Goal: Task Accomplishment & Management: Complete application form

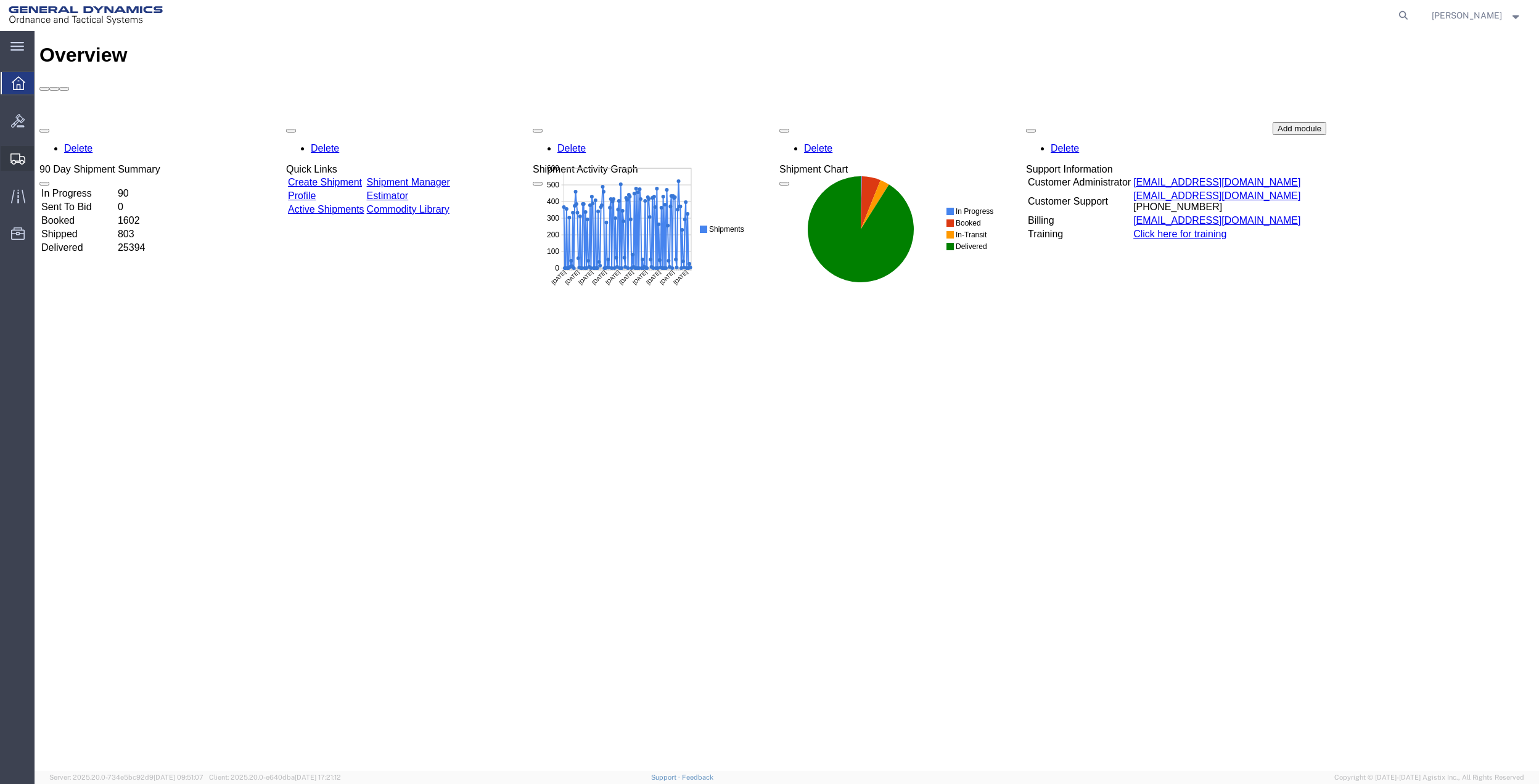
click at [0, 0] on span "Create Shipment" at bounding box center [0, 0] width 0 height 0
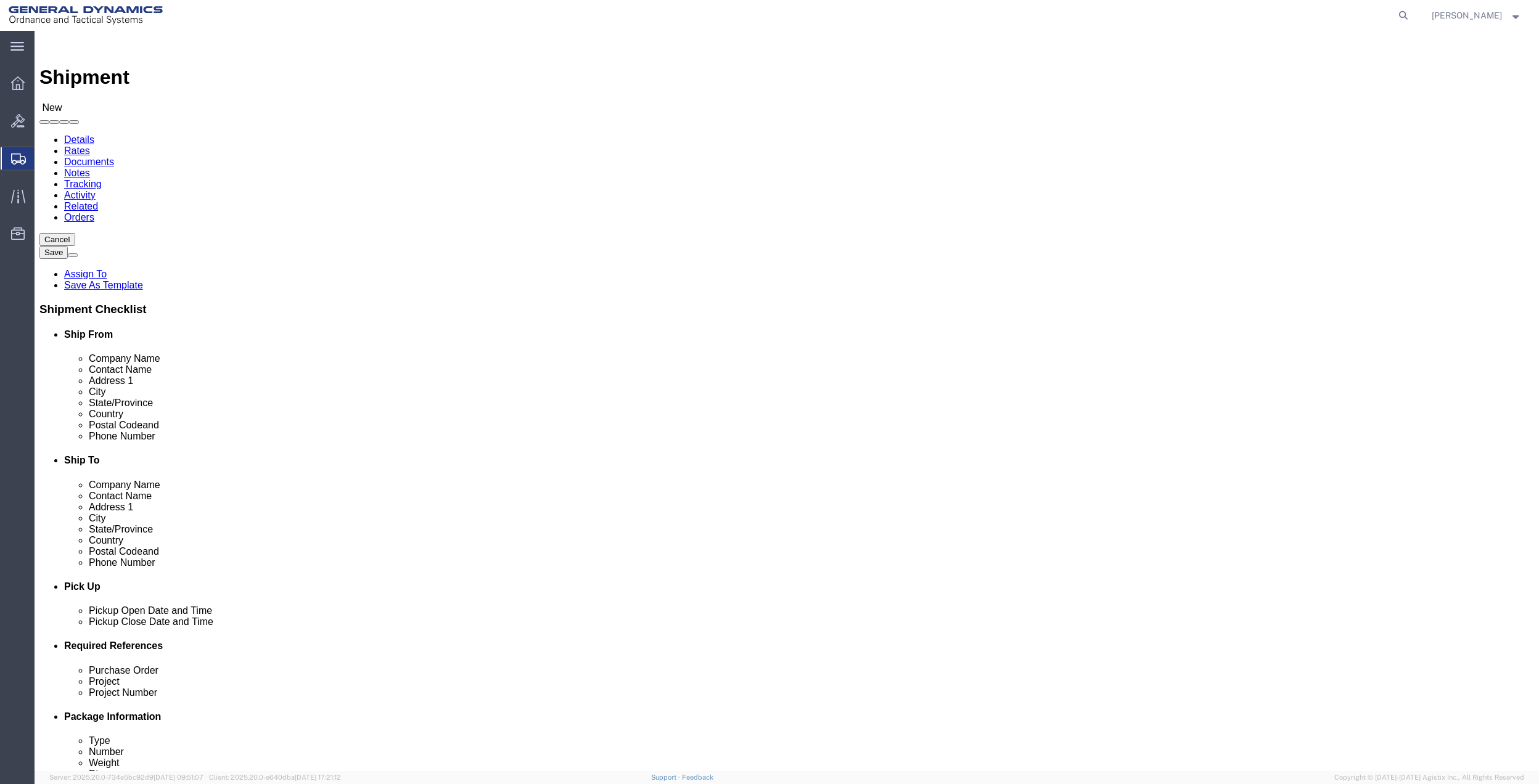
select select
click input "text"
type input "[PERSON_NAME]"
click p "- General Dynamics - OTS - ([PERSON_NAME]) [STREET_ADDRESS]"
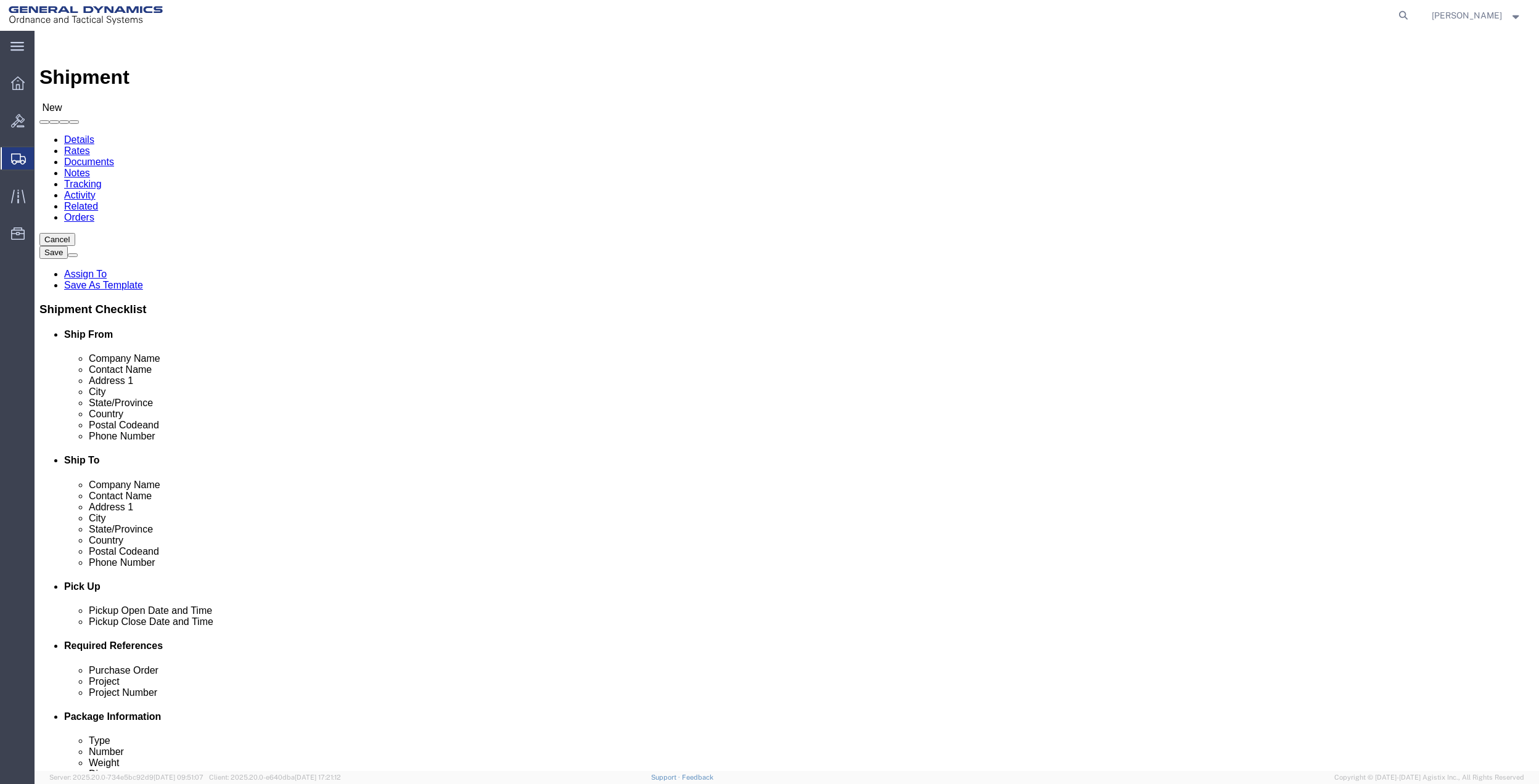
select select "FL"
click input "text"
click input "[PERSON_NAME]"
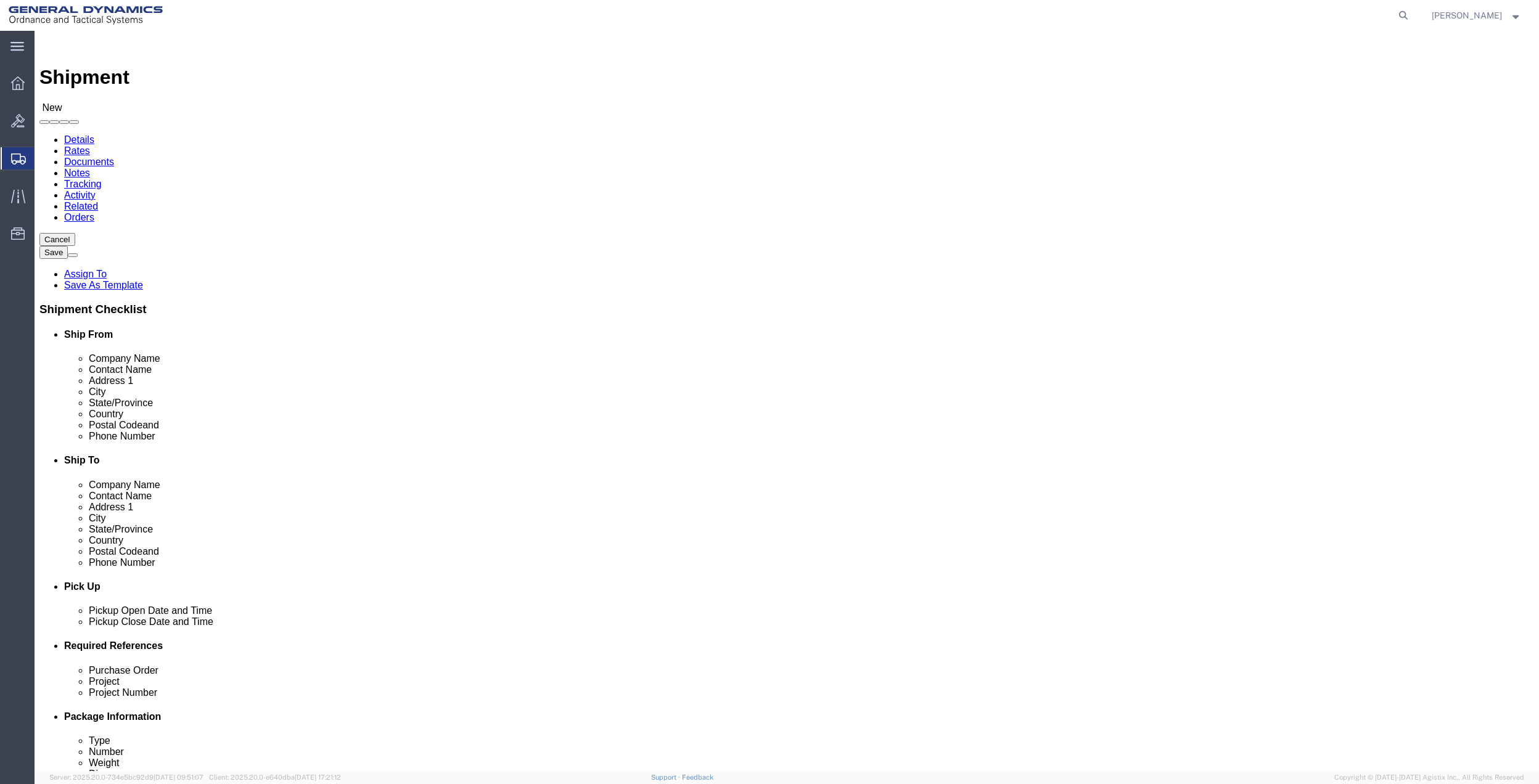
type input "[PERSON_NAME]"
click p "- General Dynamics - OTS - ([PERSON_NAME]) 100 CARILLON, [GEOGRAPHIC_DATA], [GE…"
select select "FL"
click input "text"
type input "100 CARILLON PKWY"
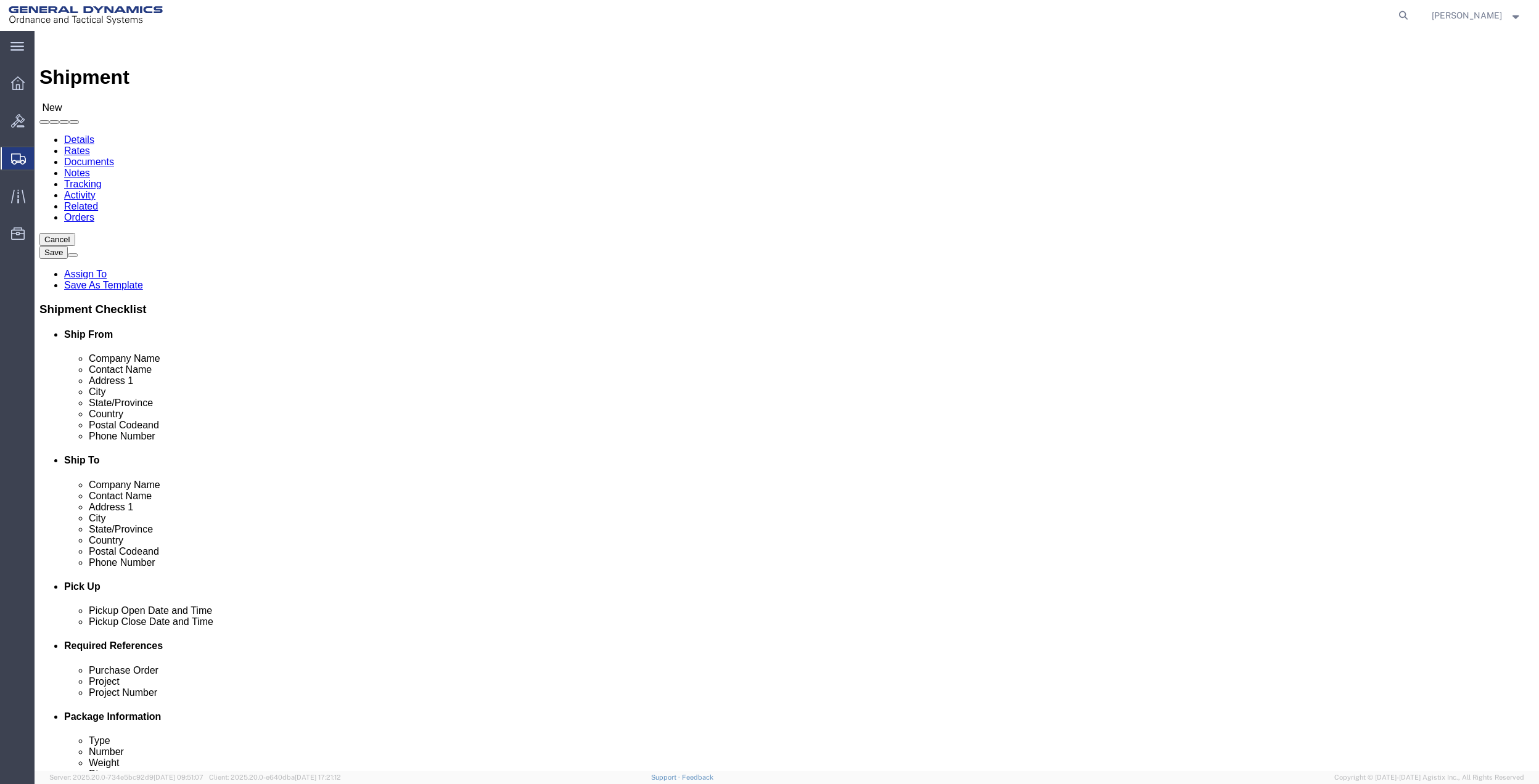
click input "text"
click link "Package Information"
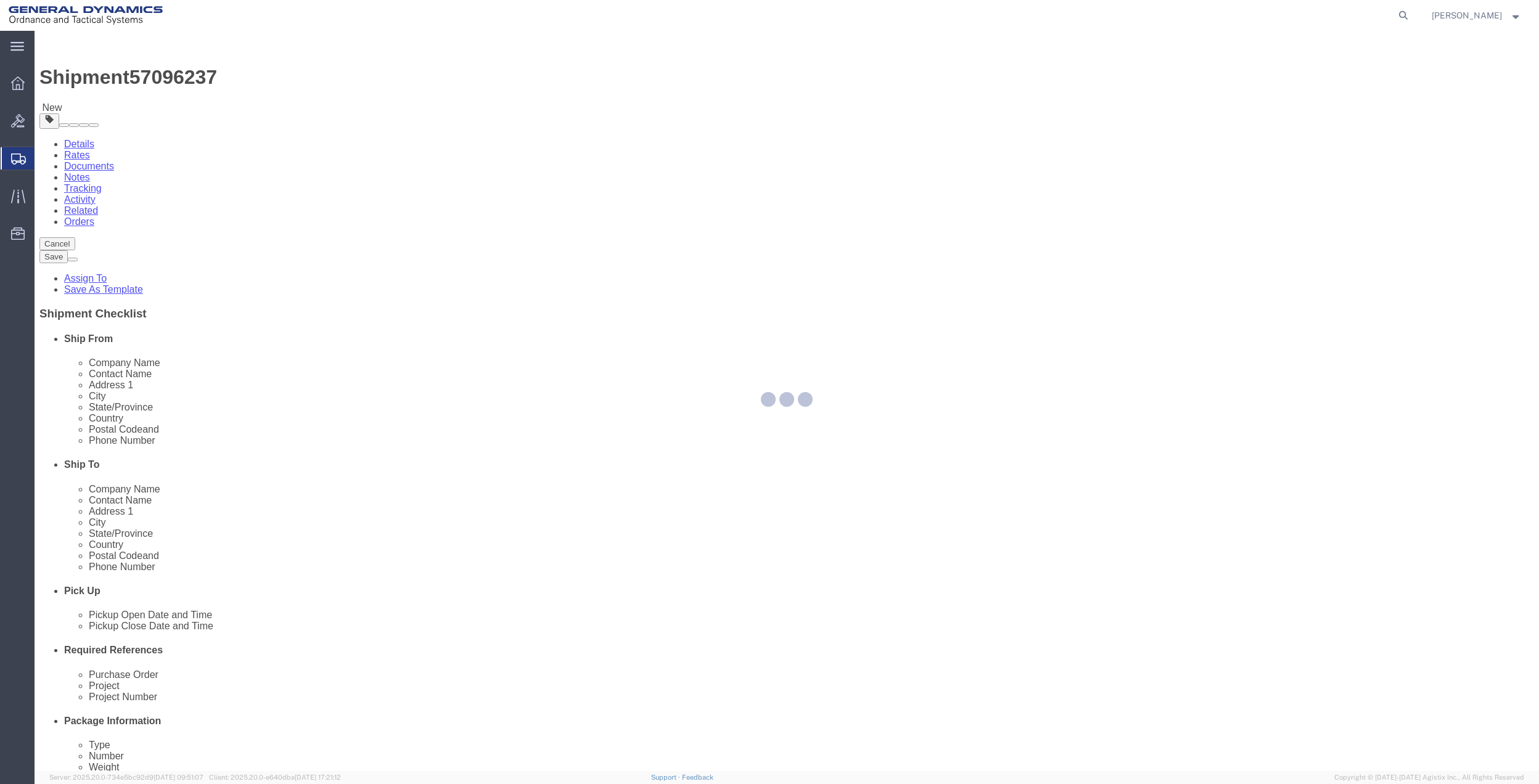
select select "CBOX"
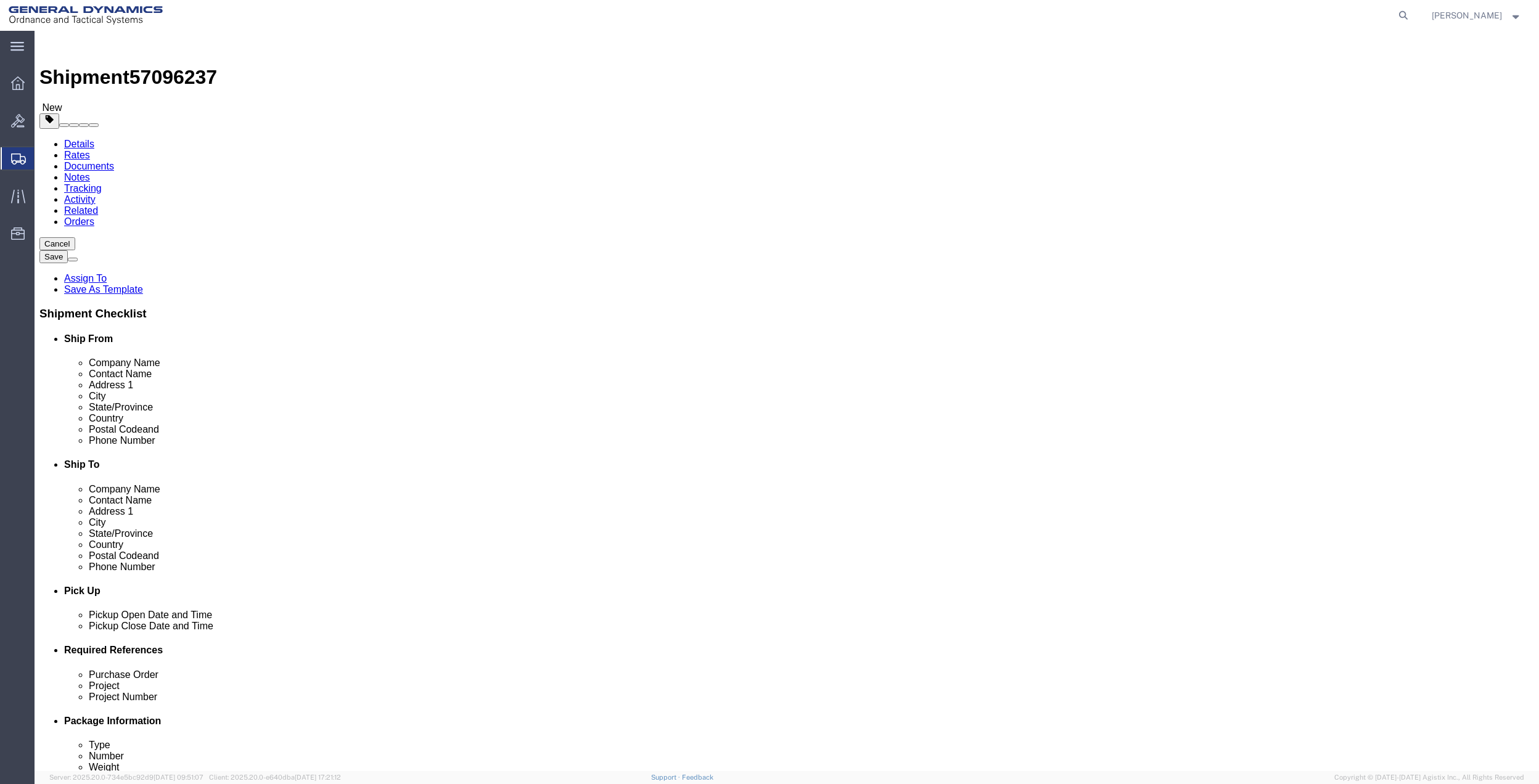
click input "1"
type input "3"
click input "text"
type input "27"
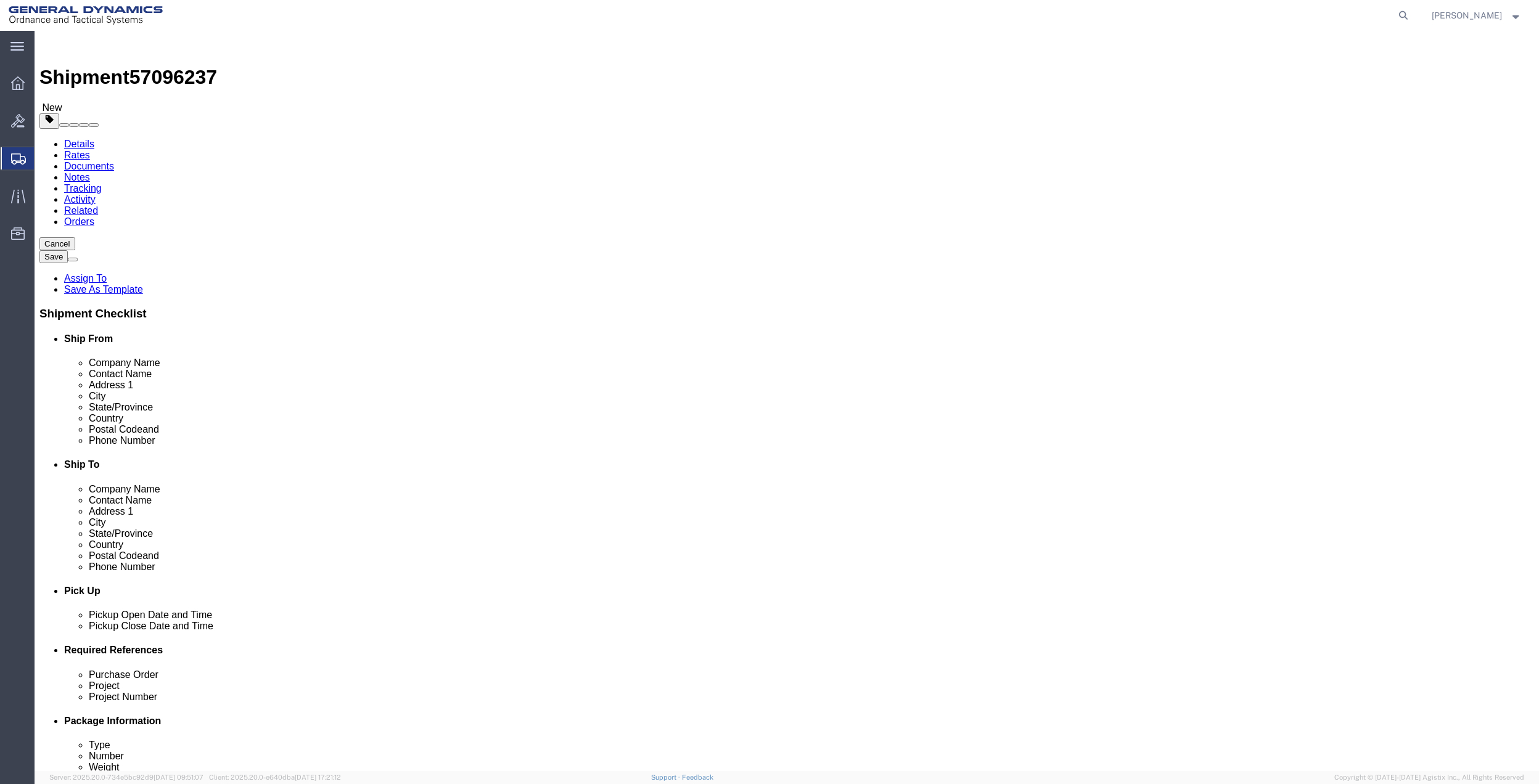
type input "6"
type input "19"
click input "28"
type input "84"
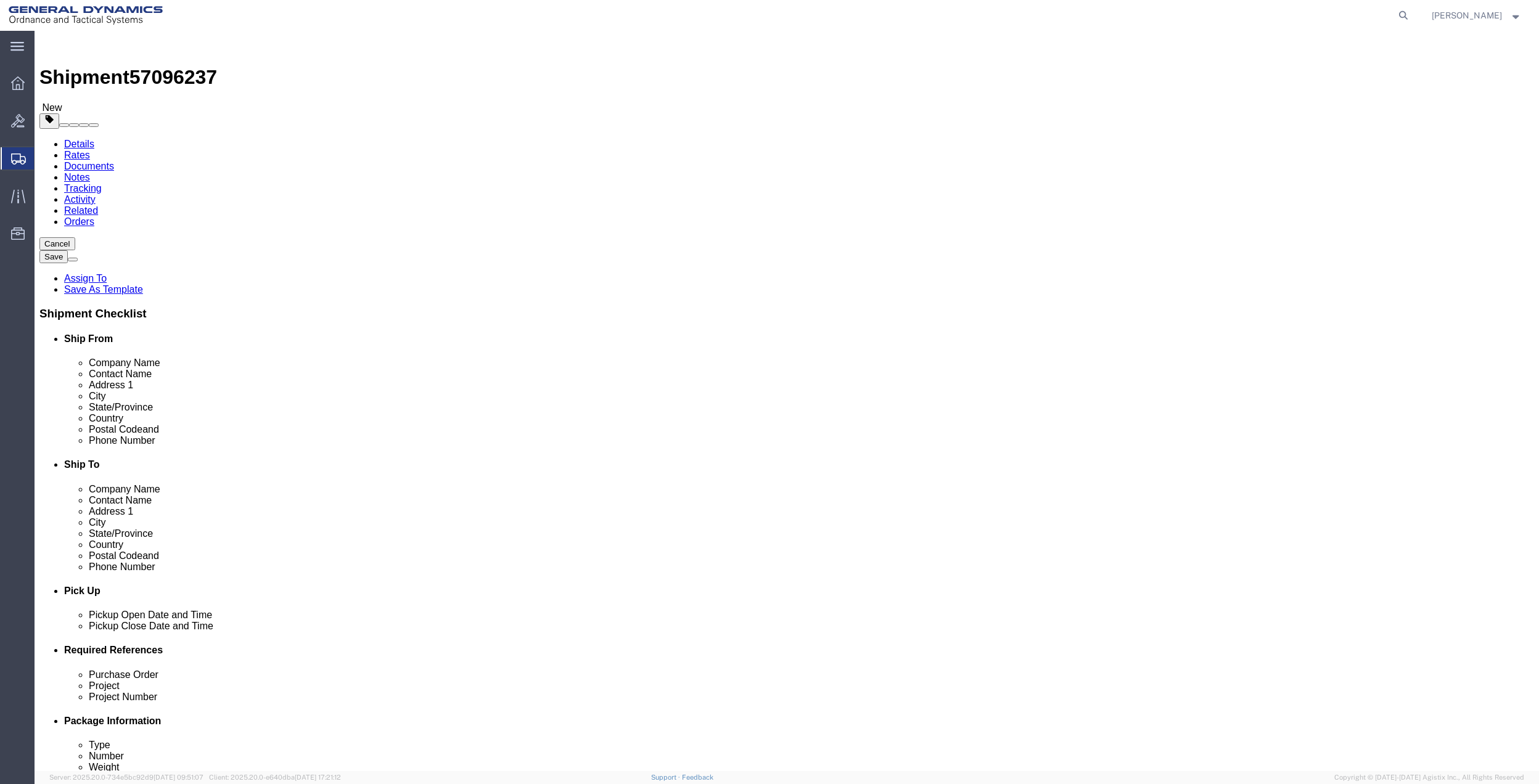
click link "Add Content"
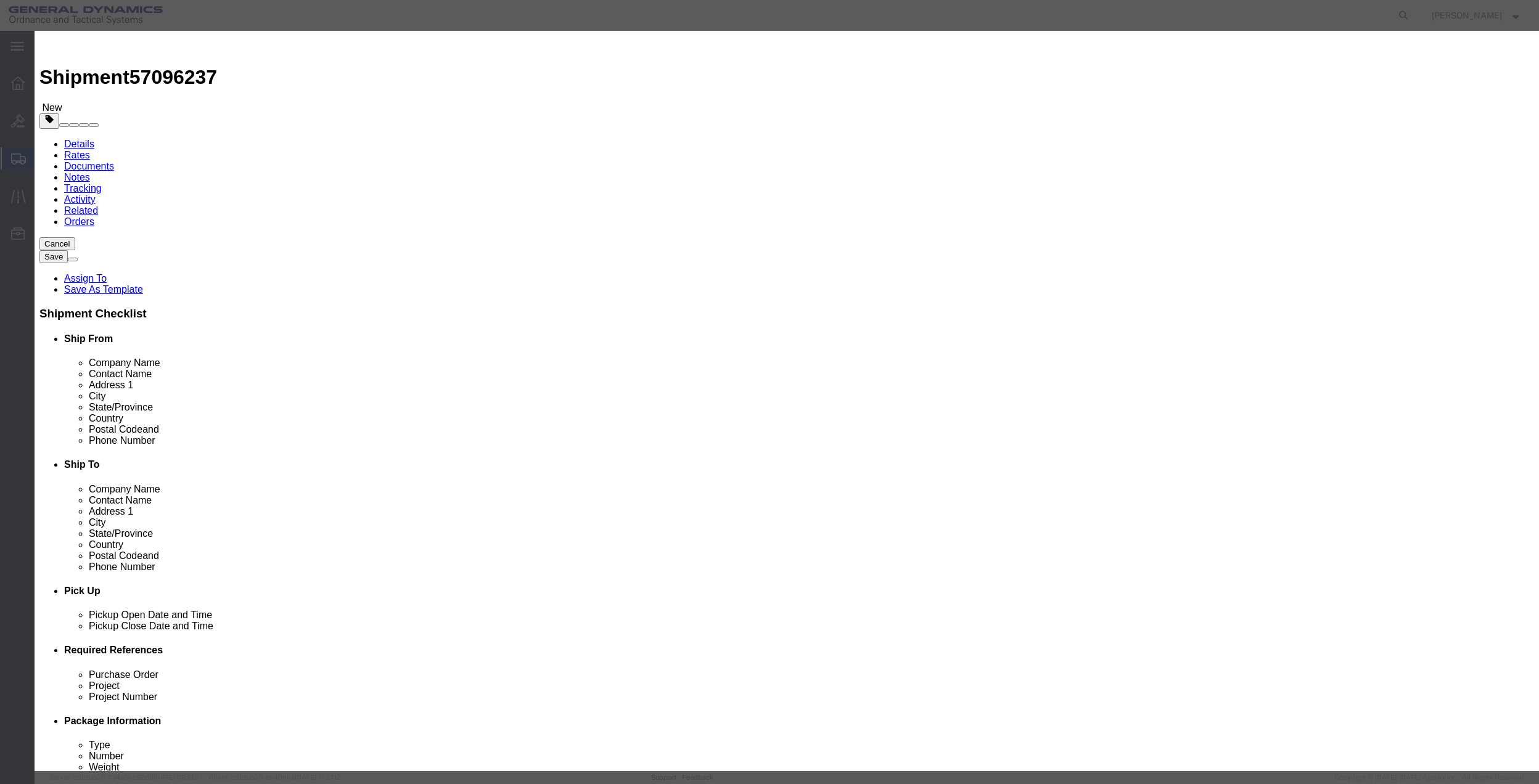
click input "text"
type input "misc"
type input "100"
click input "0"
type input "01"
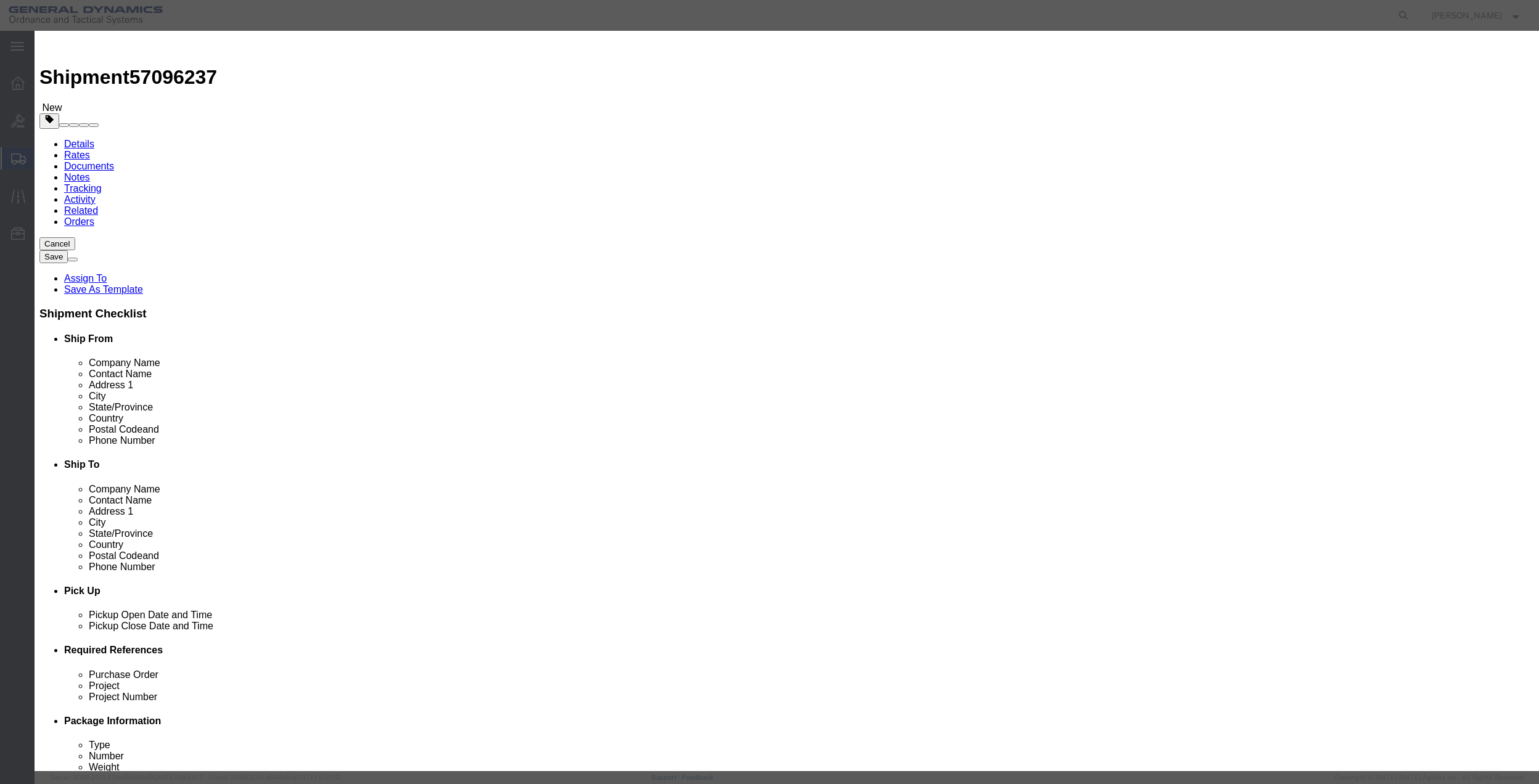
click select "Select 50 55 60 65 70 85 92.5 100 125 175 250 300 400"
select select "70"
click select "Select 50 55 60 65 70 85 92.5 100 125 175 250 300 400"
click button "Save & Close"
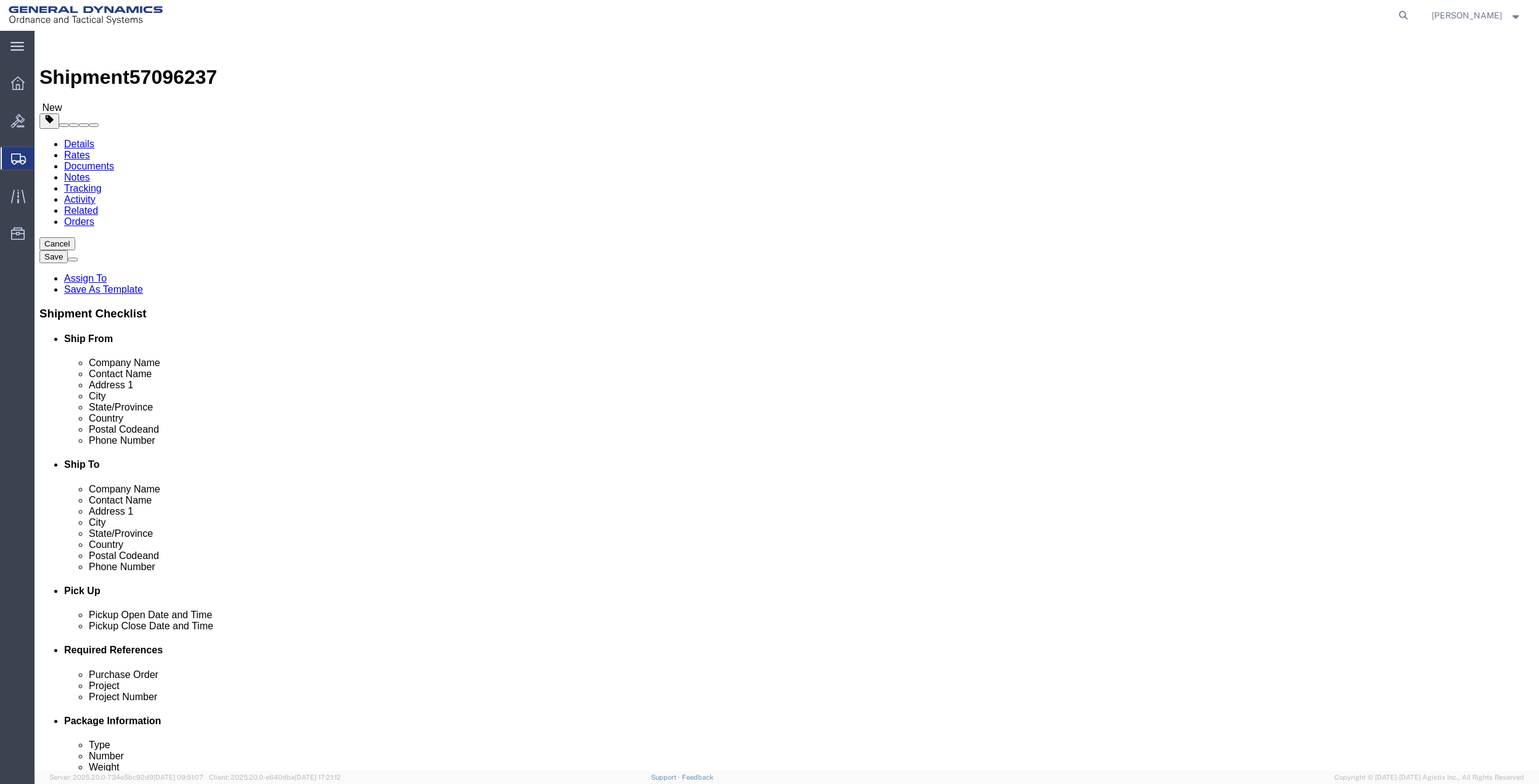
click link "Shipment Information"
click div "Location My Profile Location GD-OTS [GEOGRAPHIC_DATA] (Commerce) GD-OTS [GEOGRA…"
click input "text"
type input "[PERSON_NAME]"
click input "text"
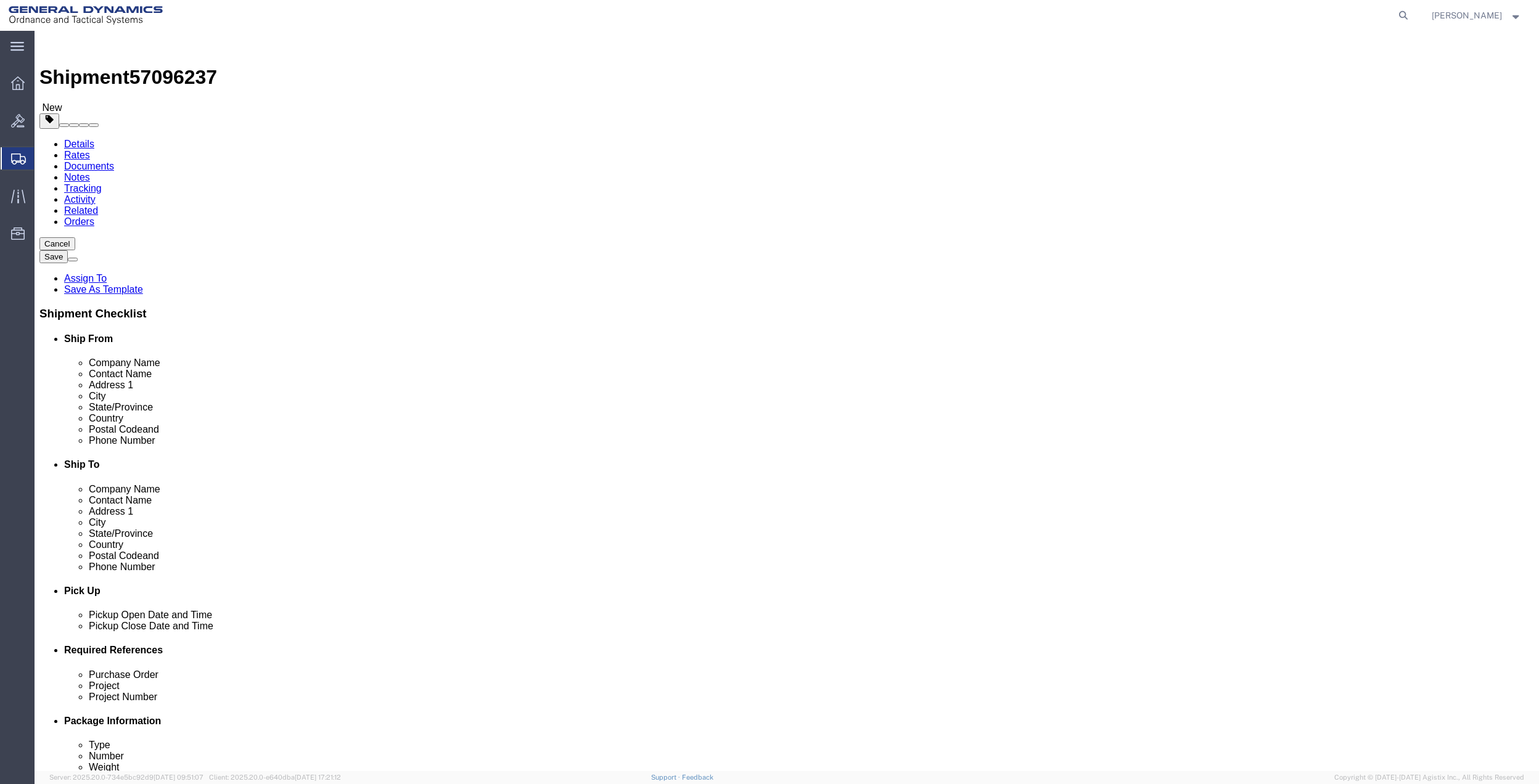
type input "MOUNT CAR"
click div "- [PERSON_NAME] - ([PERSON_NAME]) [STREET_ADDRESS][PERSON_NAME]"
select select "TN"
type input "[GEOGRAPHIC_DATA]"
drag, startPoint x: 893, startPoint y: 253, endPoint x: 864, endPoint y: 253, distance: 29.0
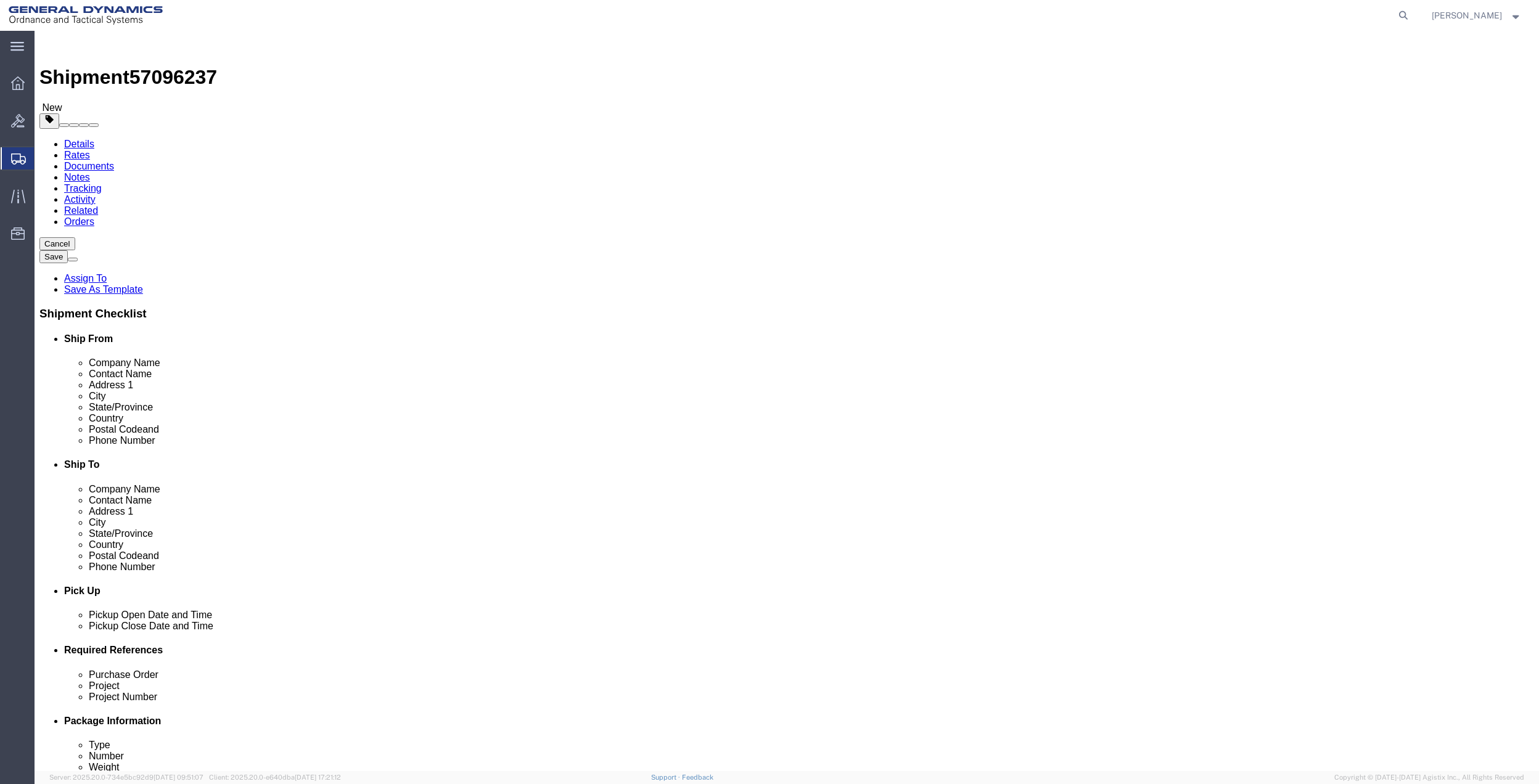
click input "[PERSON_NAME]"
click div "[PERSON_NAME] MC [PERSON_NAME] MC"
drag, startPoint x: 893, startPoint y: 252, endPoint x: 862, endPoint y: 253, distance: 31.0
click input "[PERSON_NAME]"
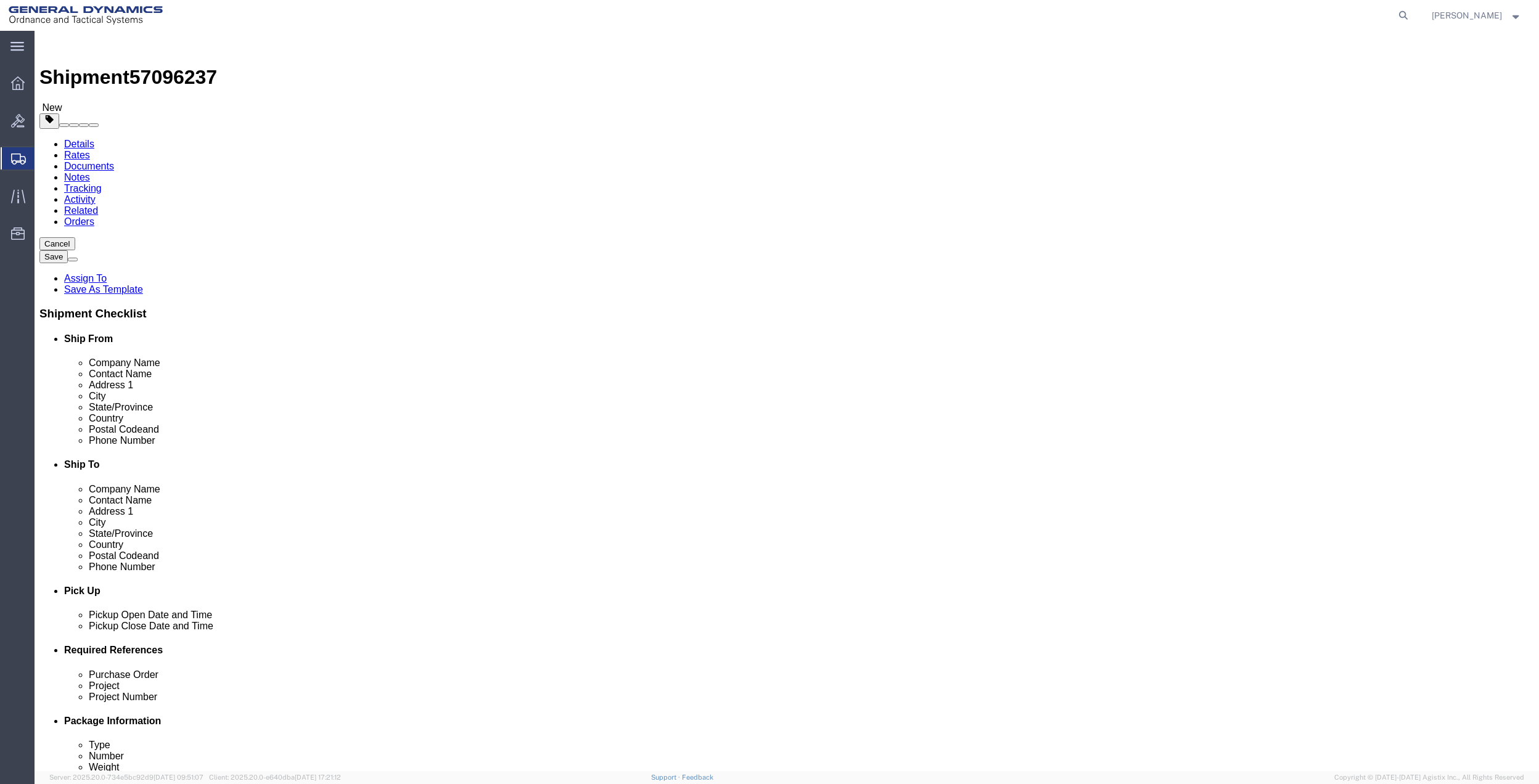
click input "[PERSON_NAME]"
type input "[PERSON_NAME]"
click input "text"
type input "[PERSON_NAME]"
click input "[PERSON_NAME]"
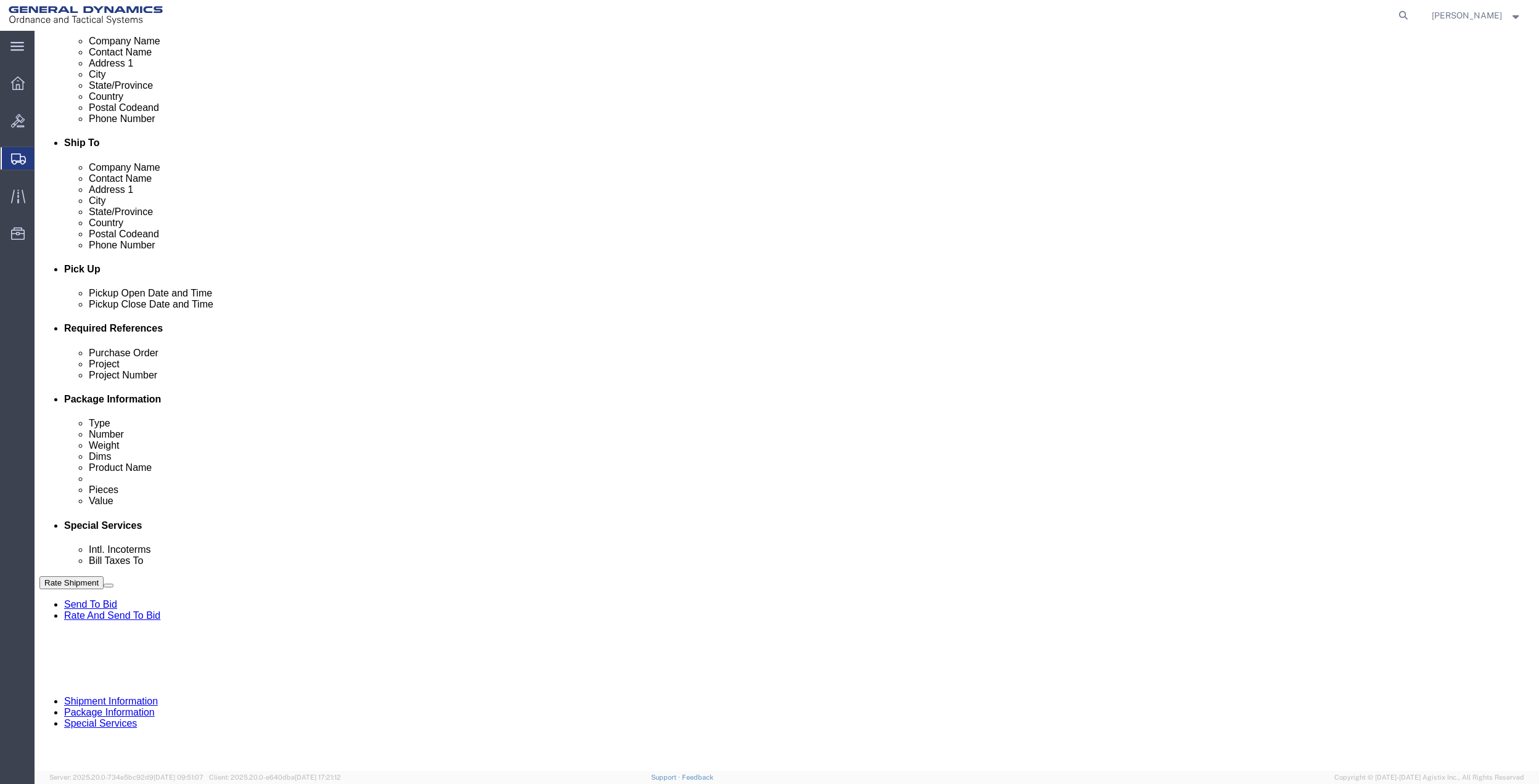
type input "[PERSON_NAME]"
drag, startPoint x: 1191, startPoint y: 399, endPoint x: 1176, endPoint y: 402, distance: 15.3
click button "Add reference"
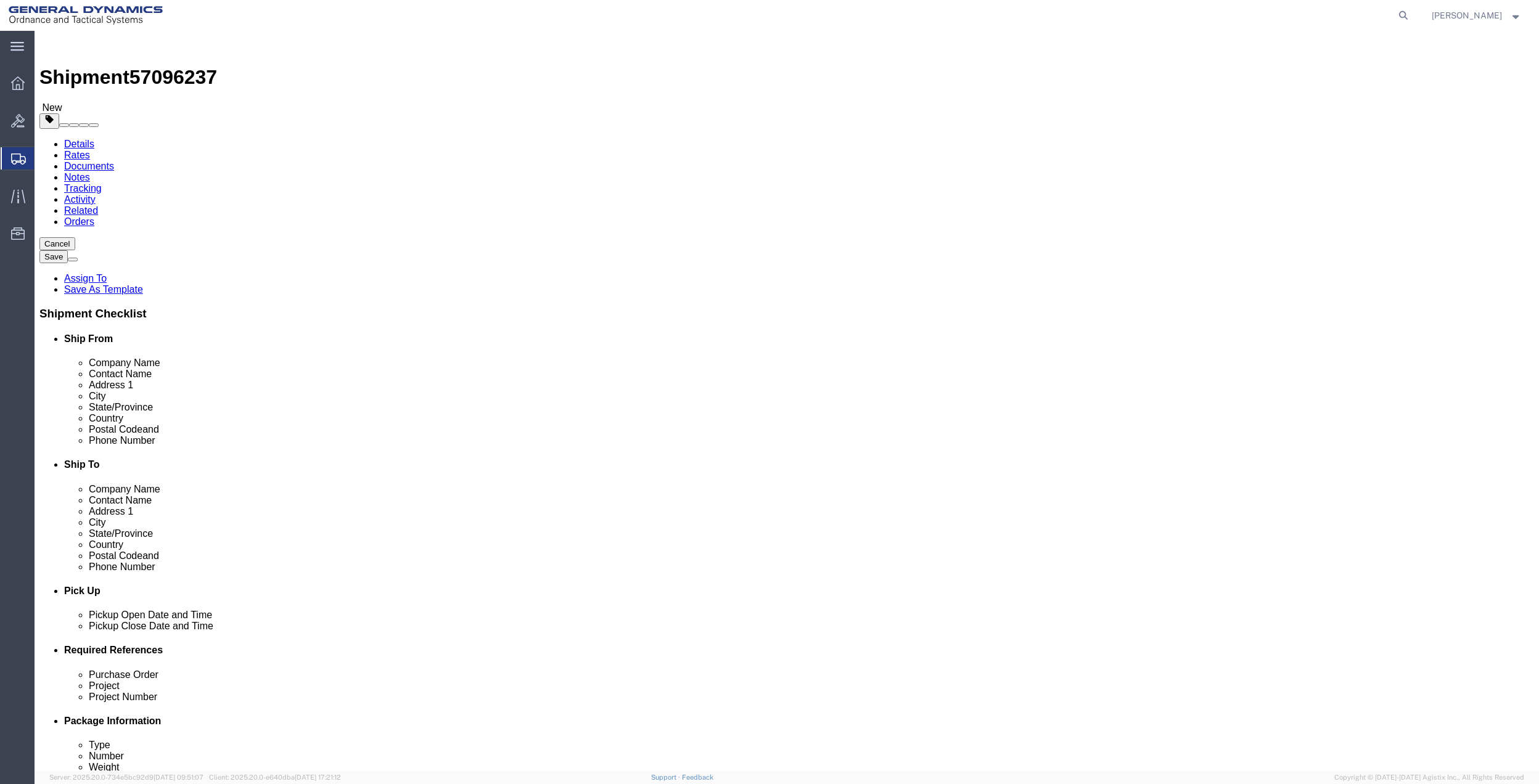
click span
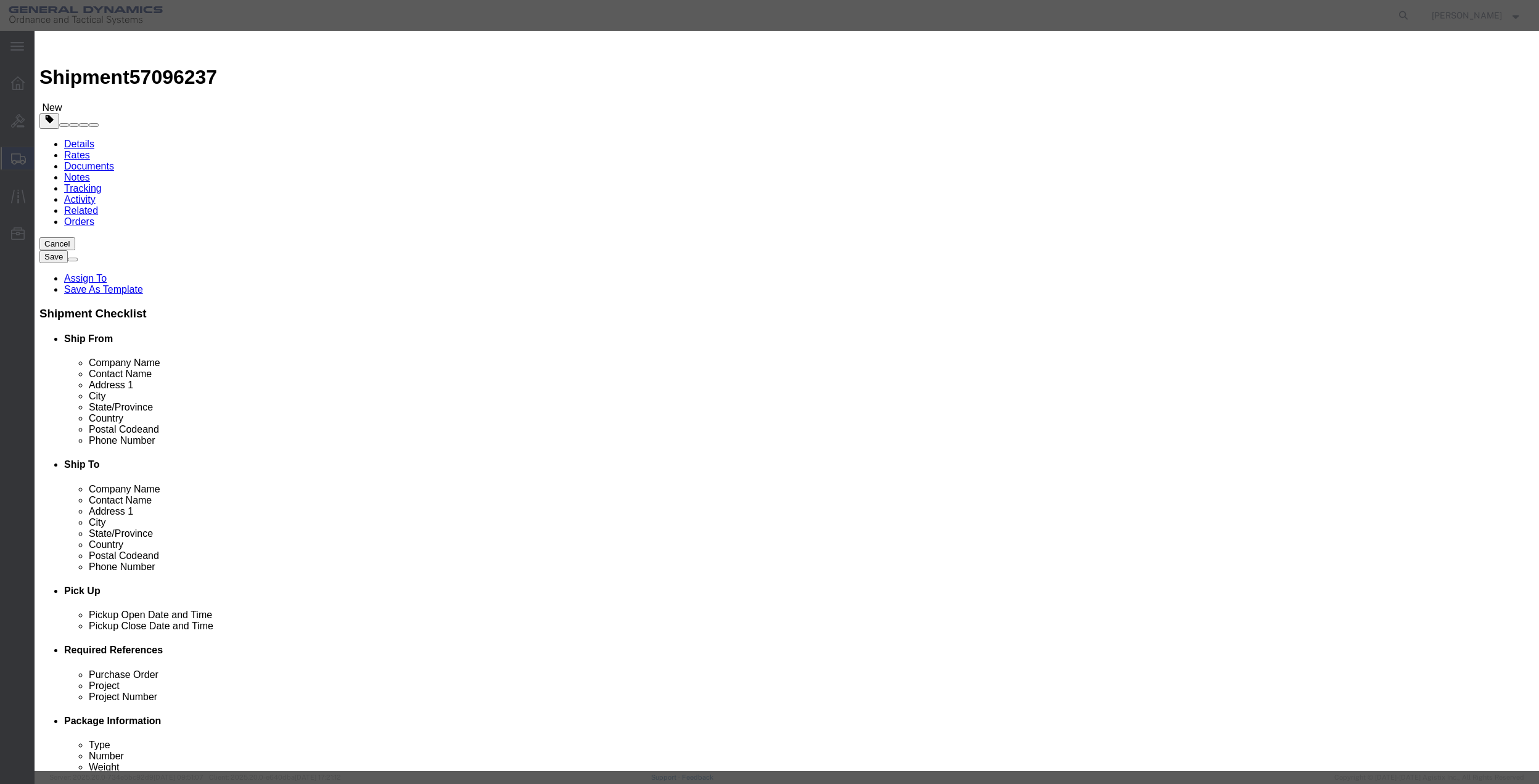
click input "checkbox"
checkbox input "true"
click button "Save"
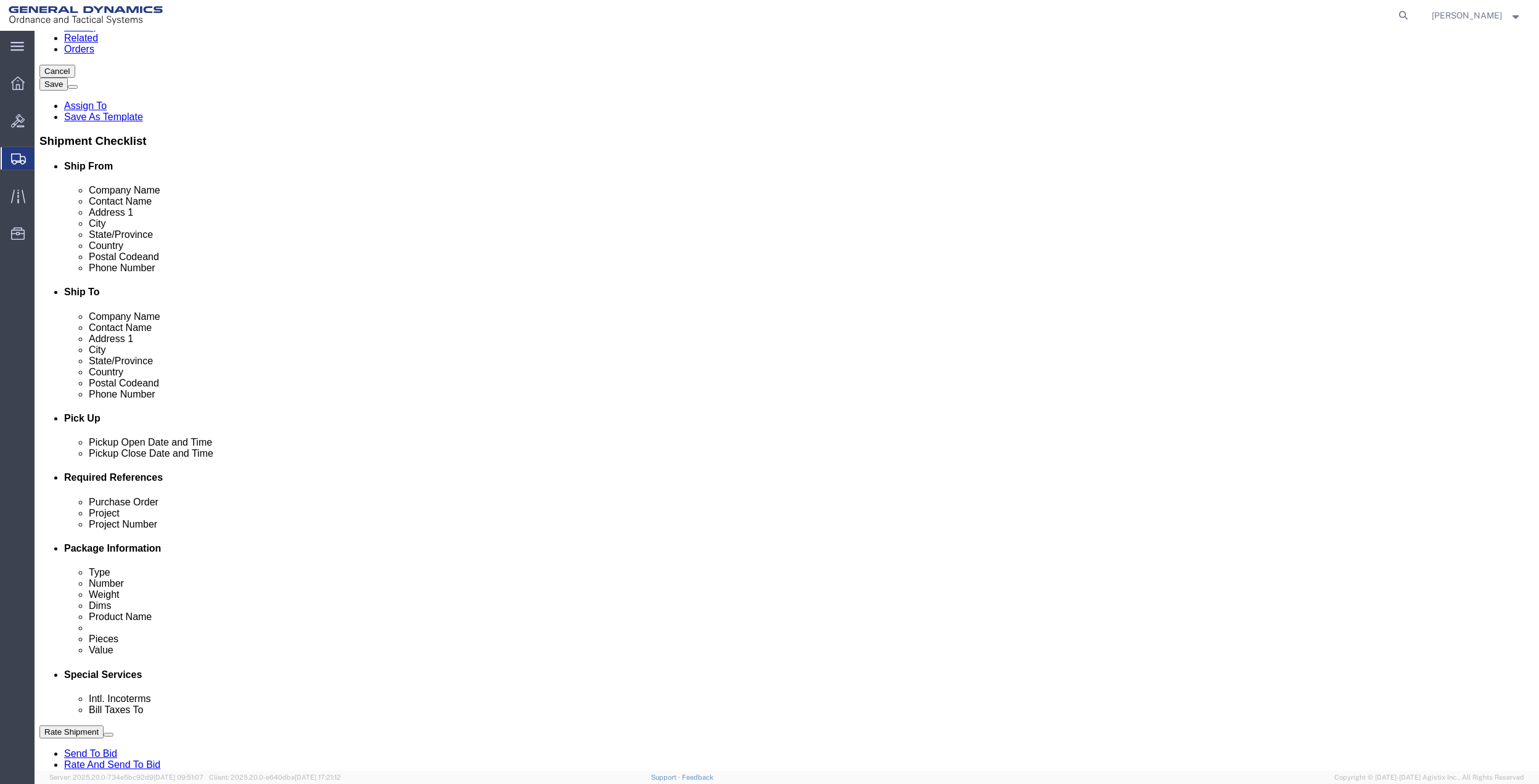
scroll to position [346, 0]
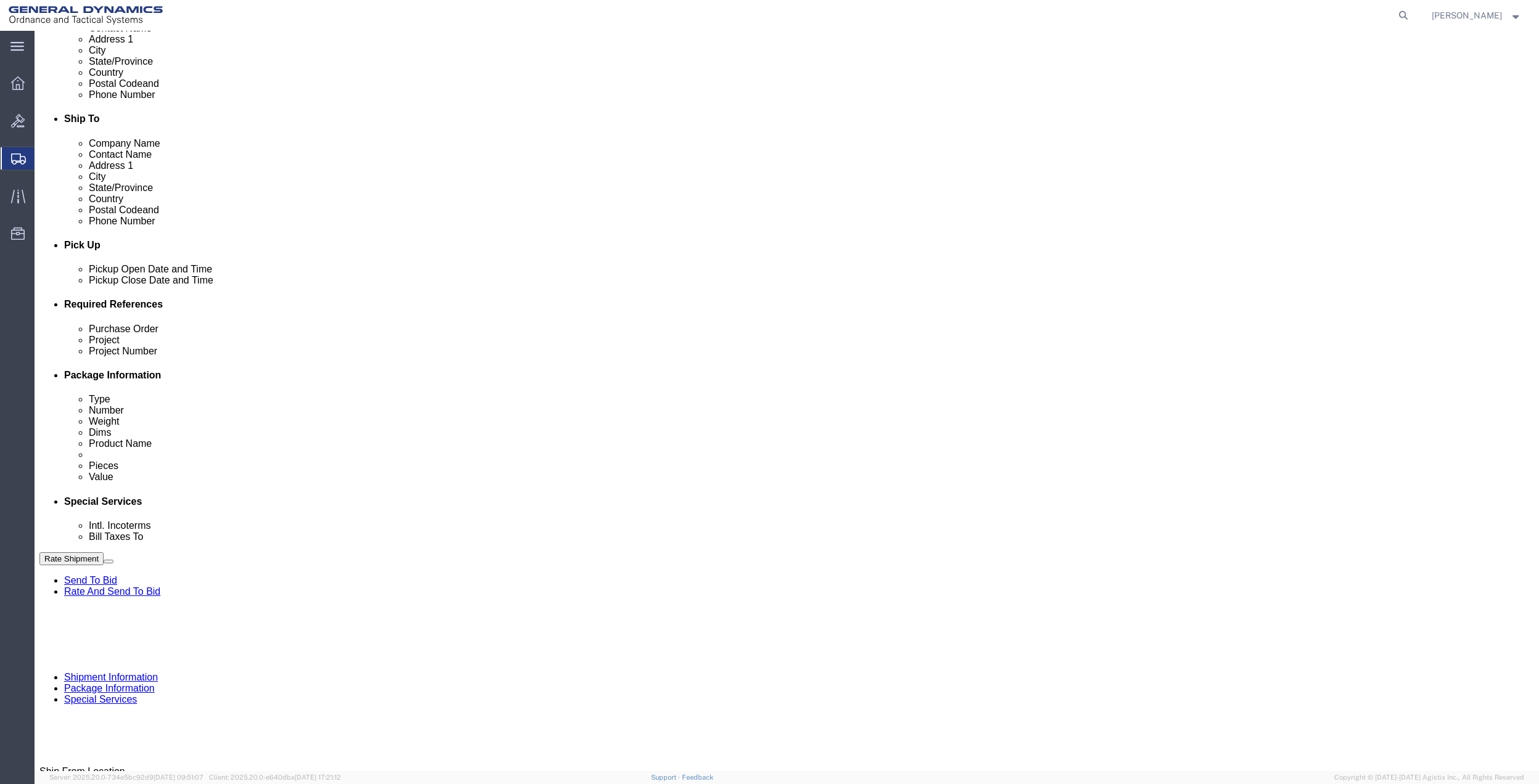
click input "text"
type input "9411"
click input "text"
paste input "9411"
type input "9411"
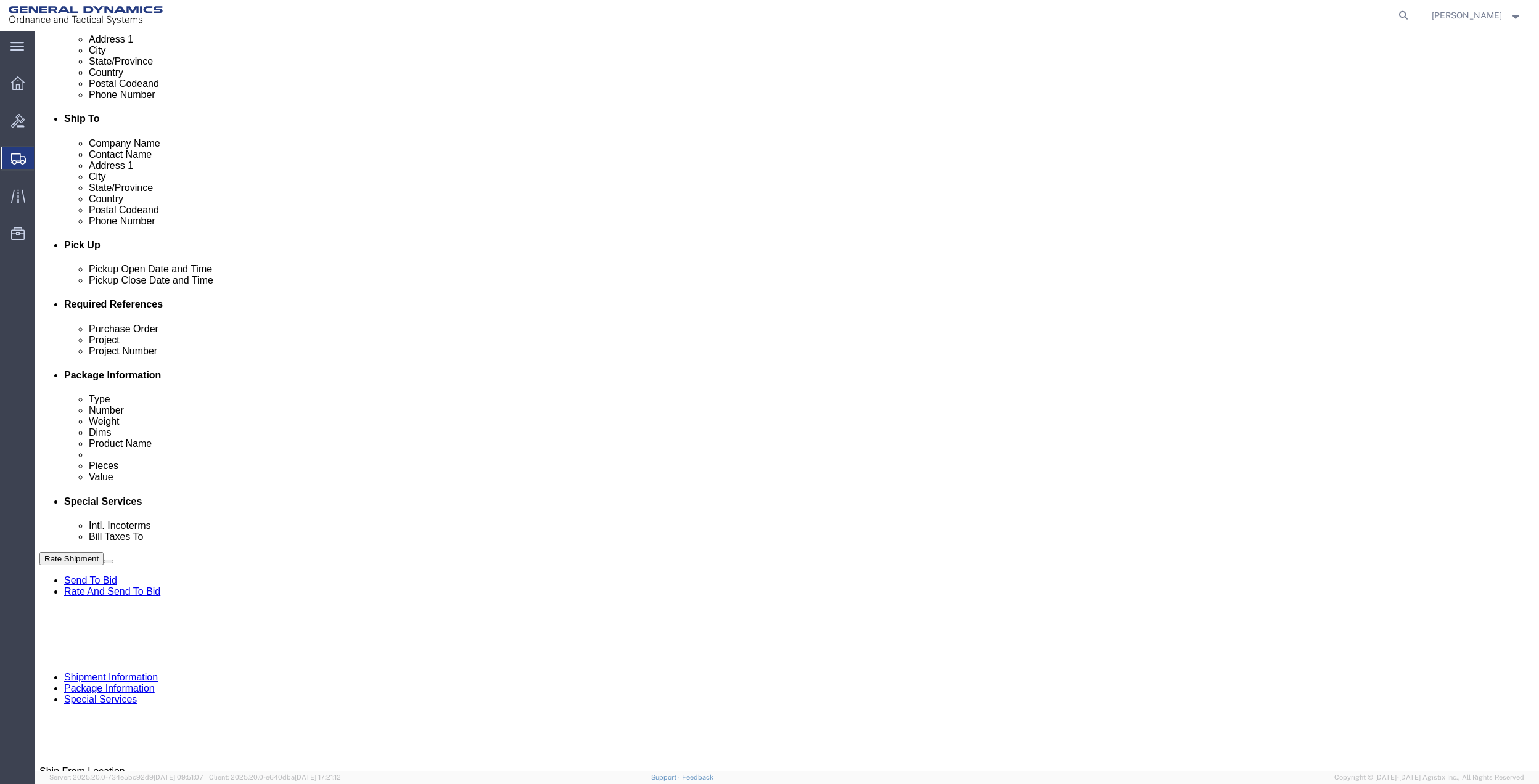
click input "text"
paste input "9411"
type input "9411"
drag, startPoint x: 298, startPoint y: 438, endPoint x: 269, endPoint y: 439, distance: 29.0
click input "text"
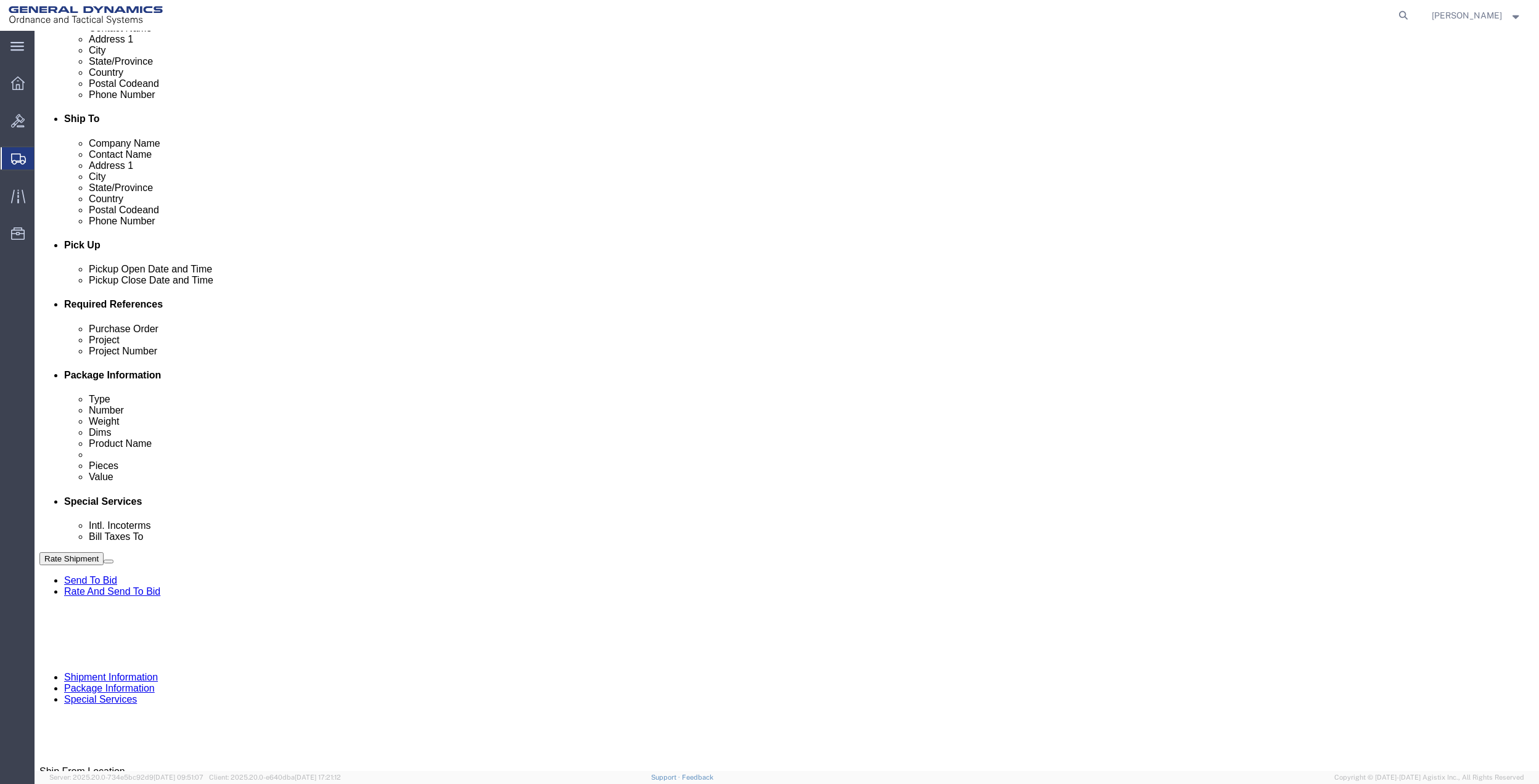
paste input "9411"
type input "9411"
drag, startPoint x: 187, startPoint y: 436, endPoint x: 181, endPoint y: 429, distance: 9.2
click select "Select Account Type Activity ID Airline Appointment Number ASN Batch Request # …"
select select "DEPT"
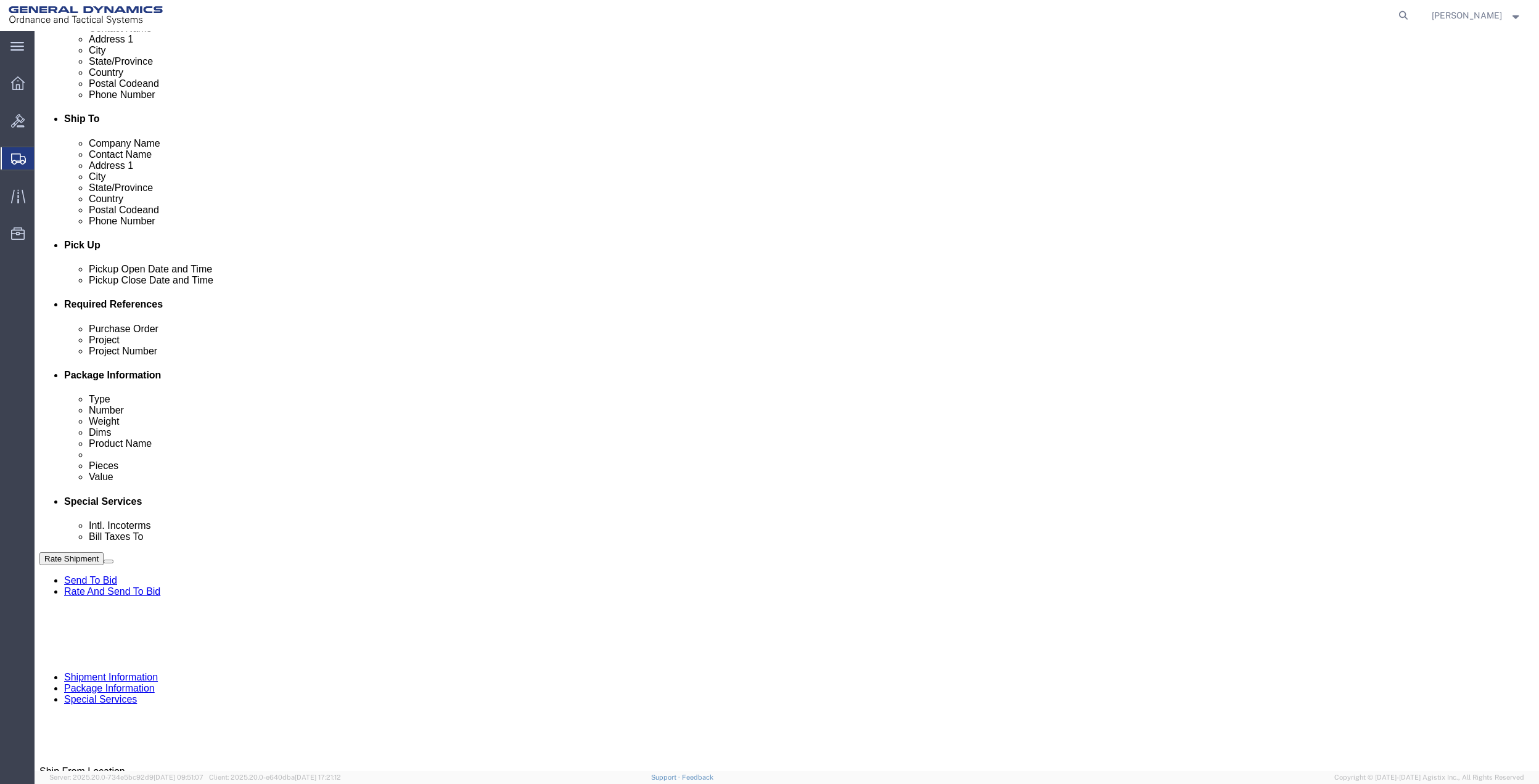
click select "Select Account Type Activity ID Airline Appointment Number ASN Batch Request # …"
click icon
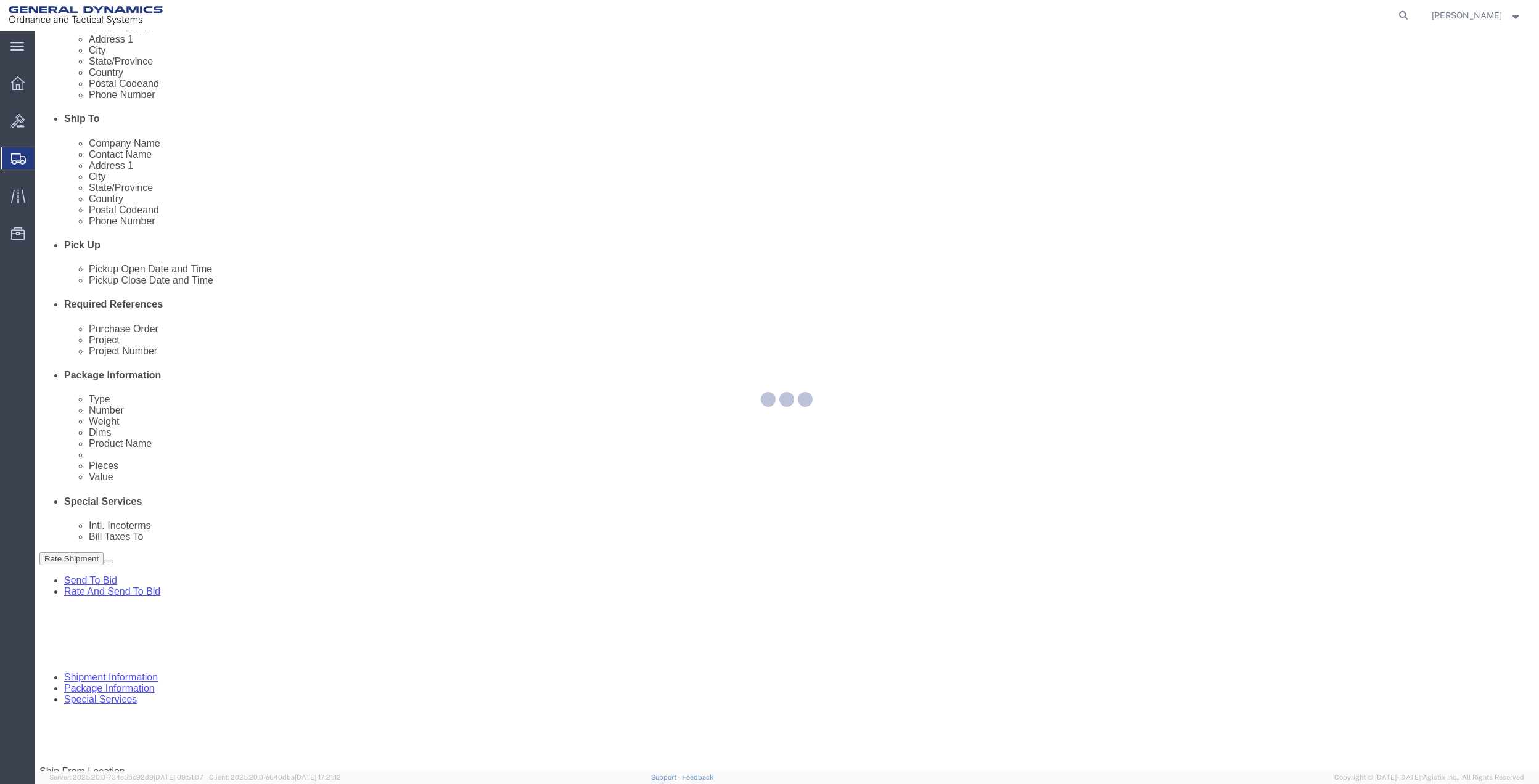
select select
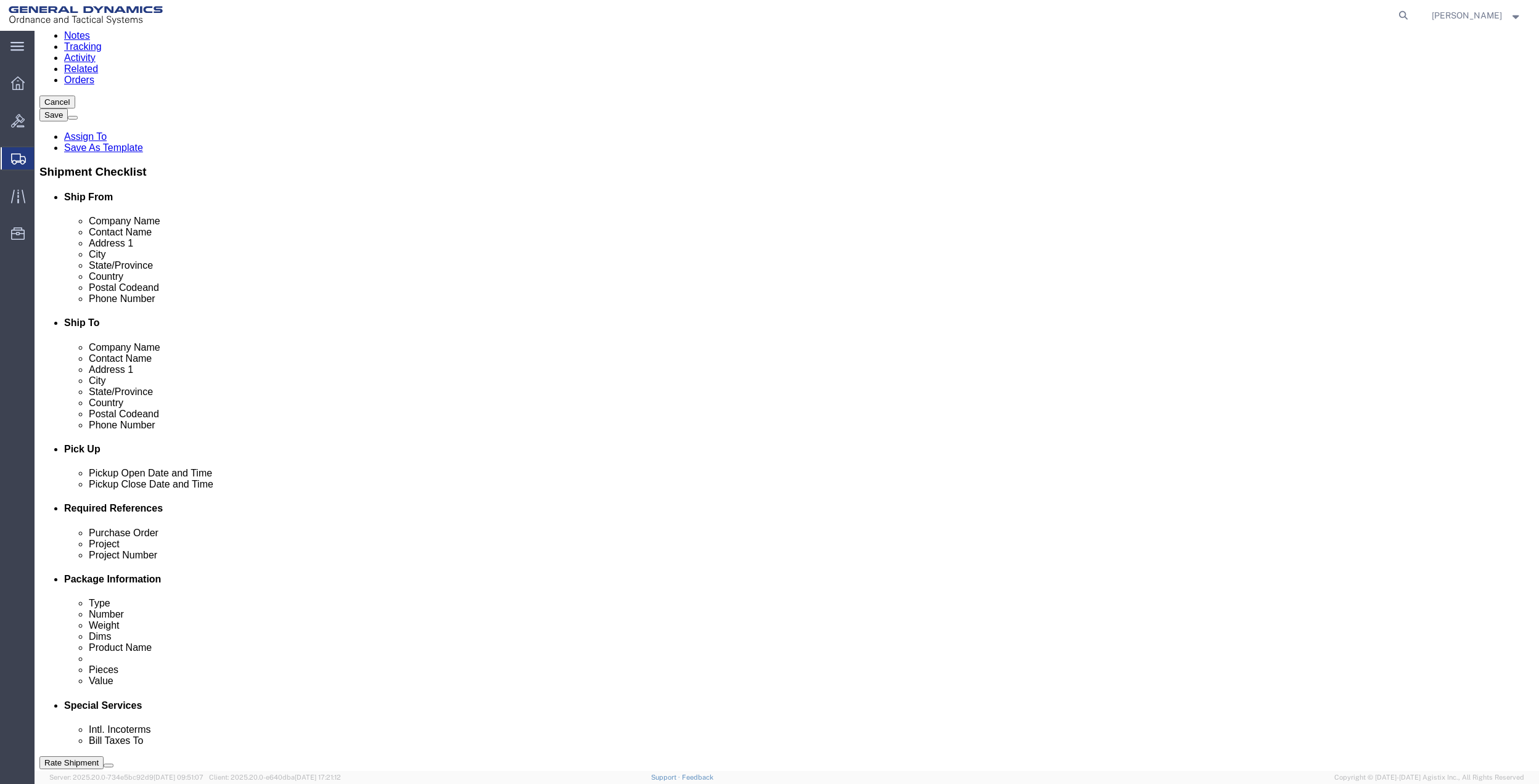
scroll to position [111, 0]
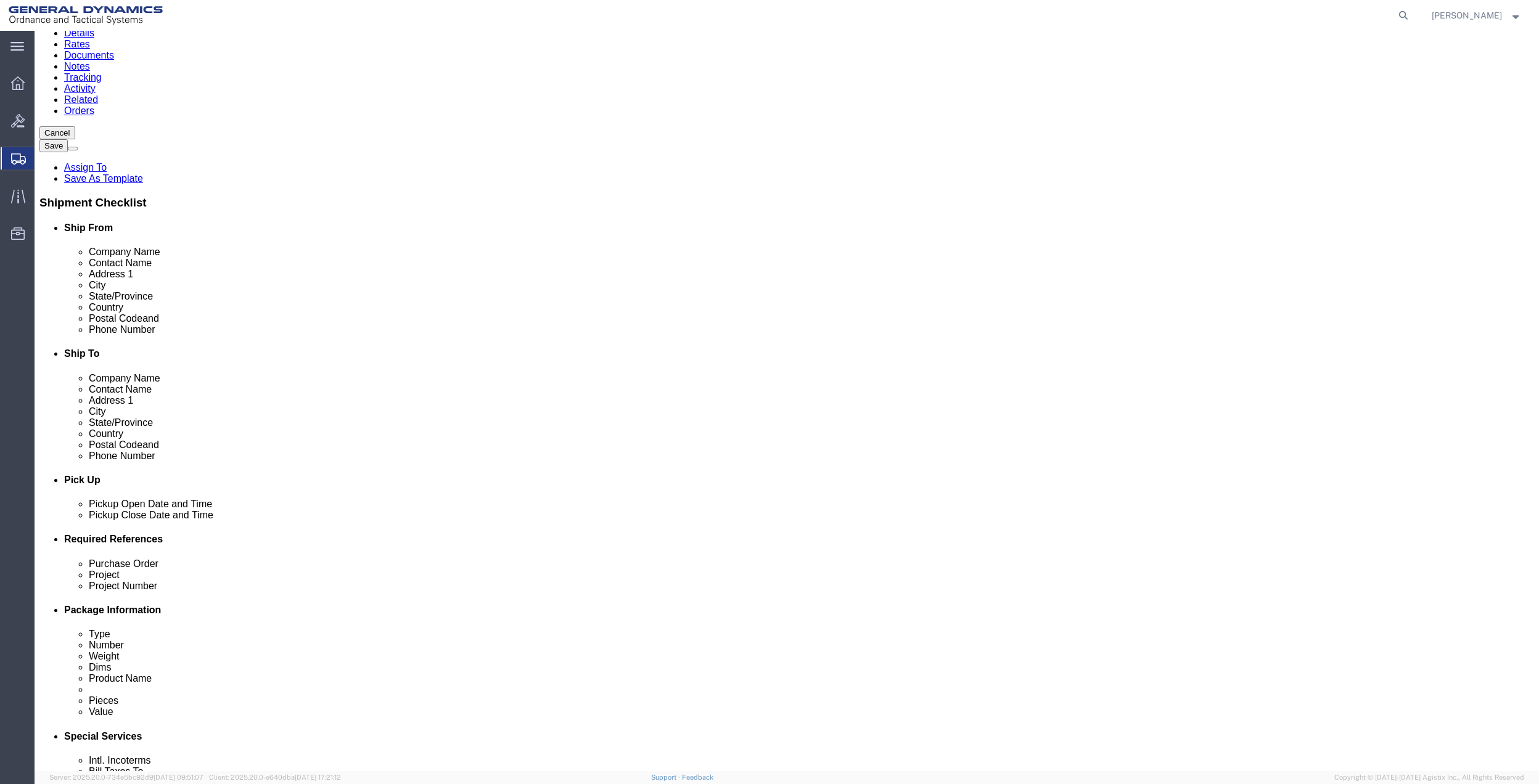
drag, startPoint x: 27, startPoint y: 396, endPoint x: 299, endPoint y: 393, distance: 272.0
click label "Return Label Required"
click input "Return Label Required"
checkbox input "true"
select select "5"
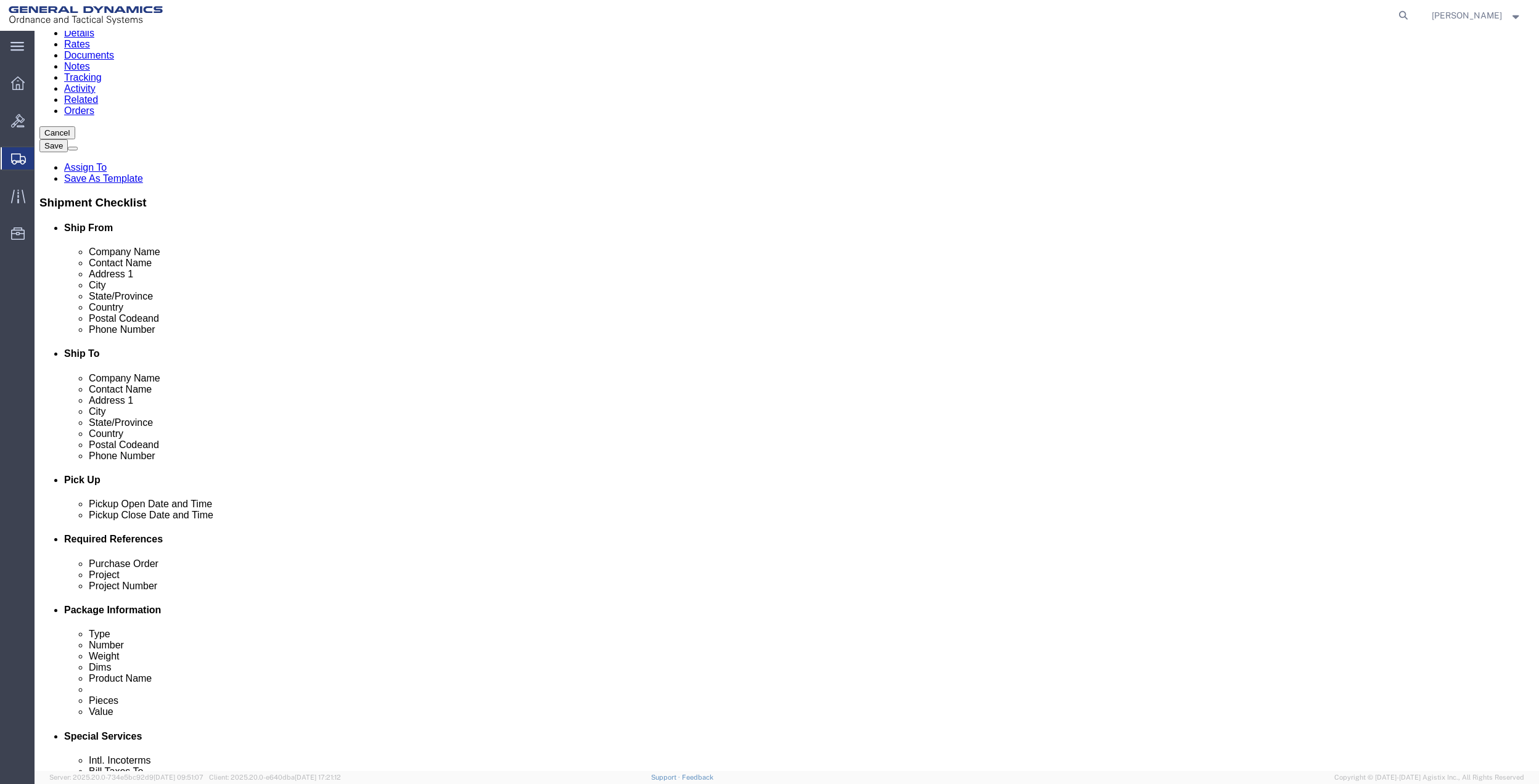
select select "7"
click select "Select Buyer Cost Center Department Operations Number Order Number Sales Person"
click label "Reason for Export"
click select "Select Buyer Cost Center Department Operations Number Order Number Sales Person"
select select "DEPARTMENT"
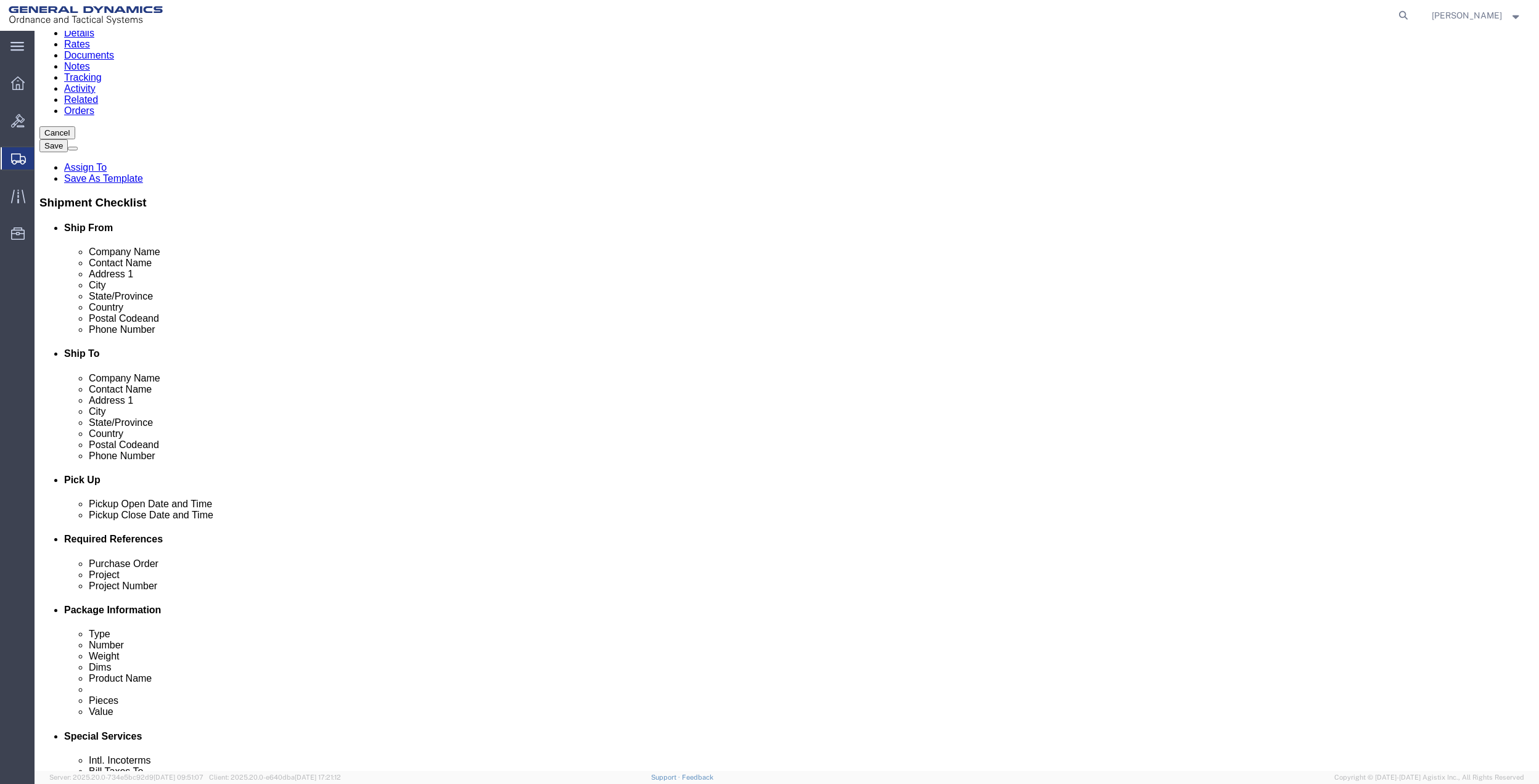
click select "Select Buyer Cost Center Department Operations Number Order Number Sales Person"
click select "Select [GEOGRAPHIC_DATA] [GEOGRAPHIC_DATA] [GEOGRAPHIC_DATA] [GEOGRAPHIC_DATA] …"
select select "1763983"
click select "Select [GEOGRAPHIC_DATA] [GEOGRAPHIC_DATA] [GEOGRAPHIC_DATA] [GEOGRAPHIC_DATA] …"
click select "Select 10AFM 10GAG 10GAH 10GFL 10GFO 10GIE 10GIS 30MABS St [PERSON_NAME] Program"
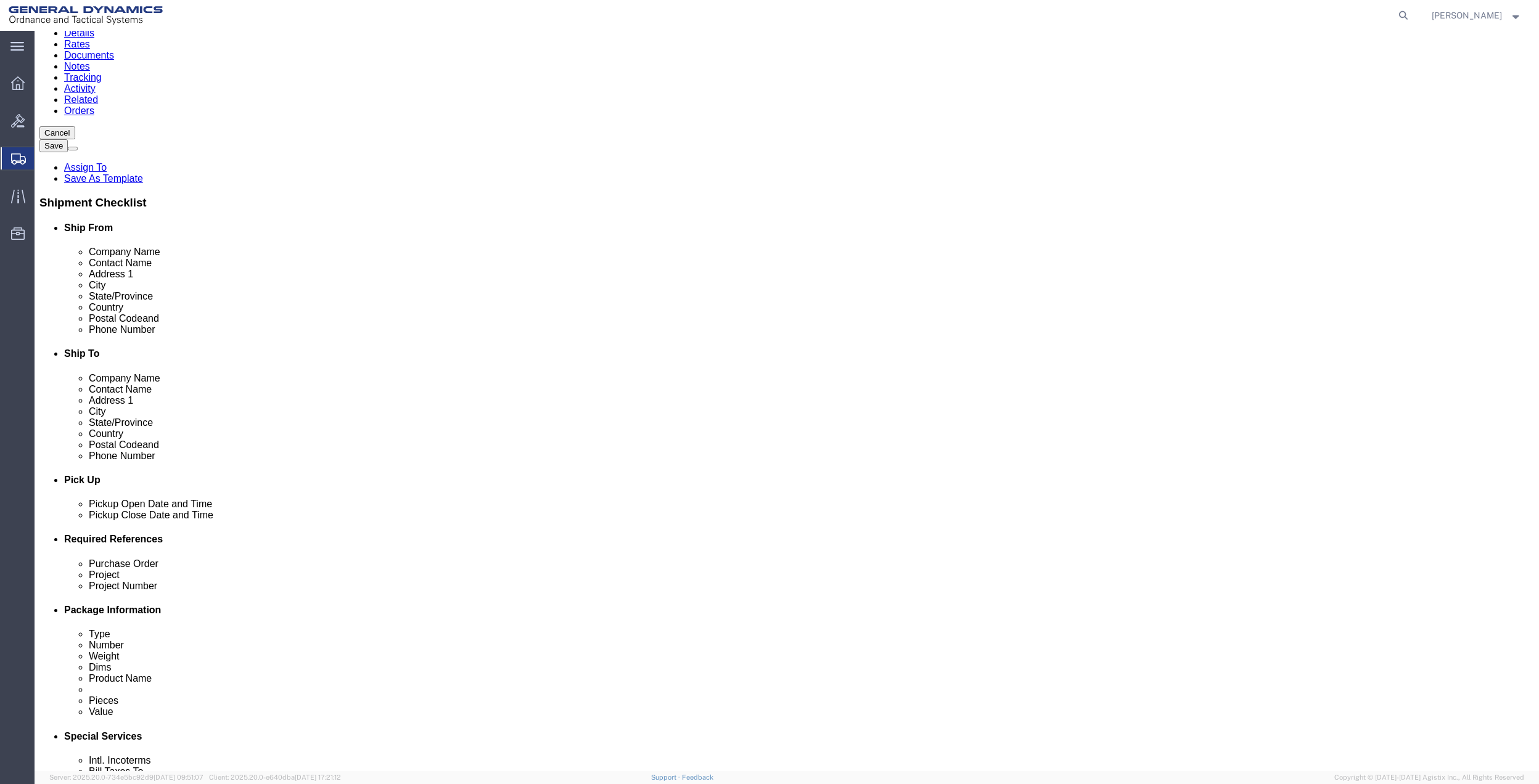
select select "214681"
click select "Select 10AFM 10GAG 10GAH 10GFL 10GFO 10GIE 10GIS 30MABS St [PERSON_NAME] Program"
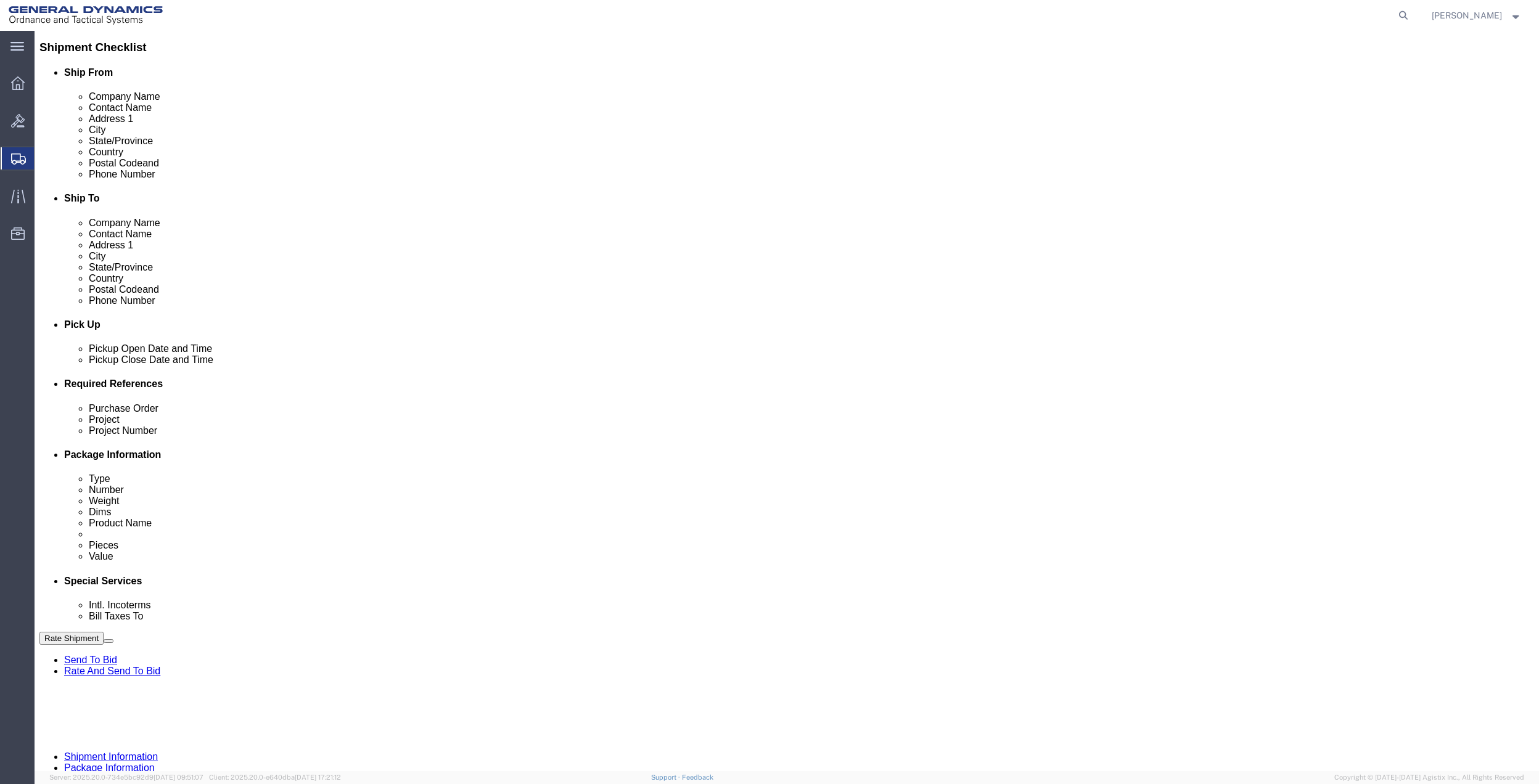
scroll to position [275, 0]
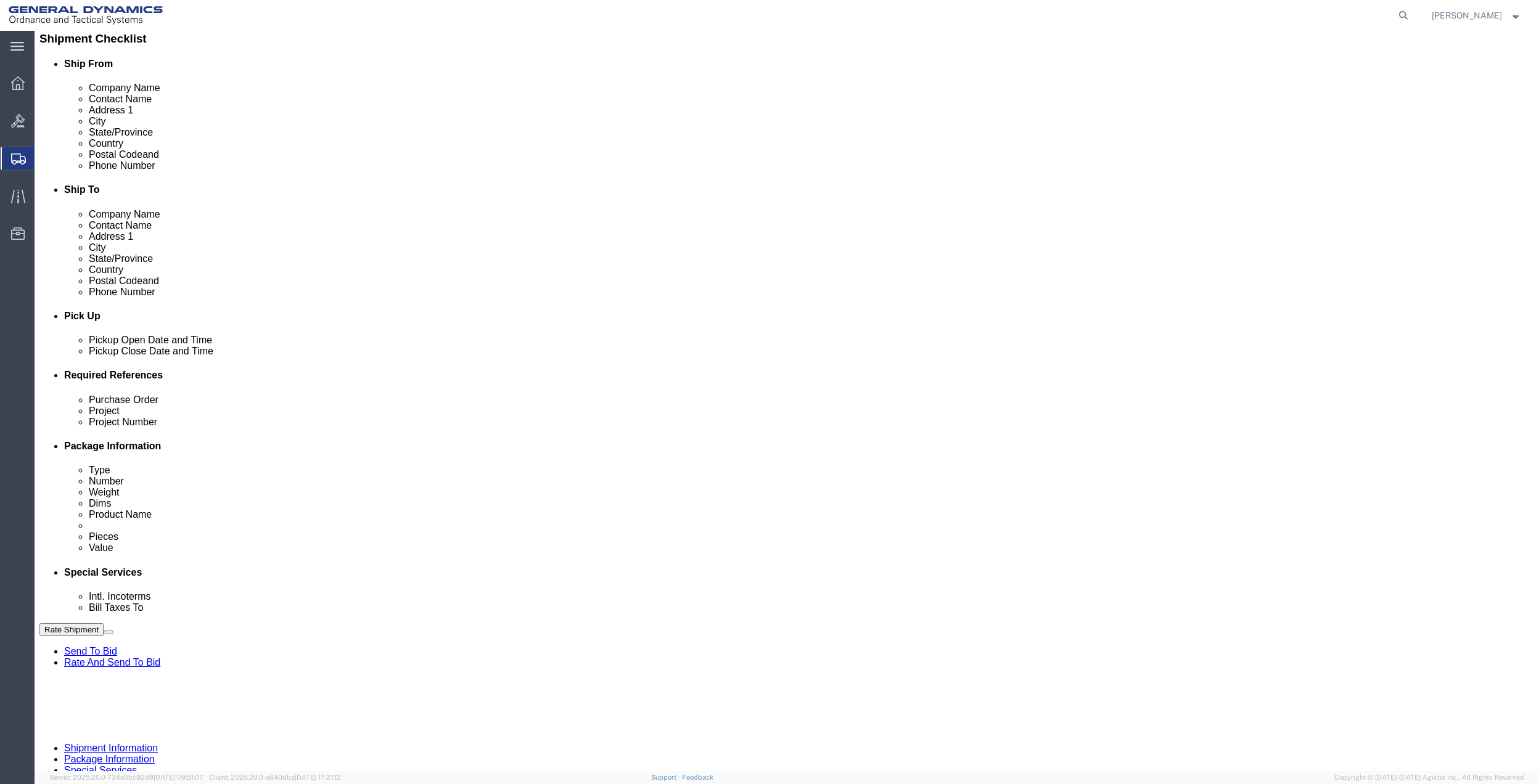
click input "General Dynamics OTS % Data2Logistics"
click p "- GEDOTS %DATA 2 LOGISTICS - (GEDOTS %DATA 2 LOGISTICS) [GEOGRAPHIC_DATA][PERSO…"
type input "GEDOTS %DATA 2 LOGISTICS"
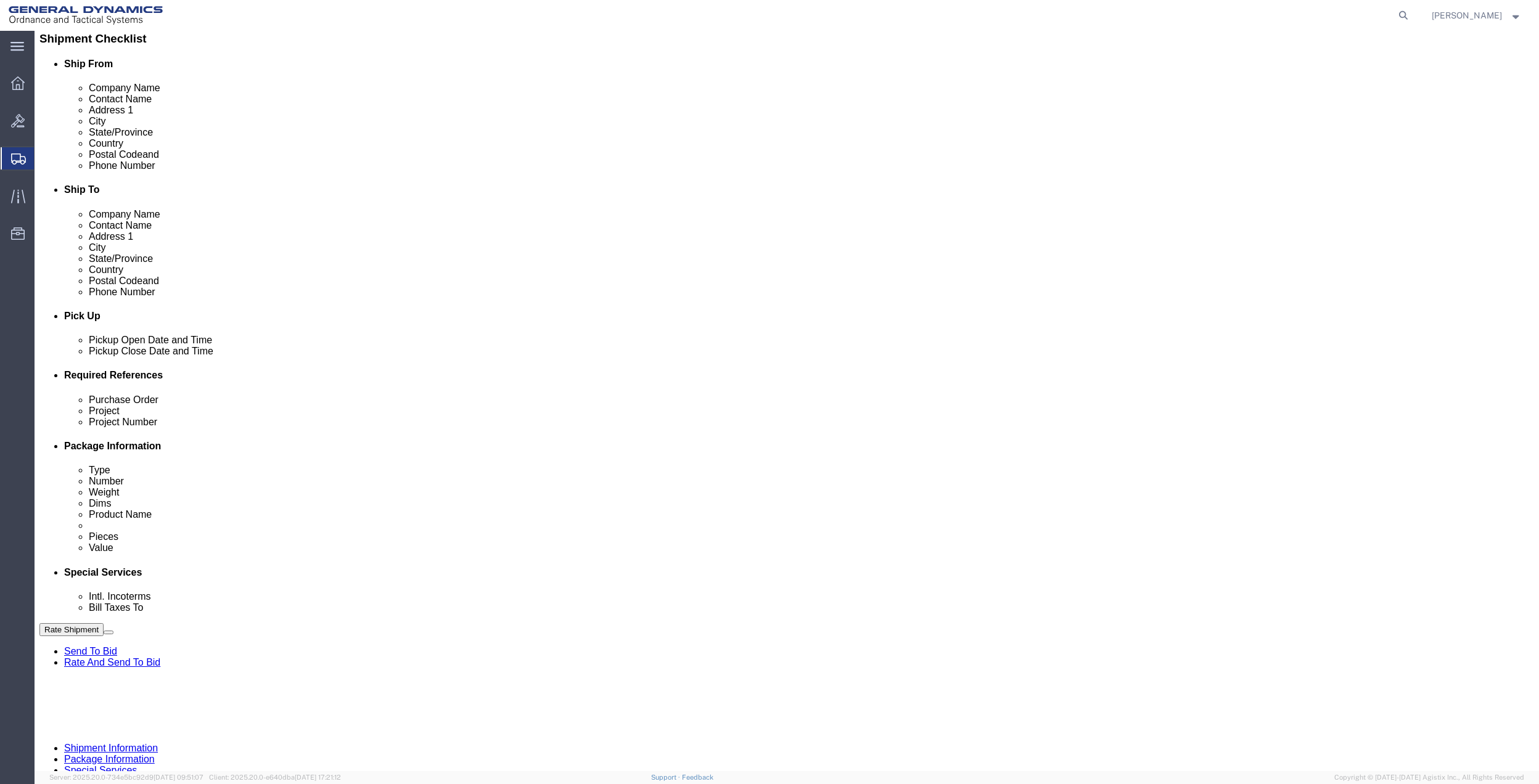
type input "PO BOX 61050"
type input "GEDOTS %DATA 2 LOGISTICS"
type input "FORT [PERSON_NAME]"
type input "33906"
select select "FL"
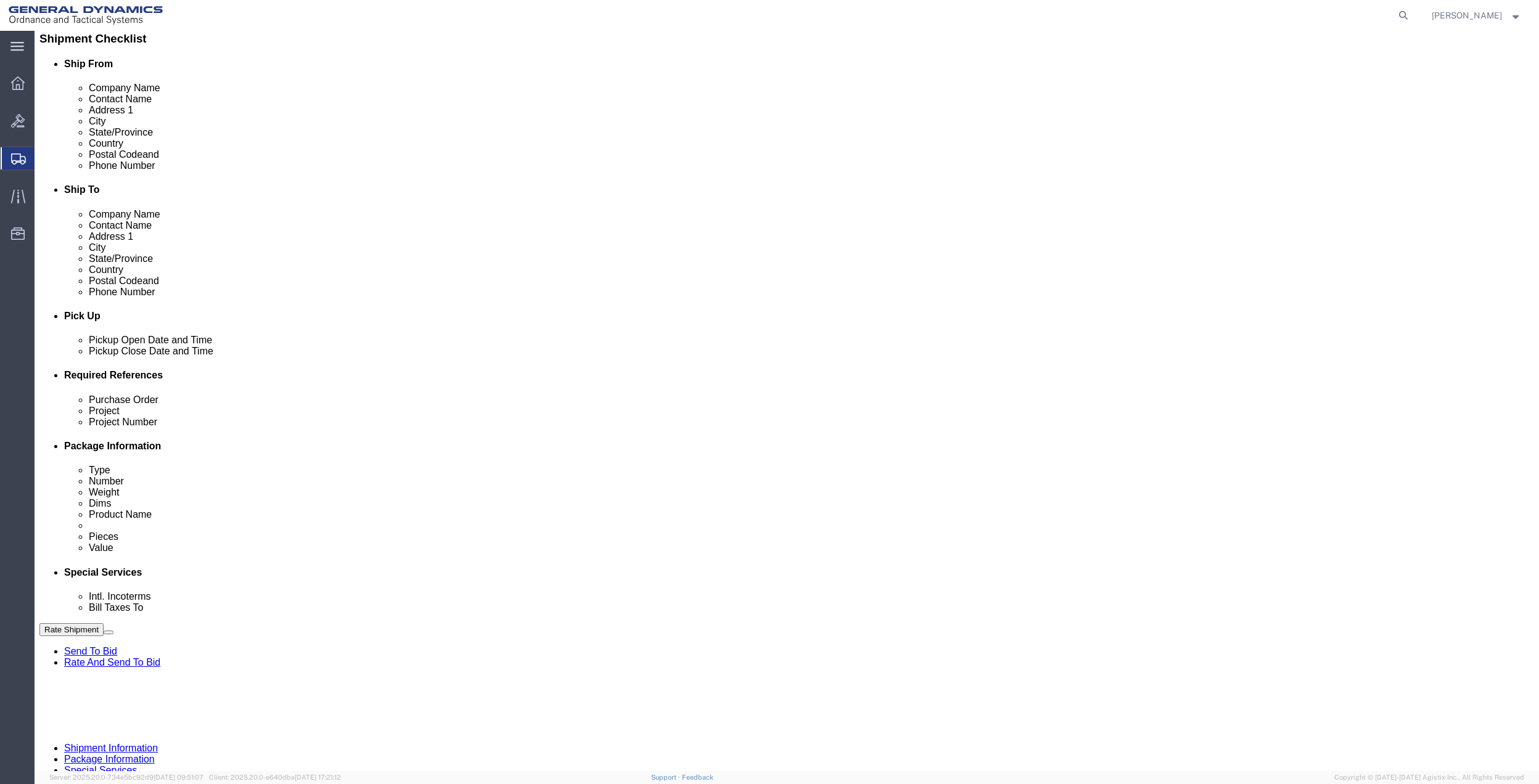
type input "GEDOTS %DATA 2 LOGISTICS"
click button "Rate Shipment"
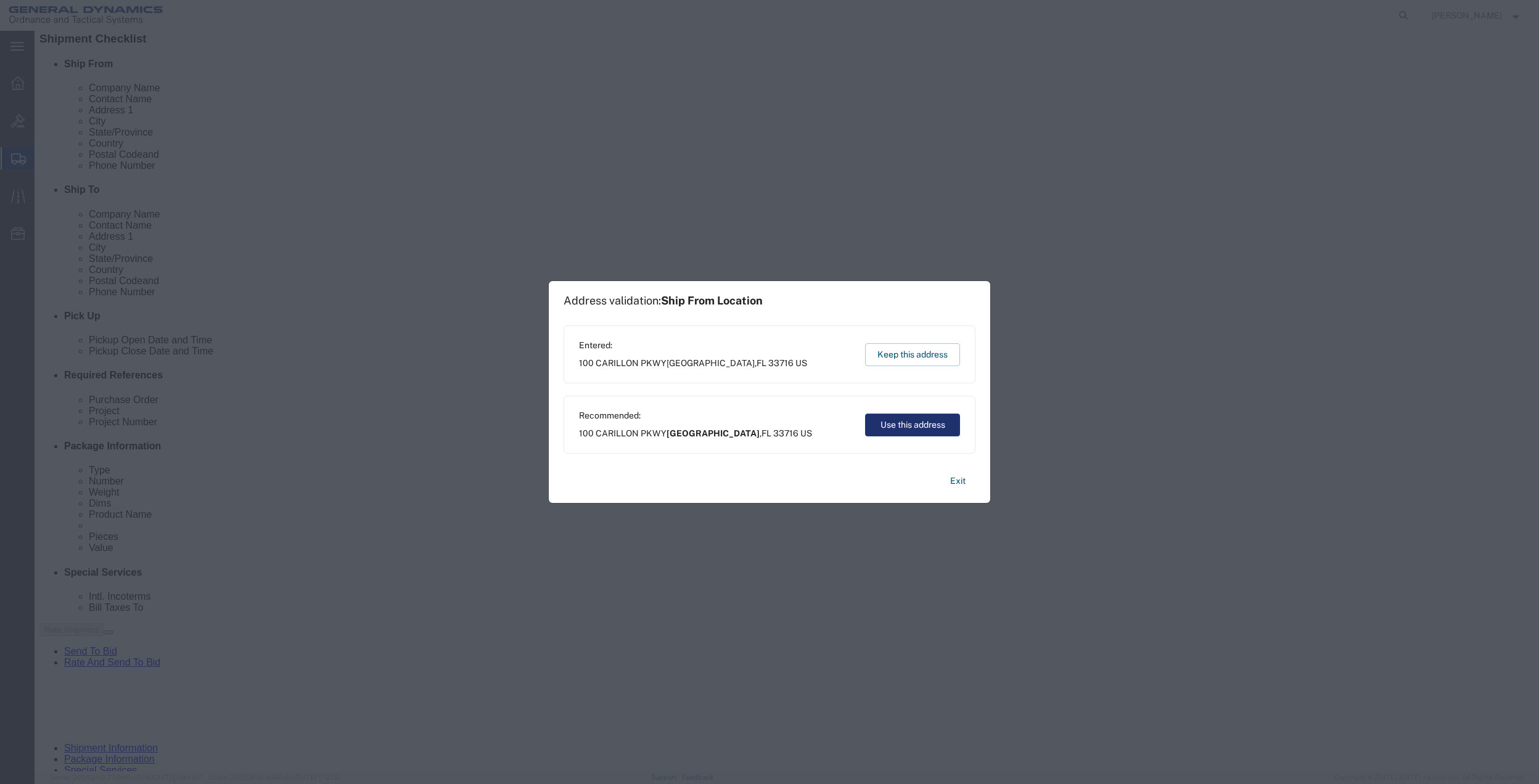
click at [920, 431] on button "Use this address" at bounding box center [912, 425] width 95 height 23
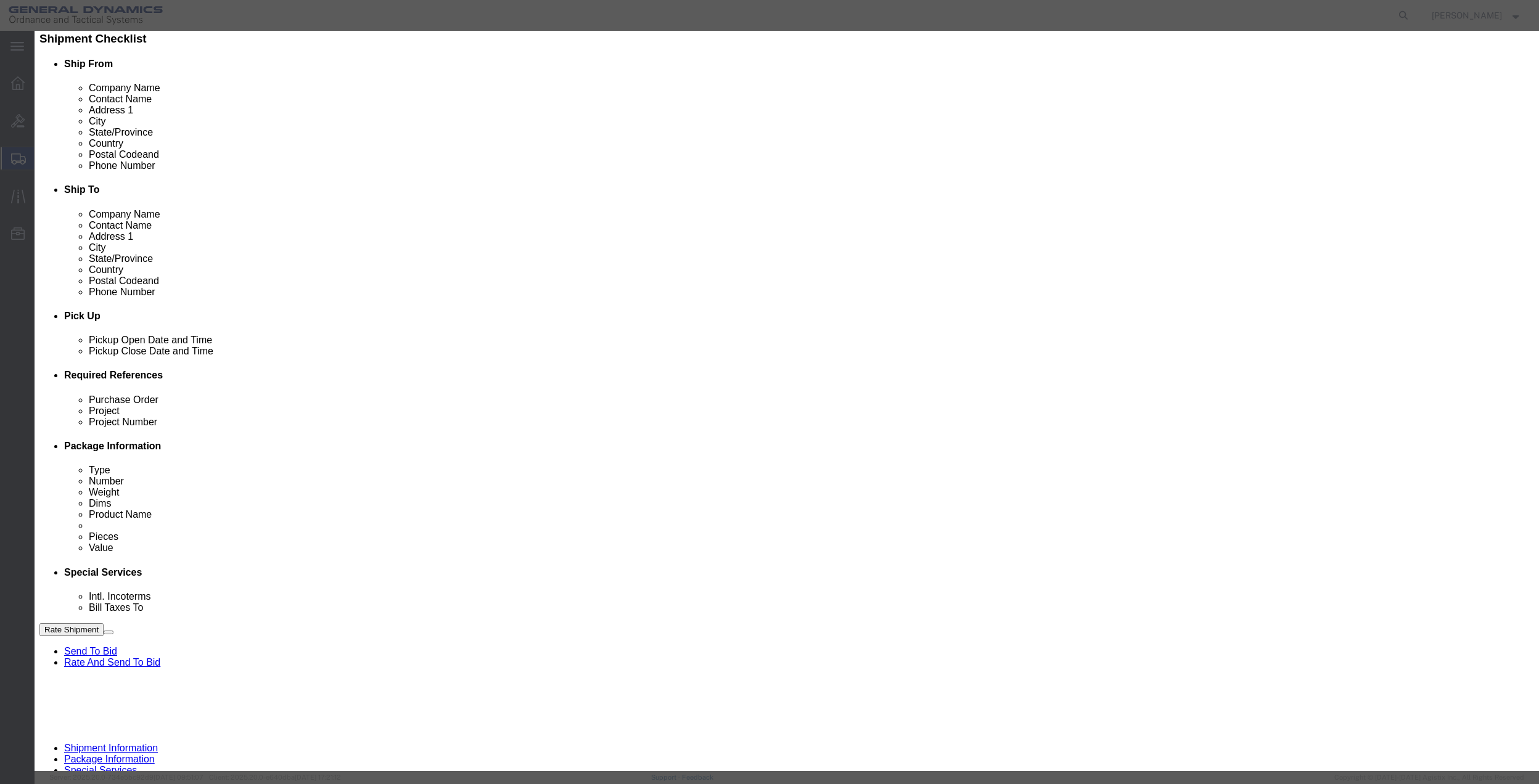
scroll to position [0, 0]
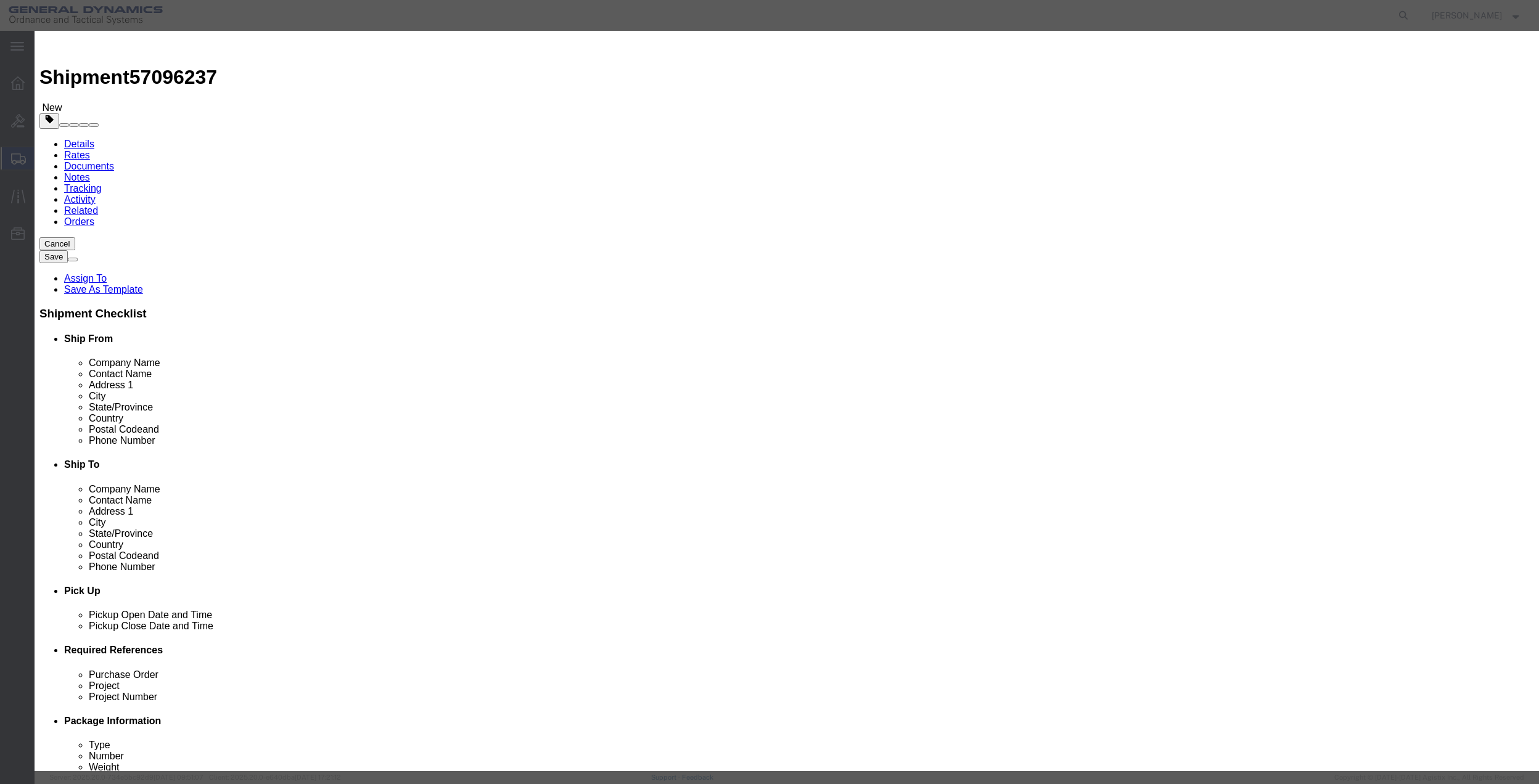
select select "CBOX"
click button "Close"
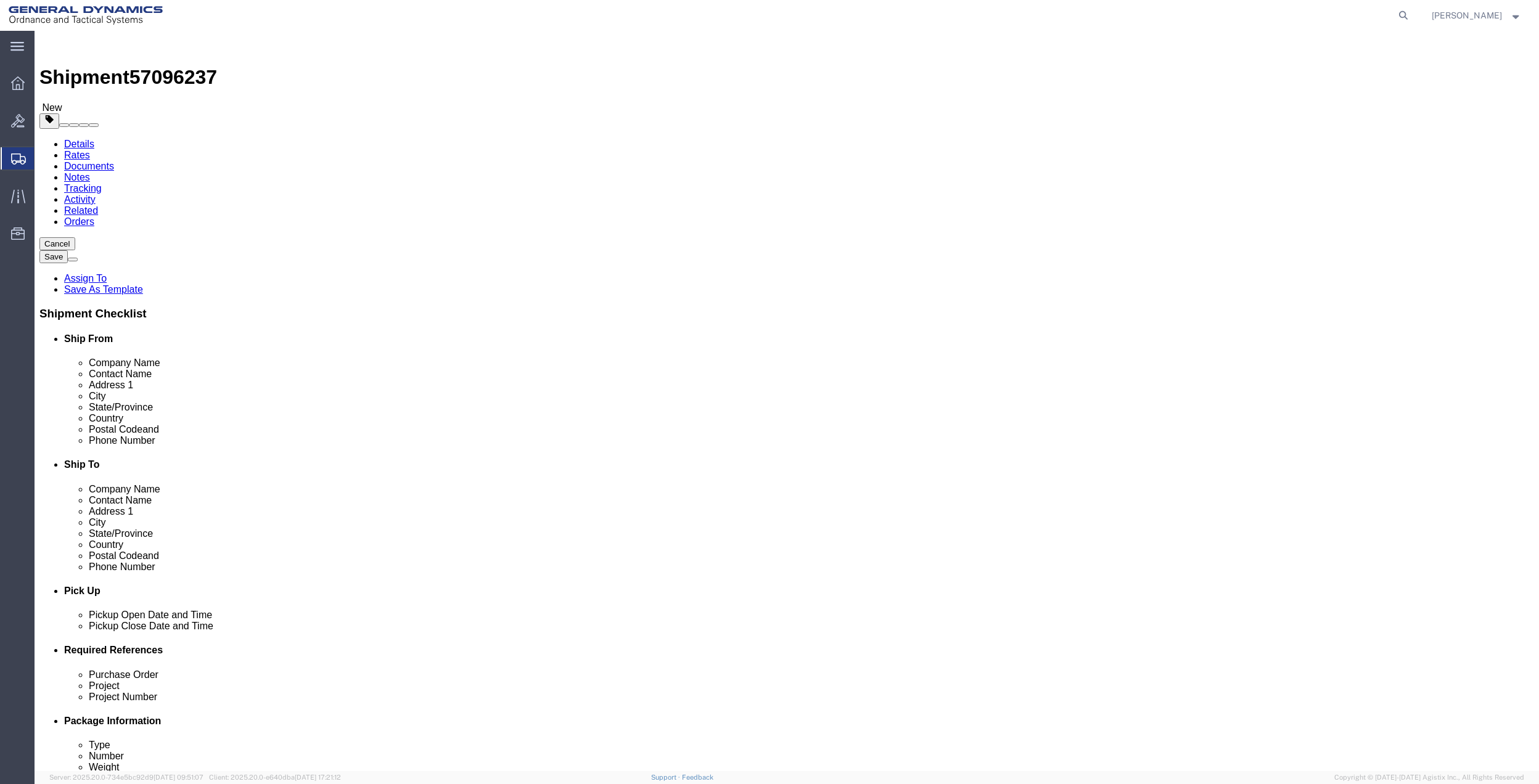
drag, startPoint x: 235, startPoint y: 290, endPoint x: 228, endPoint y: 290, distance: 7.0
click input "3"
type input "1"
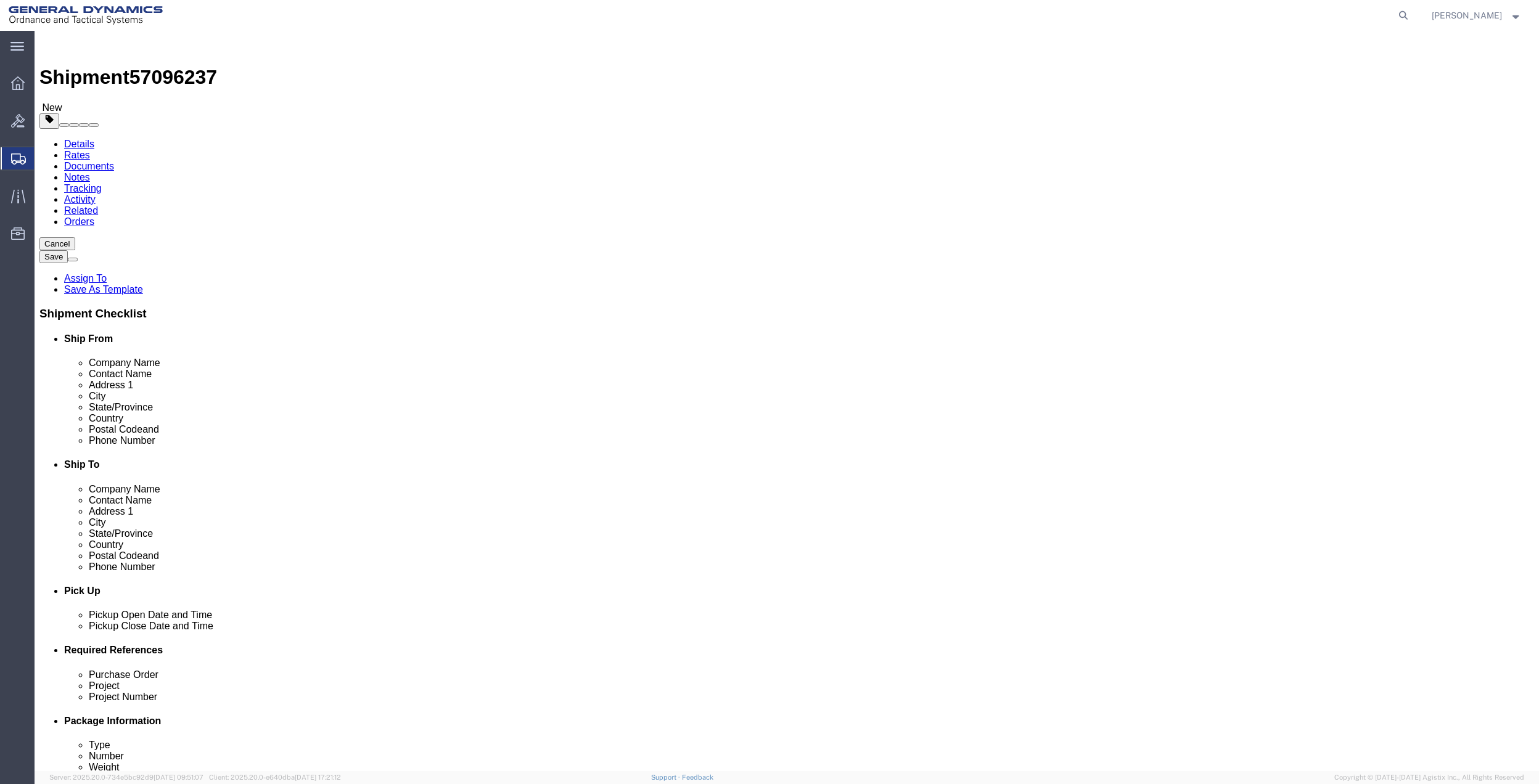
click input "84.00"
type input "28"
click button "Save"
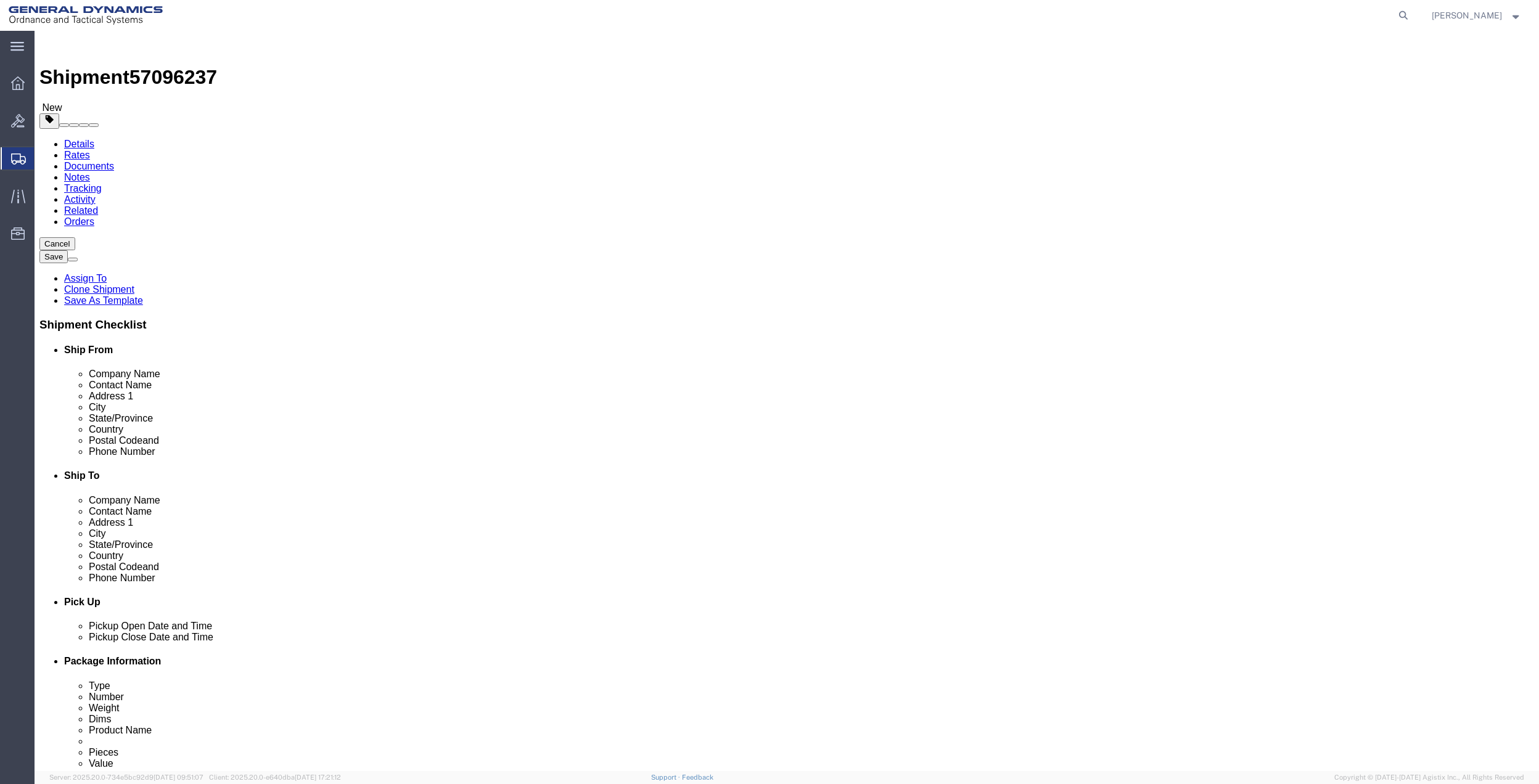
click div
click p "Shipment information saved successfully."
click link "Save As Template"
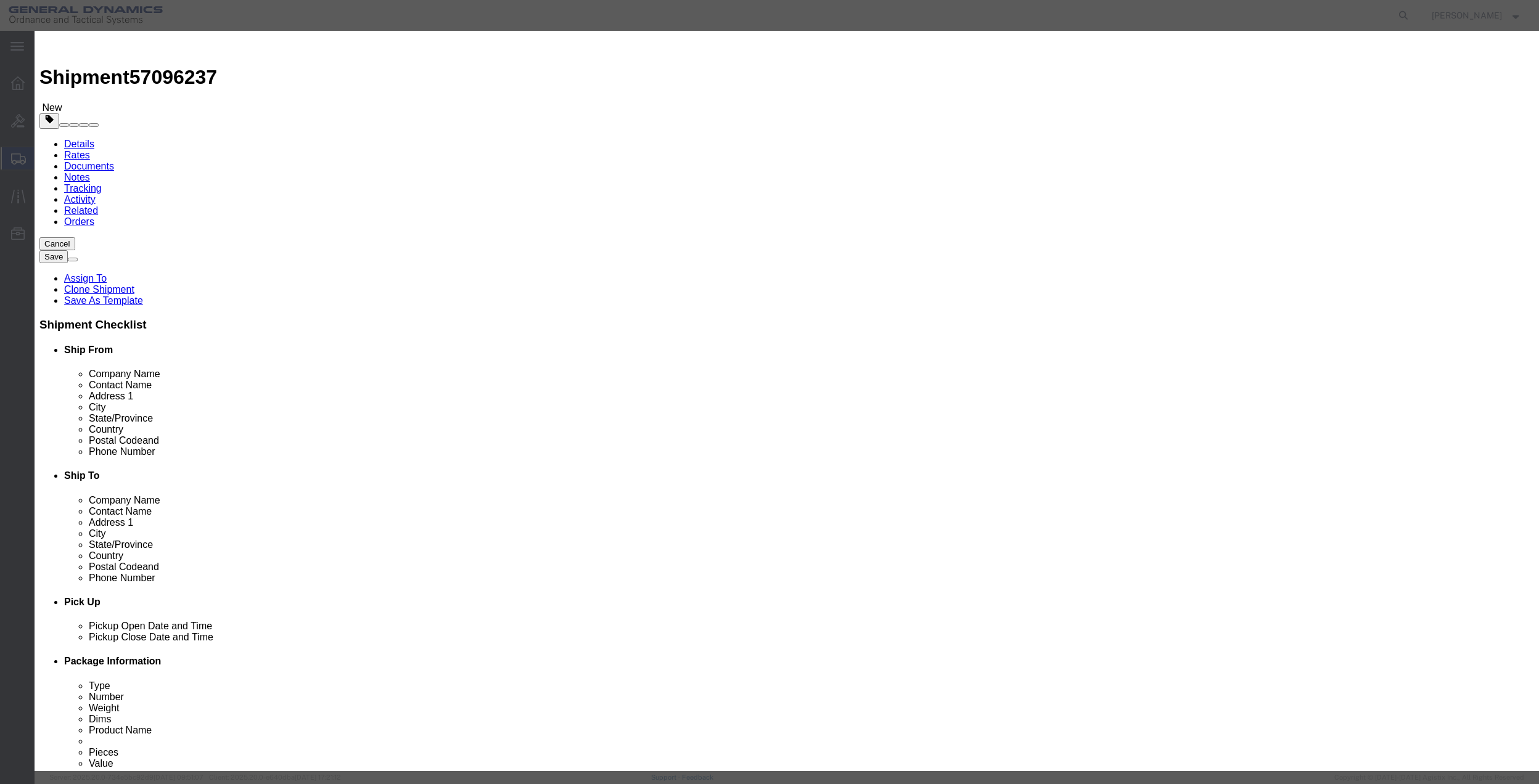
click textarea
click div "Save as Select AAAAAAAAAA ABERDEEN CLASS (7) SHIPMENT ABERDEEN PROVING GROUNDS …"
click input "text"
type input "[PERSON_NAME] FU"
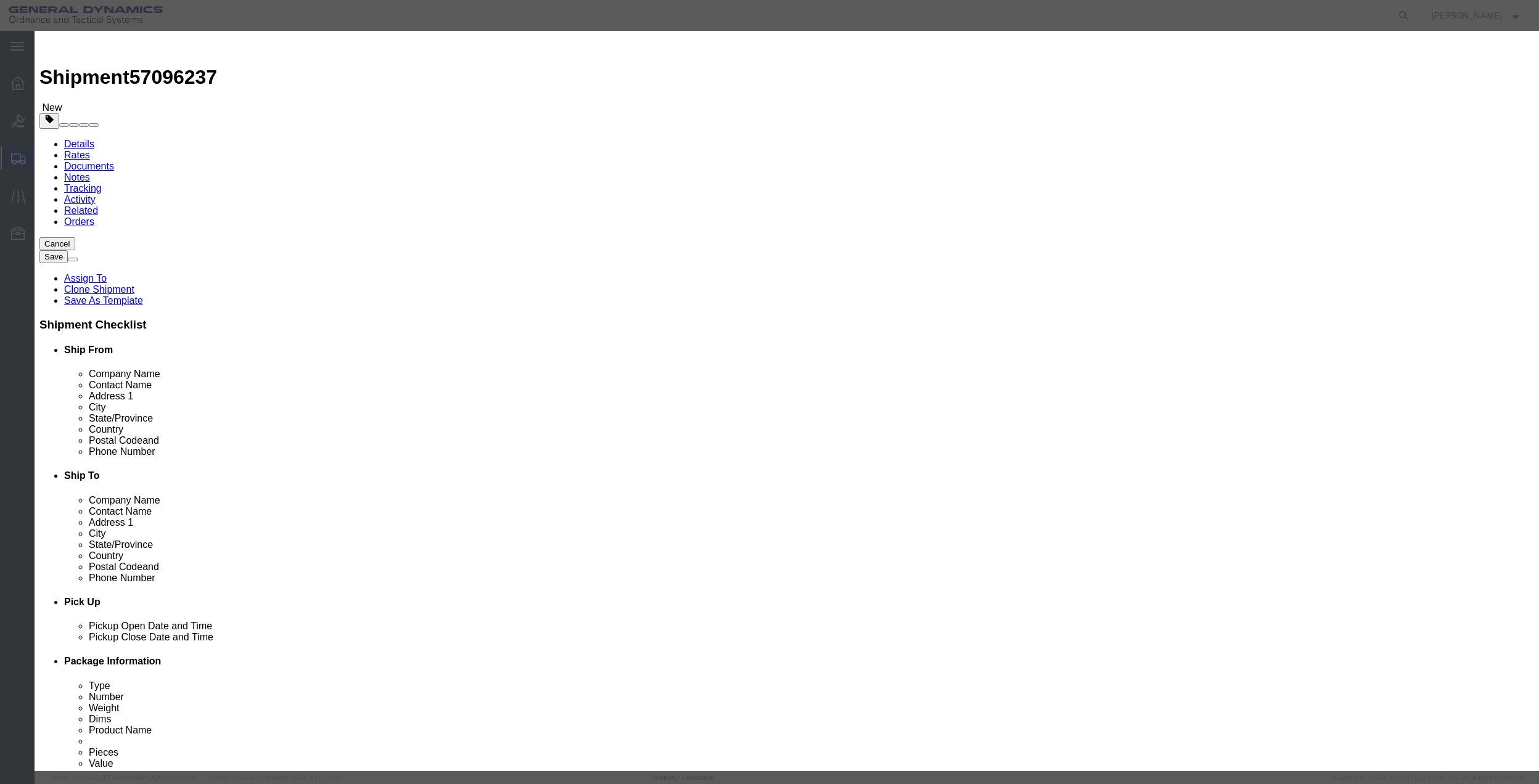
click button "Save"
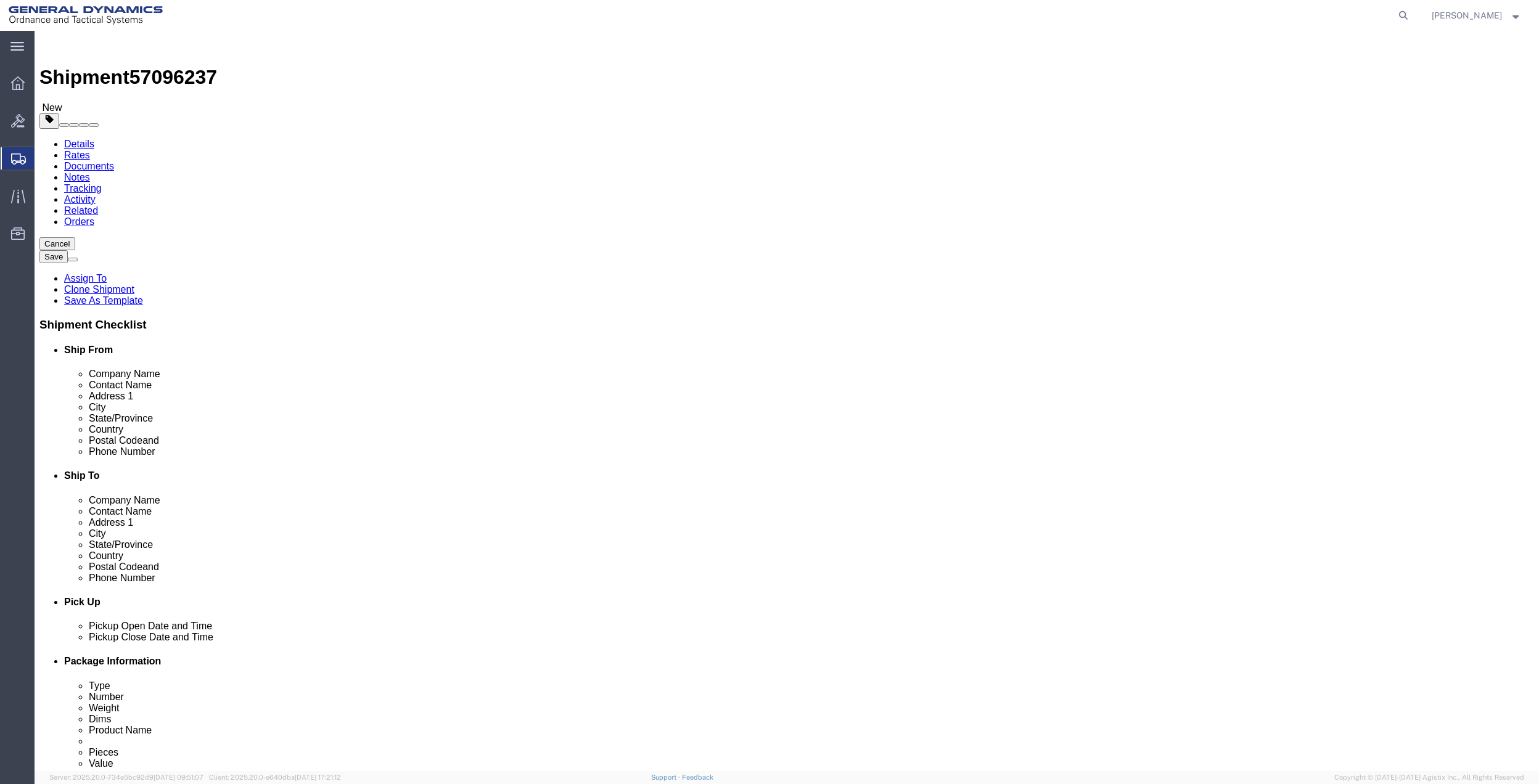
click button "Rate Shipment"
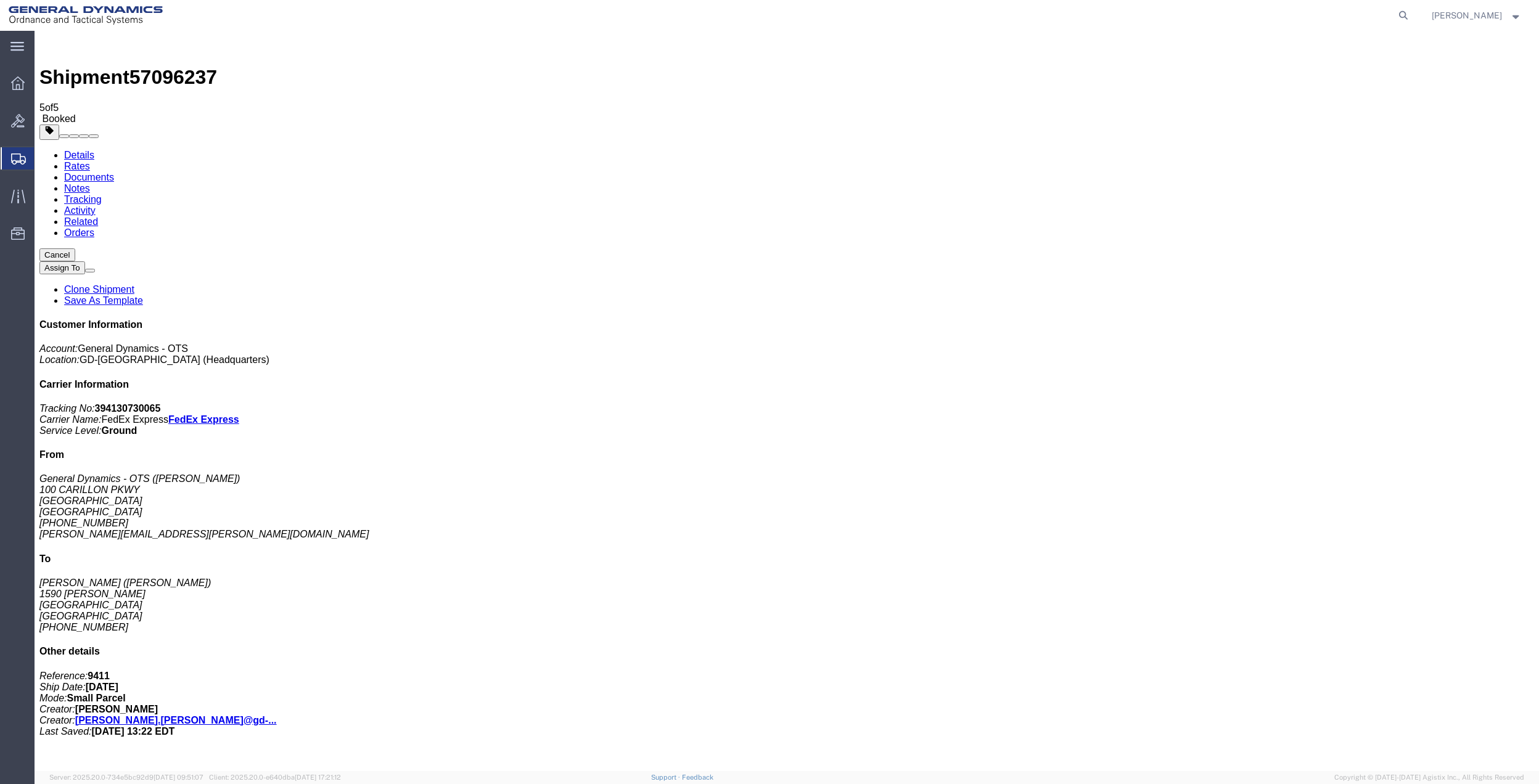
checkbox input "true"
checkbox input "false"
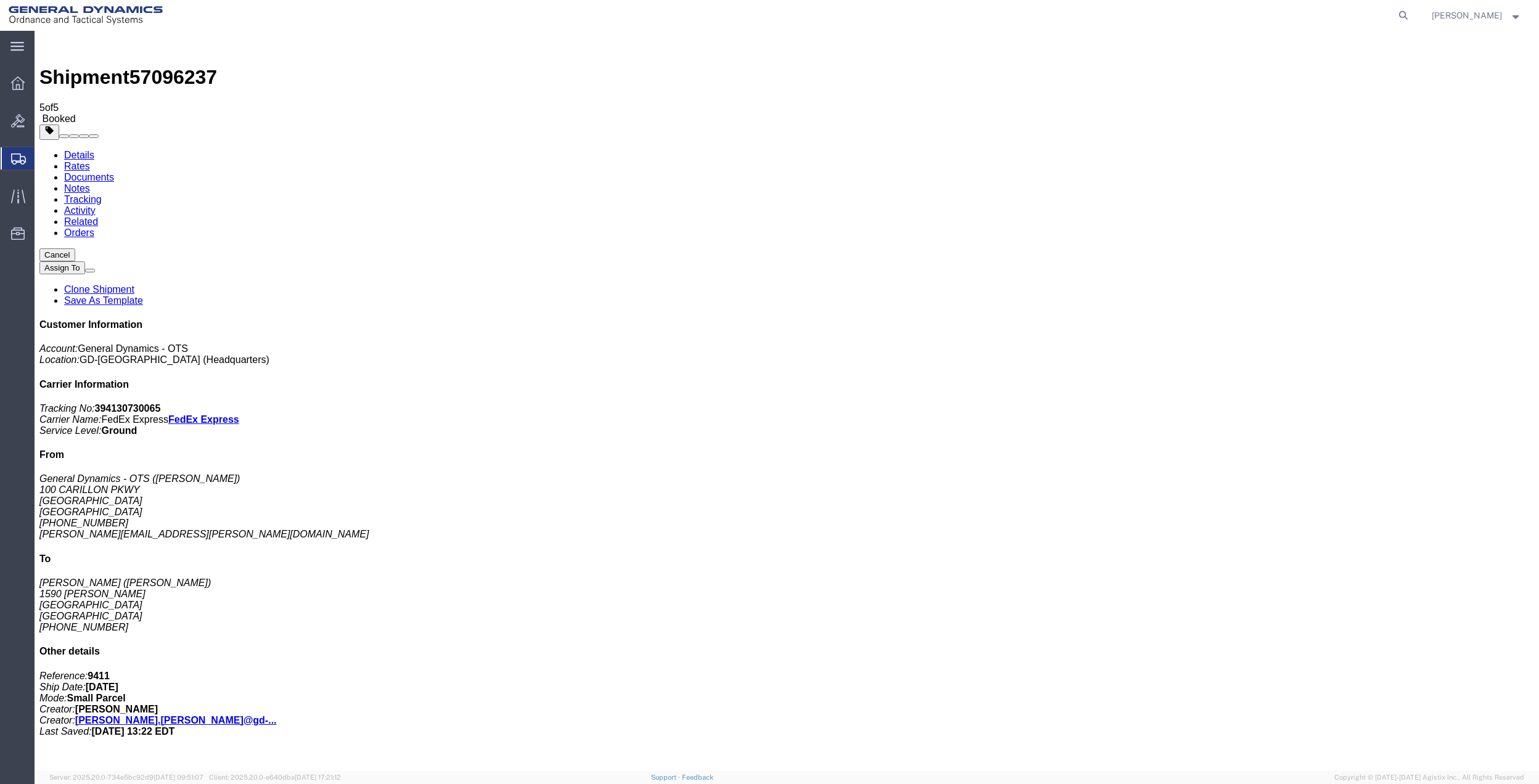
click at [0, 0] on span "Create from Template" at bounding box center [0, 0] width 0 height 0
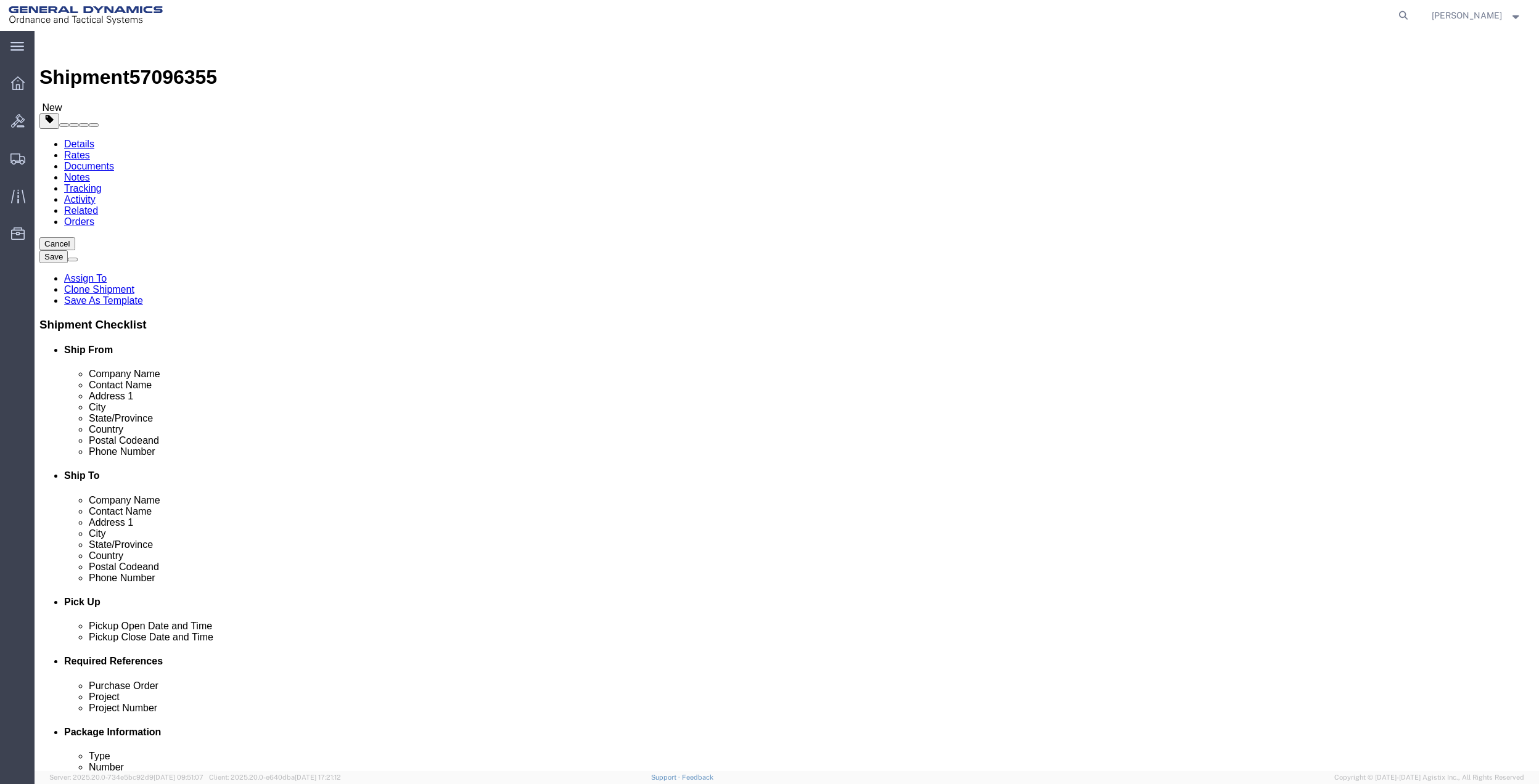
click link "Package Information"
click link "Special Services"
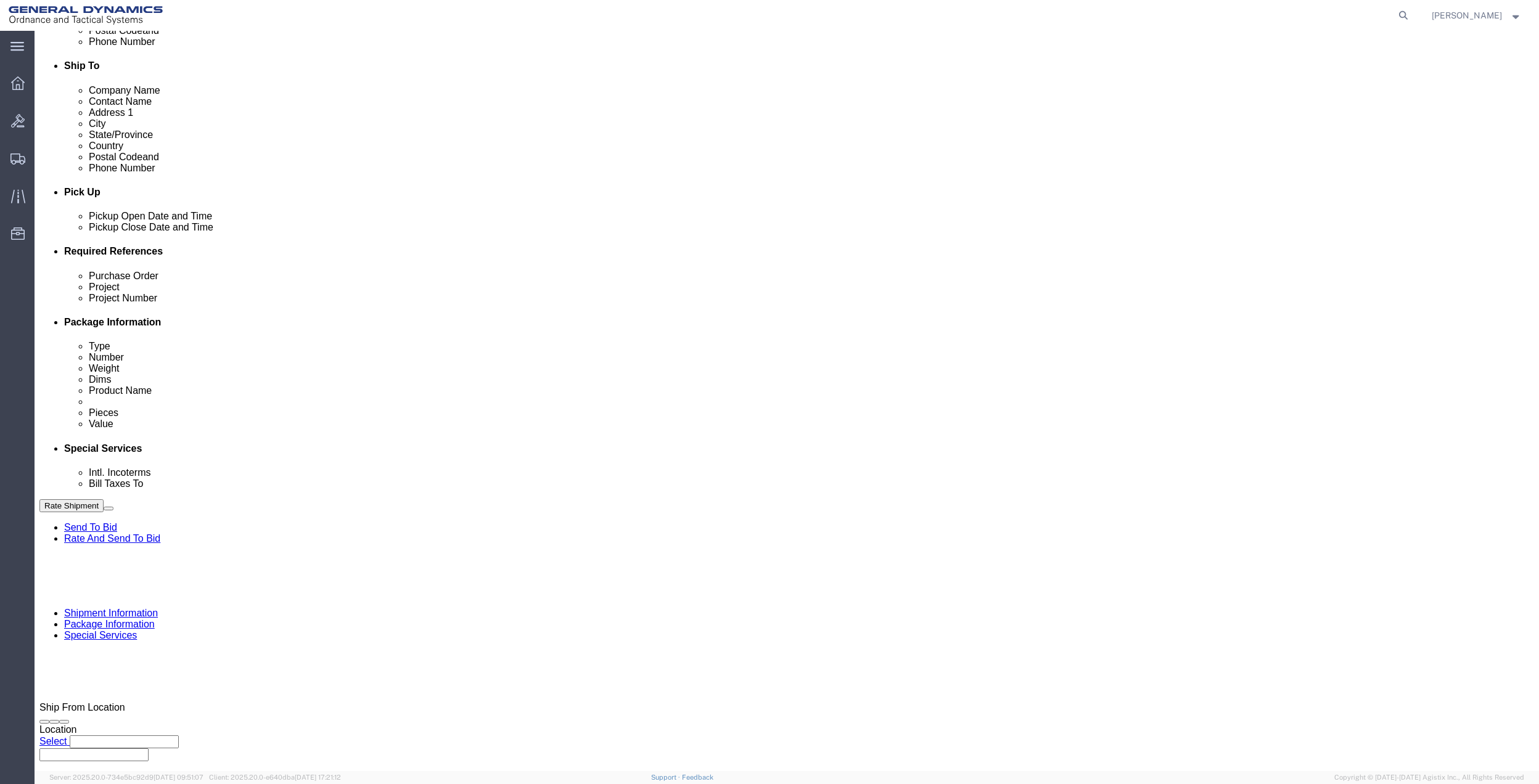
scroll to position [410, 0]
click button "Rate Shipment"
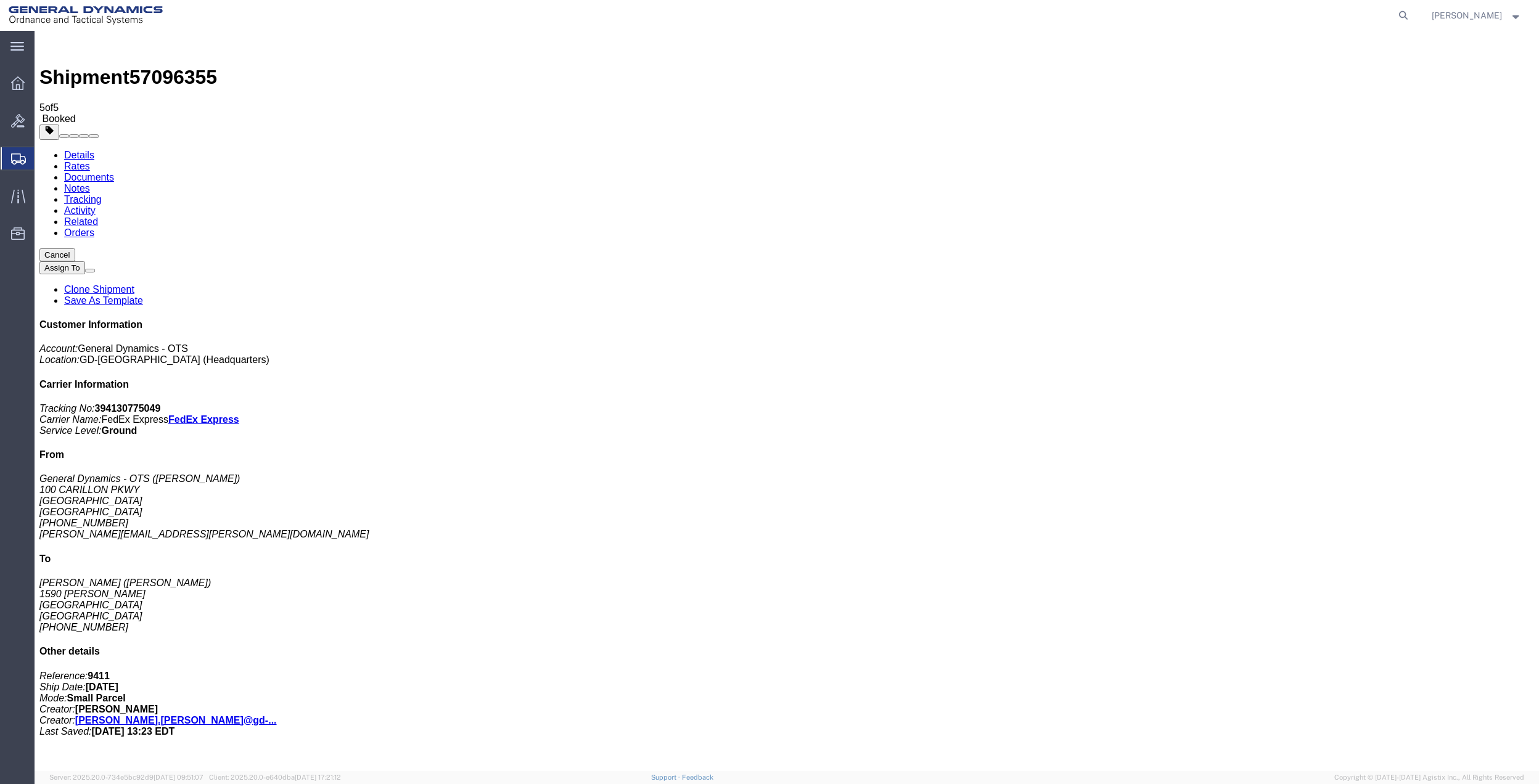
checkbox input "true"
drag, startPoint x: 52, startPoint y: 196, endPoint x: 129, endPoint y: 190, distance: 77.2
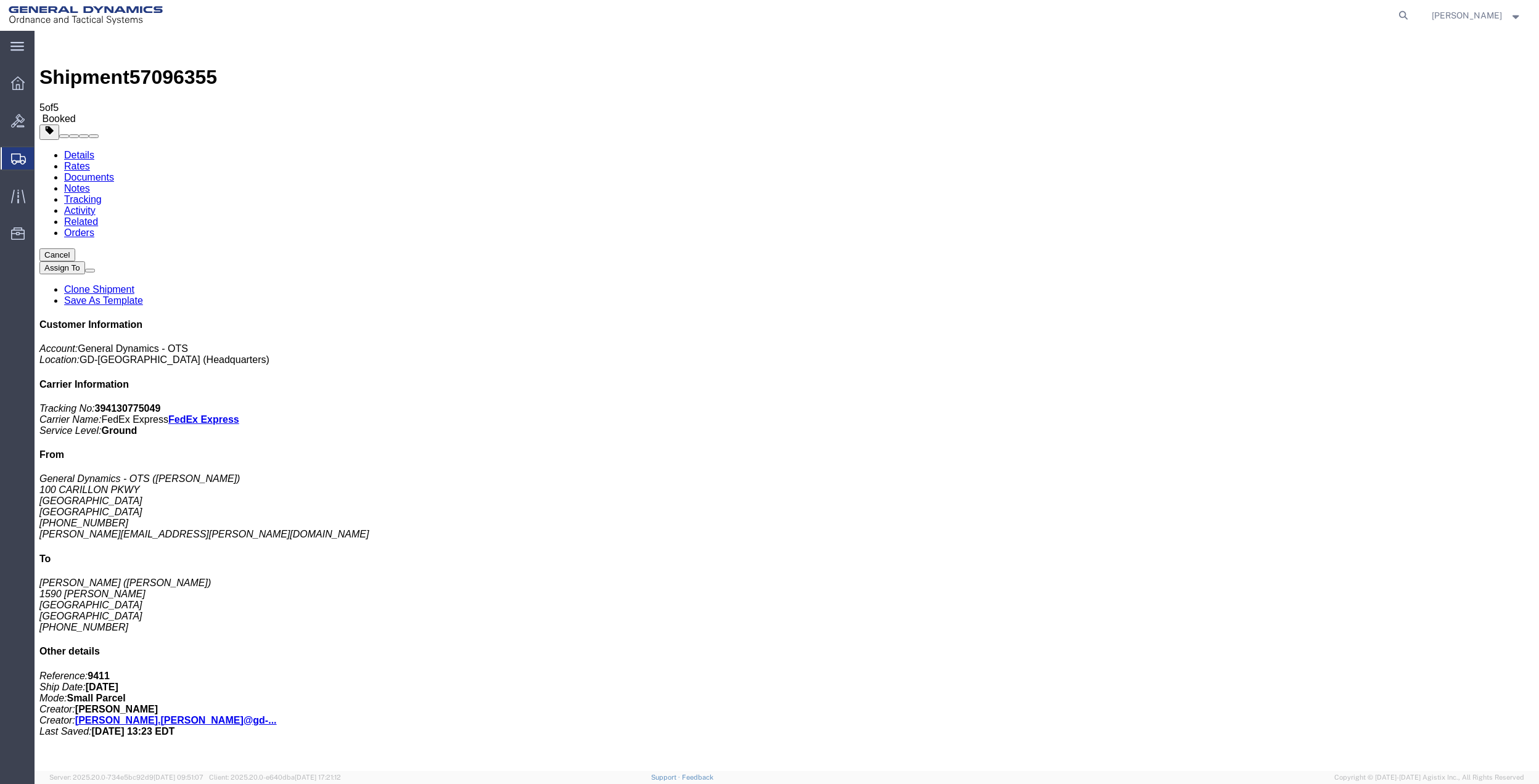
click at [0, 0] on span "Create from Template" at bounding box center [0, 0] width 0 height 0
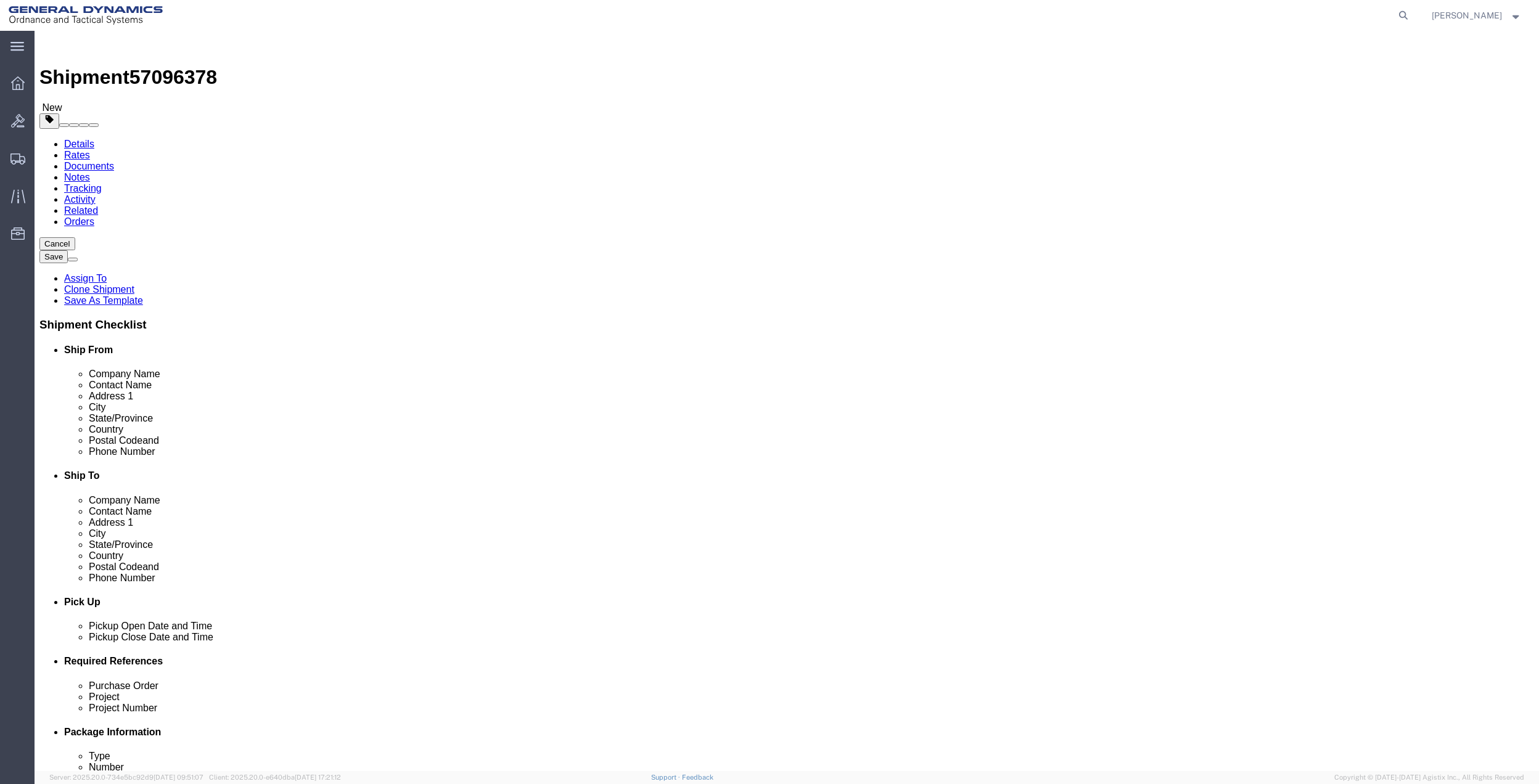
click button "Rate Shipment"
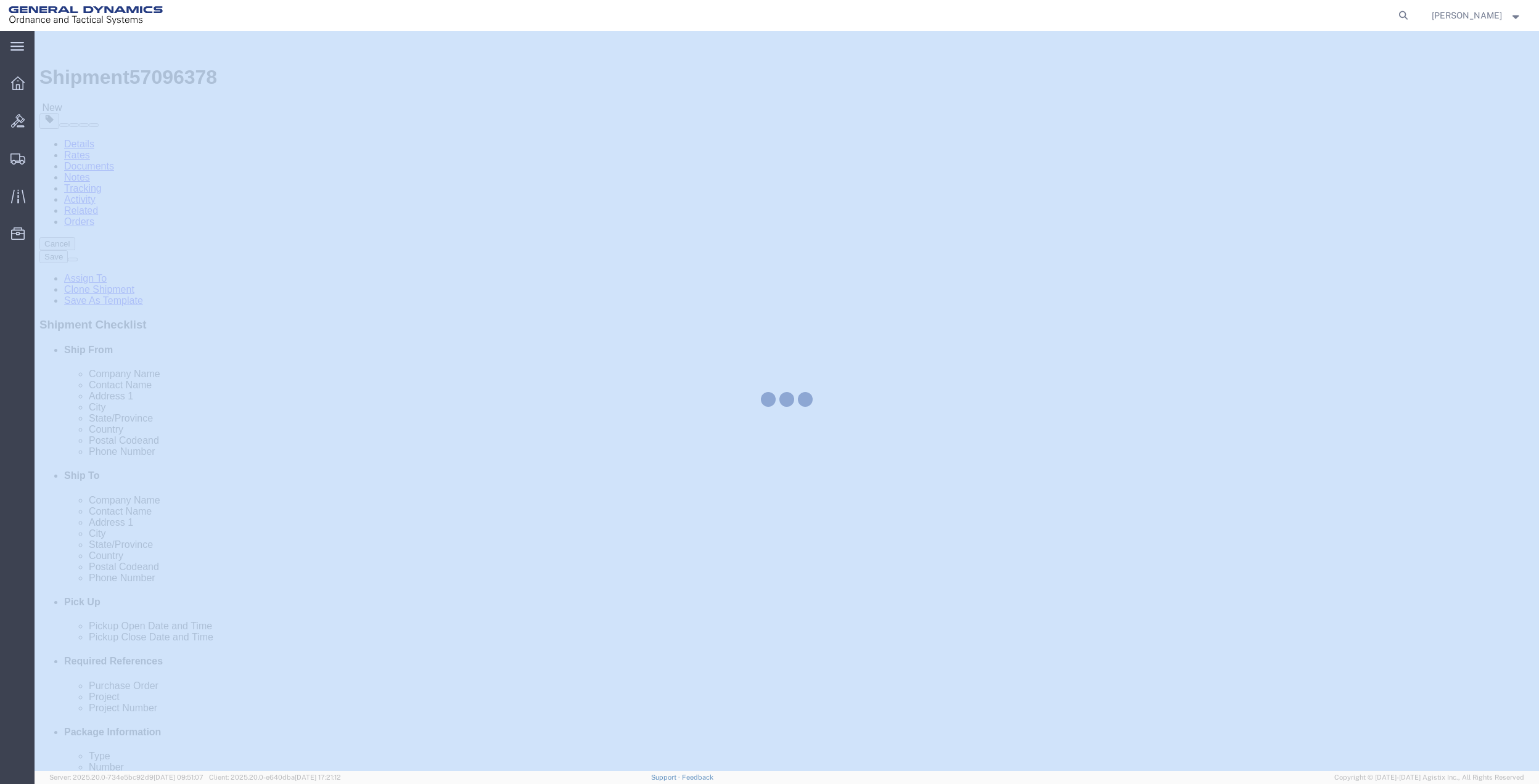
click at [1412, 743] on div at bounding box center [786, 401] width 1504 height 741
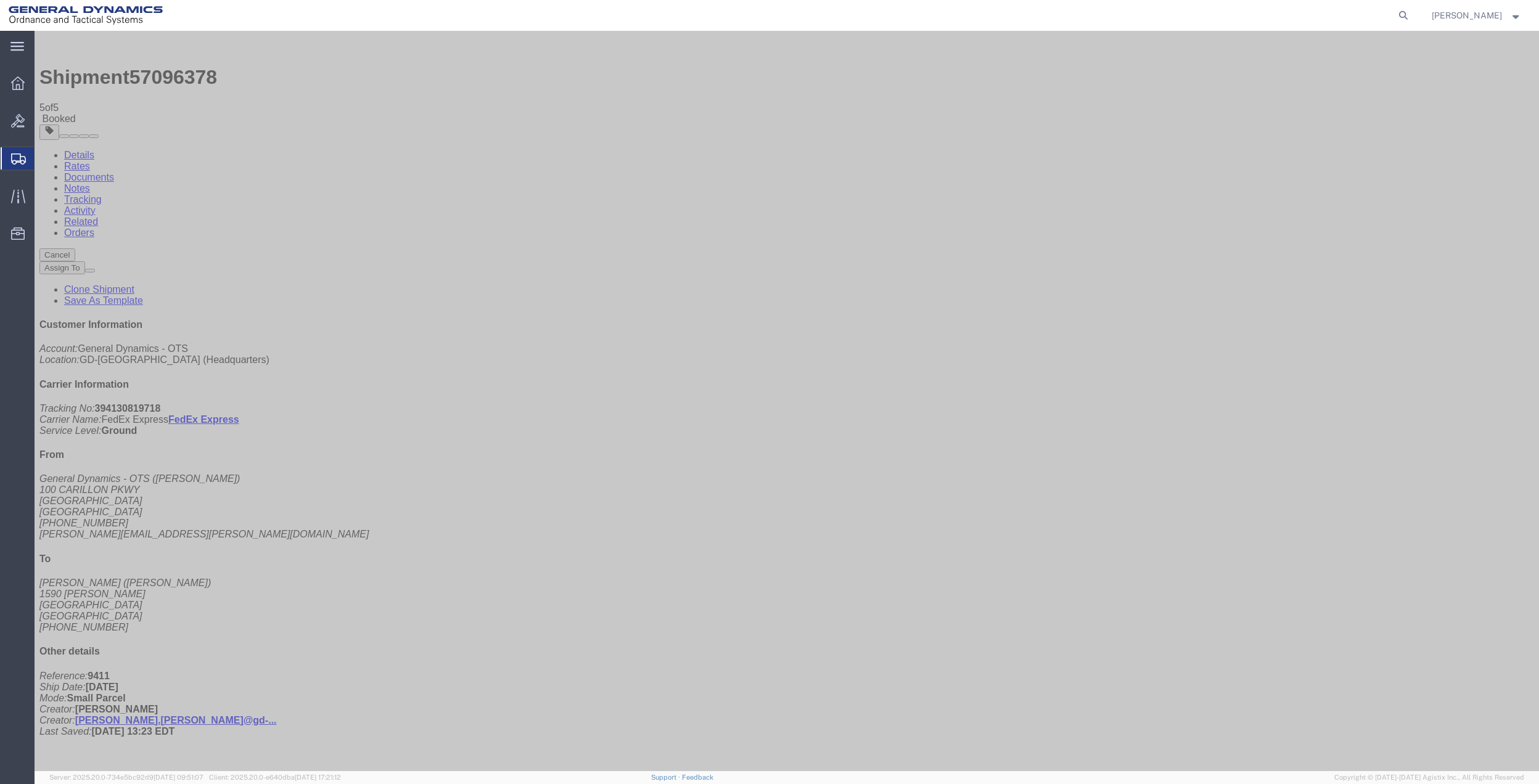
checkbox input "true"
checkbox input "false"
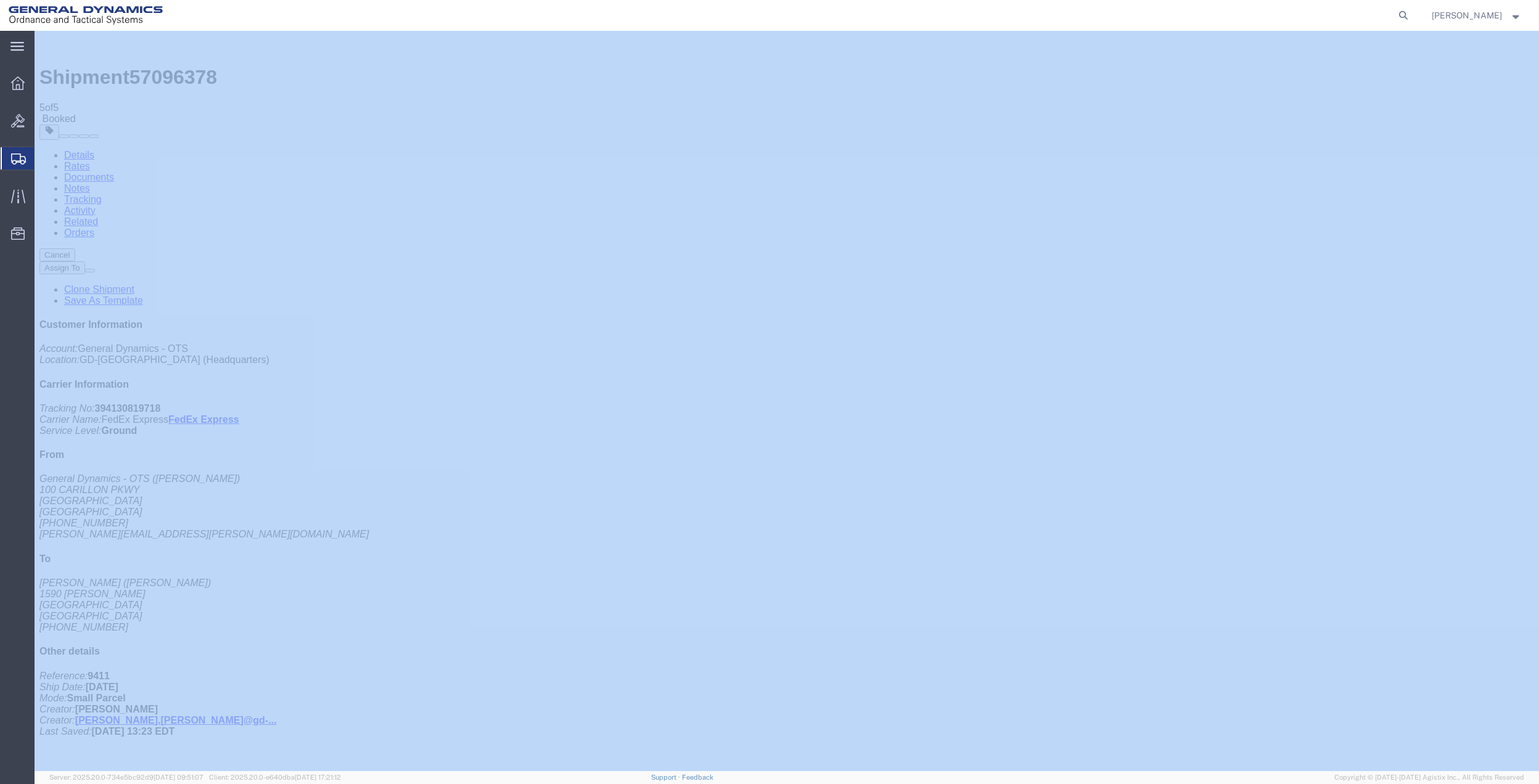
click at [0, 0] on span "Create Shipment" at bounding box center [0, 0] width 0 height 0
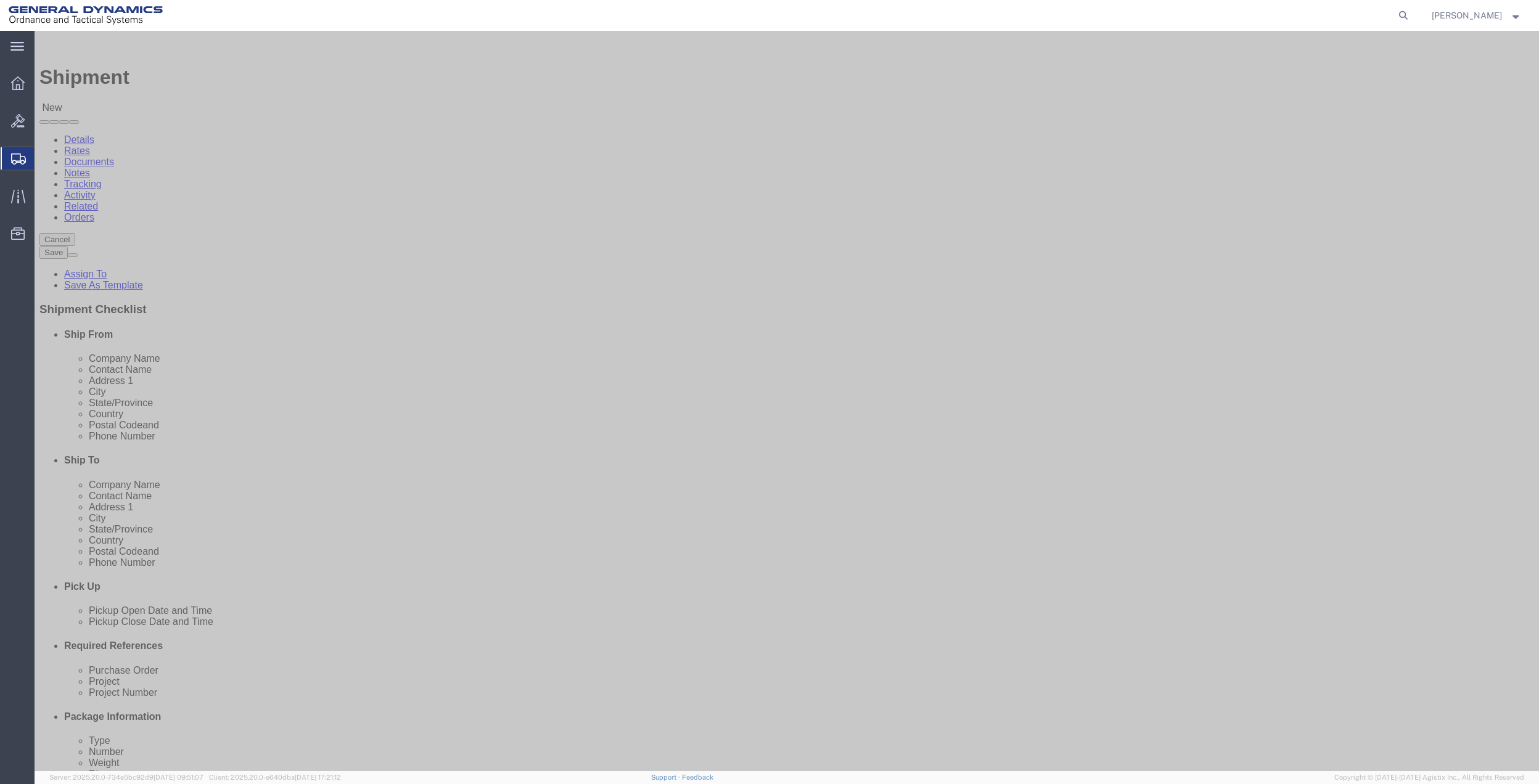
click input "text"
type input "[PERSON_NAME]"
click p "- General Dynamics - OTS - ([PERSON_NAME]) 100 CARILLON, [GEOGRAPHIC_DATA], [GE…"
select select "FL"
type input "[PERSON_NAME]"
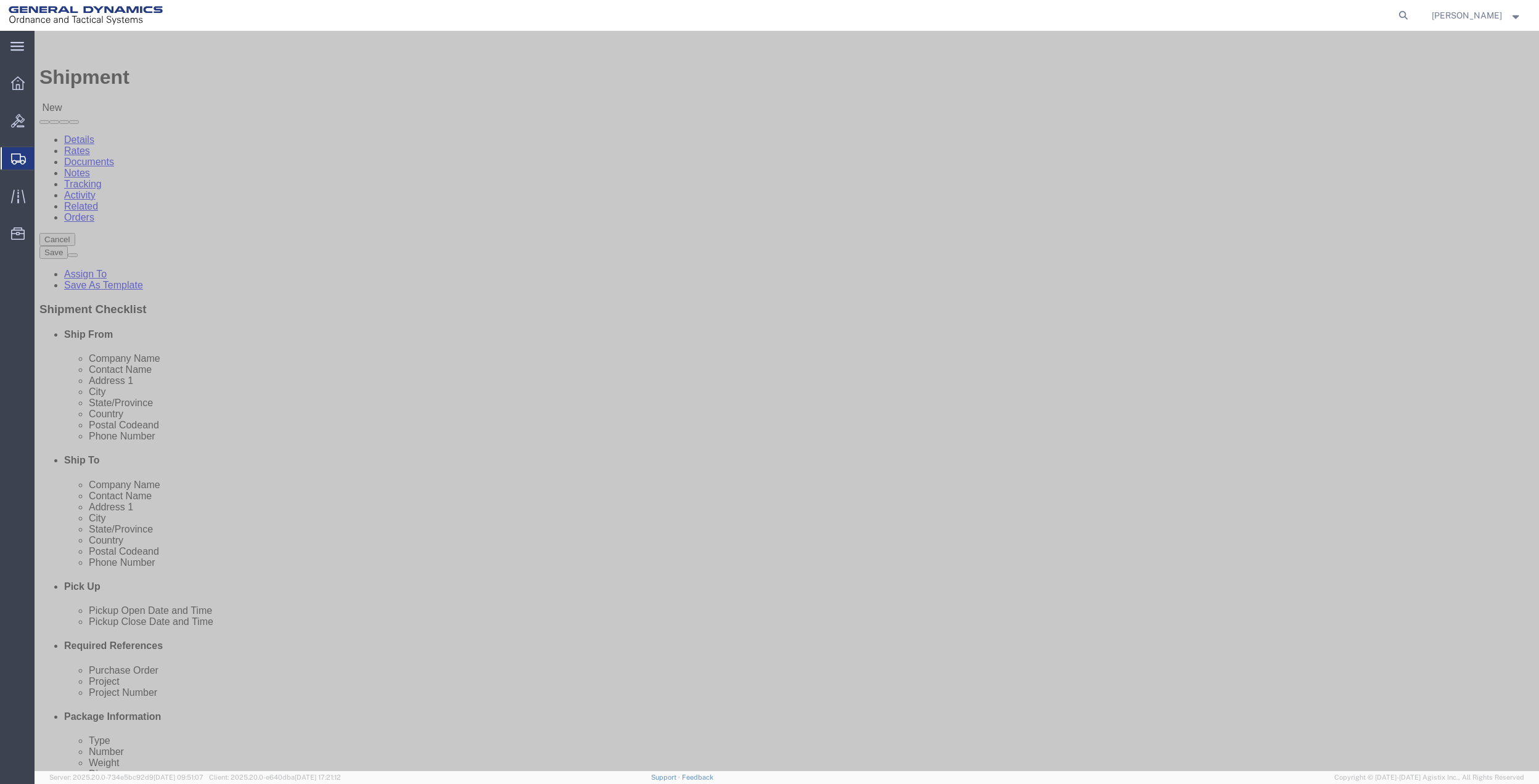
click input "text"
type input "[PERSON_NAME]"
click p "- [PERSON_NAME] - ([PERSON_NAME]) [STREET_ADDRESS]"
select select "TN"
type input "[PERSON_NAME]"
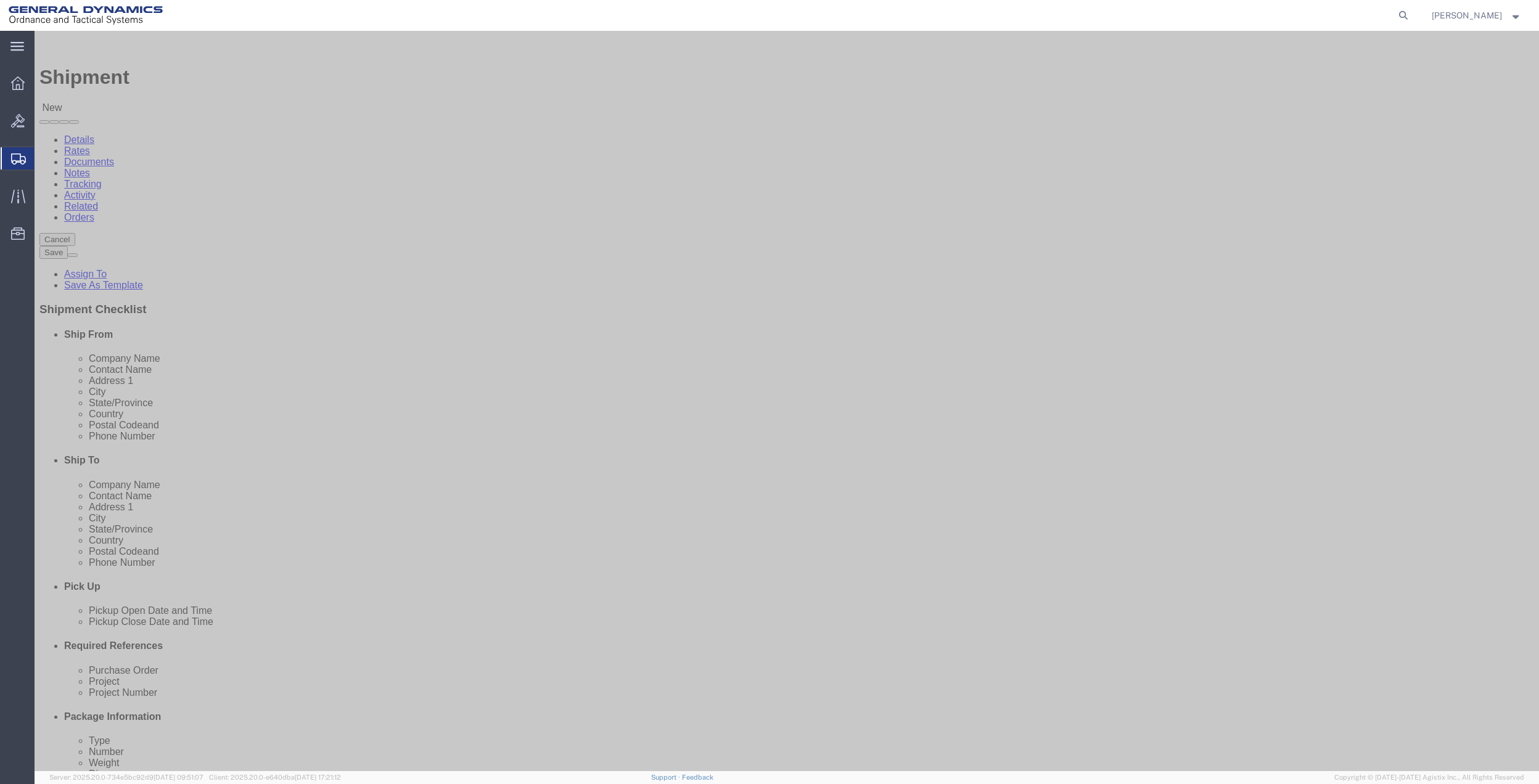
click input "text"
type input "[PHONE_NUMBER]"
click input "text"
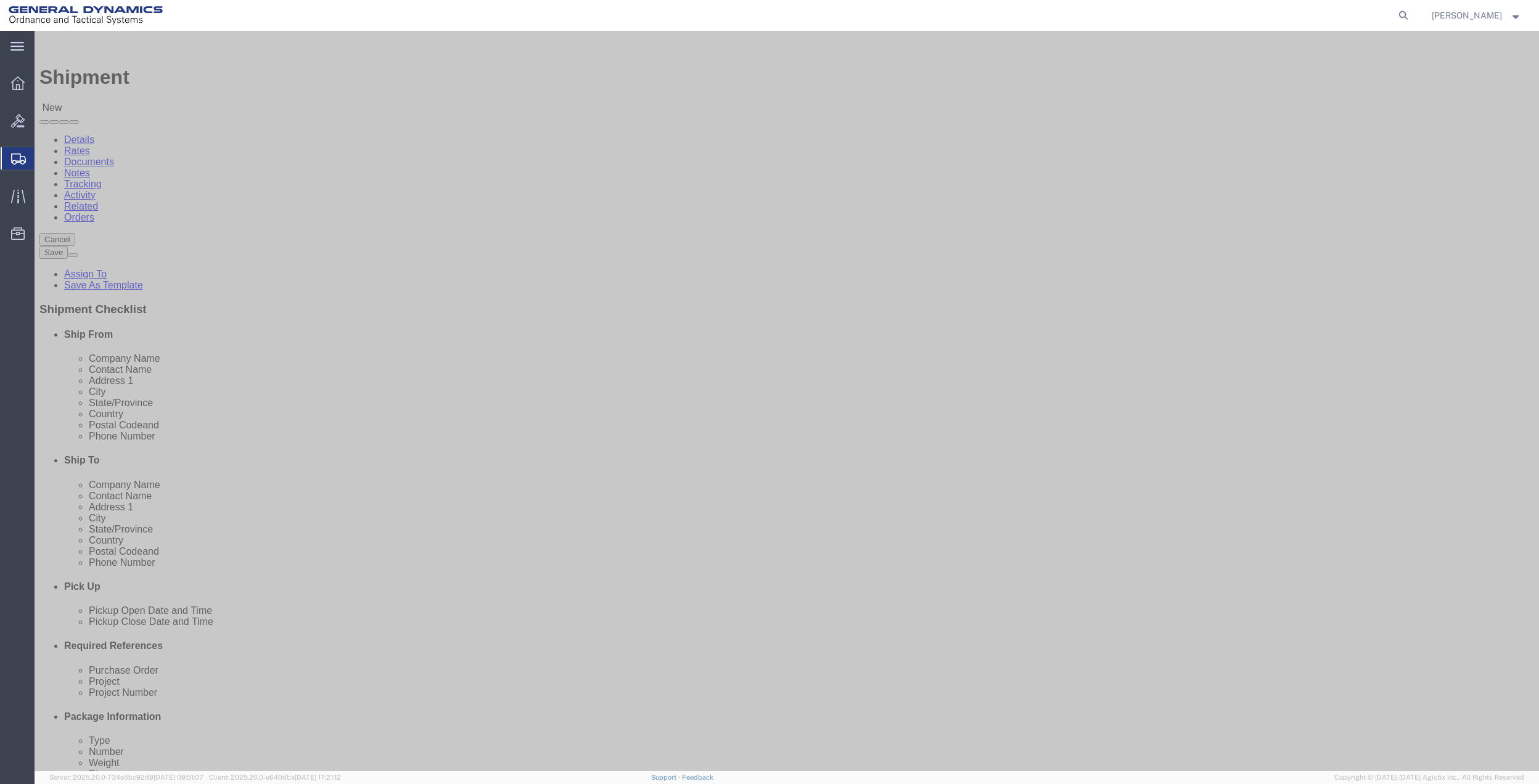
paste input "[PHONE_NUMBER]"
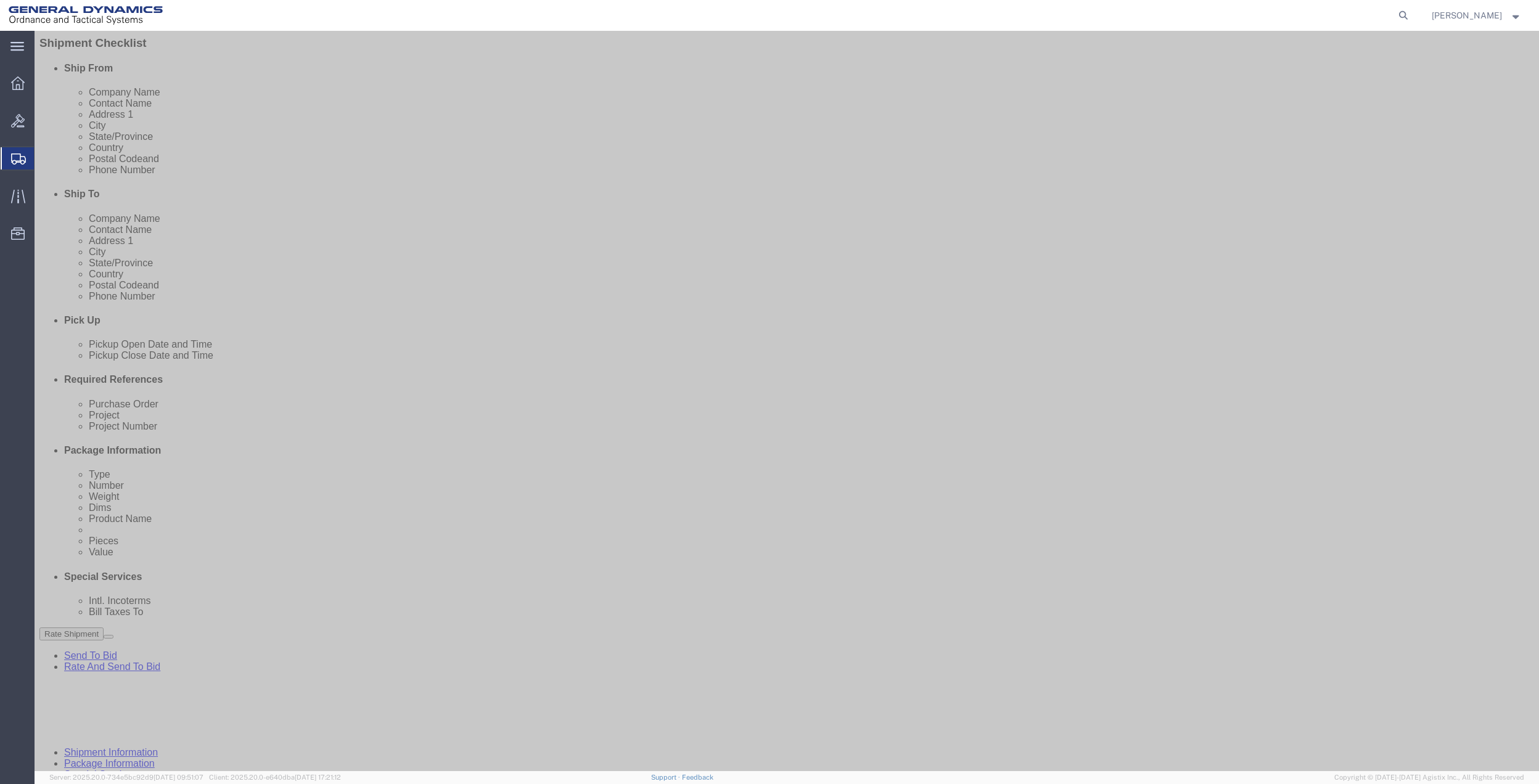
scroll to position [322, 0]
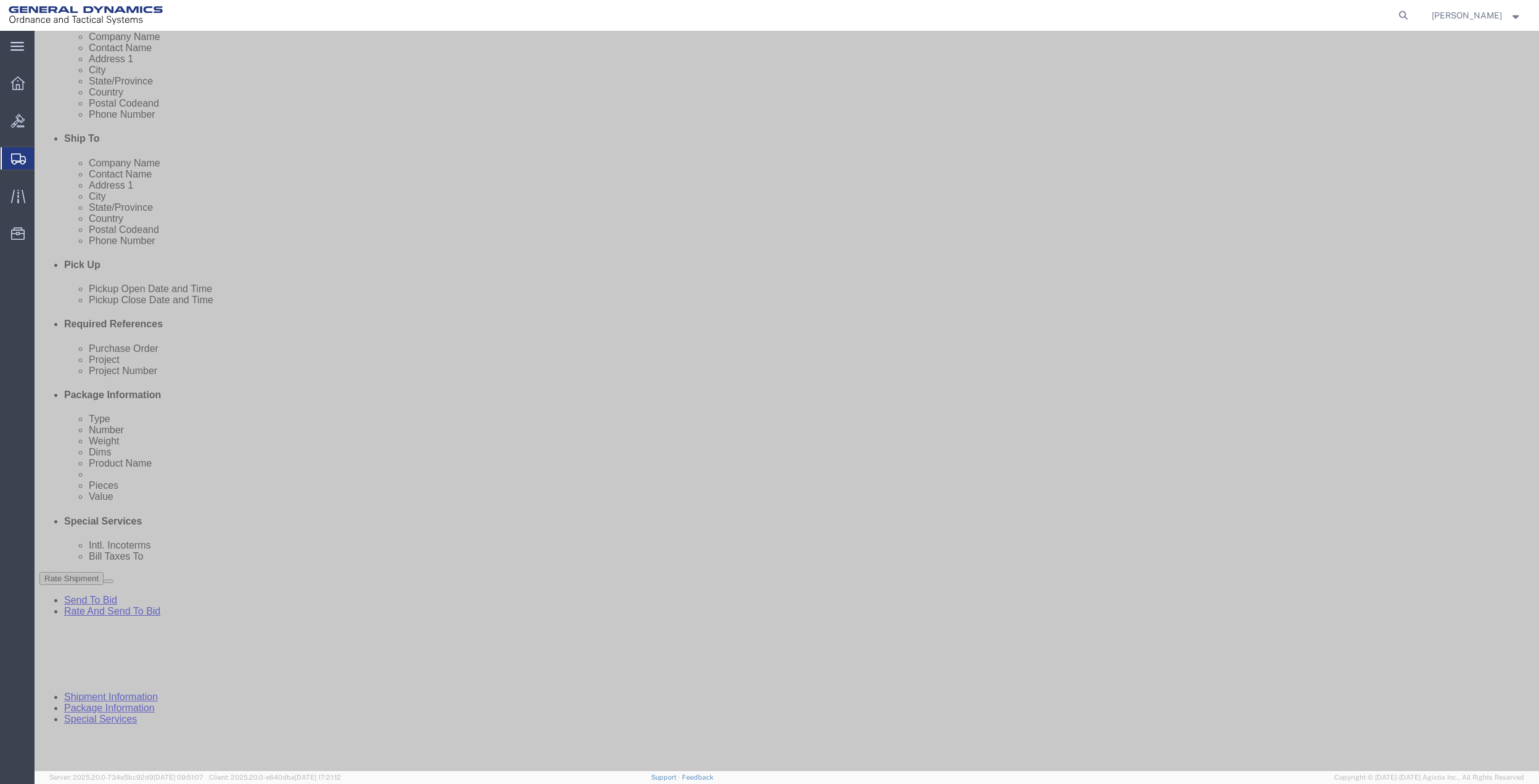
type input "[PHONE_NUMBER]"
click button "Add reference"
click input "text"
type input "9411"
drag, startPoint x: 634, startPoint y: 431, endPoint x: 536, endPoint y: 462, distance: 102.8
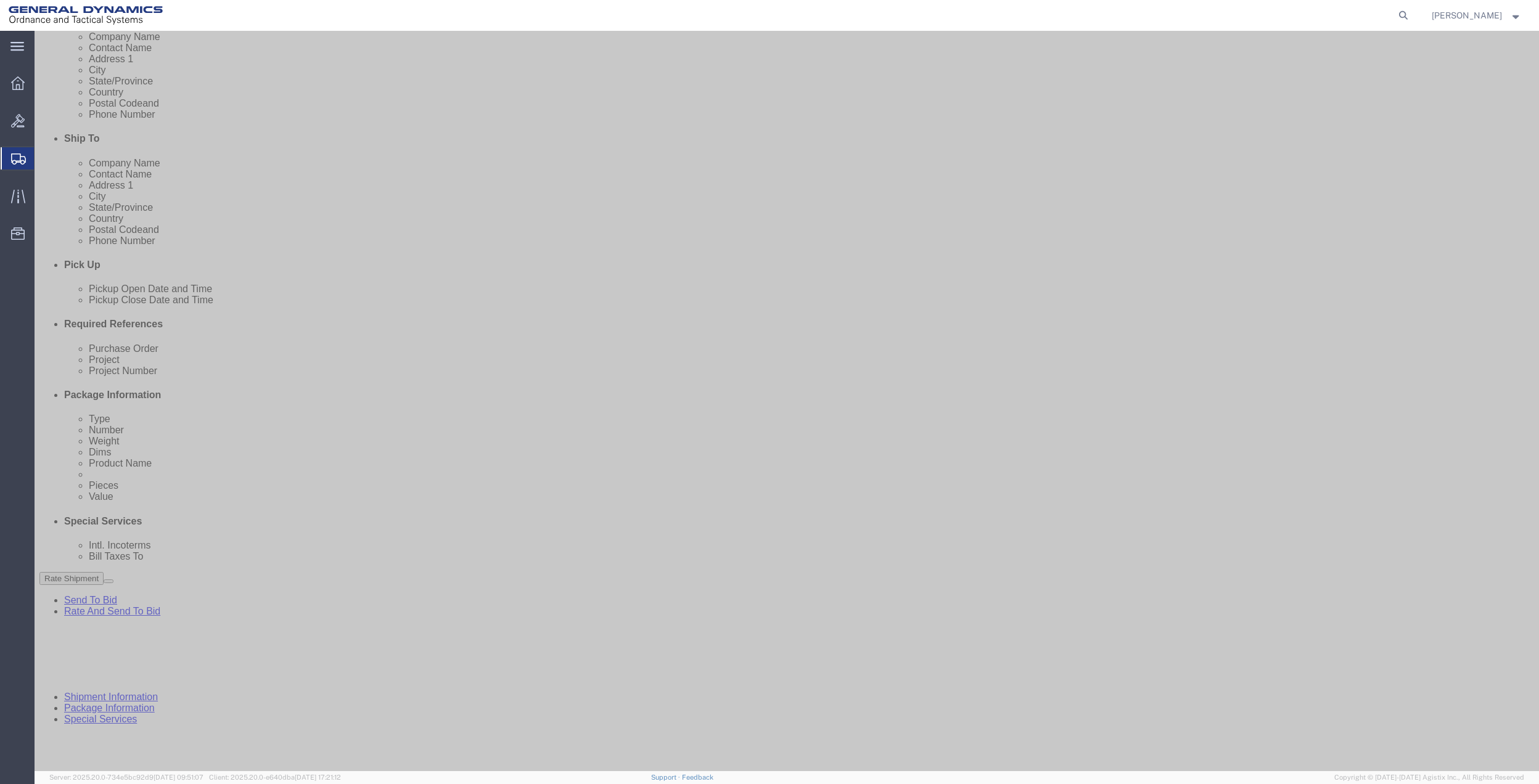
click input "text"
paste input "9411"
type input "9411"
click input "text"
paste input "9411"
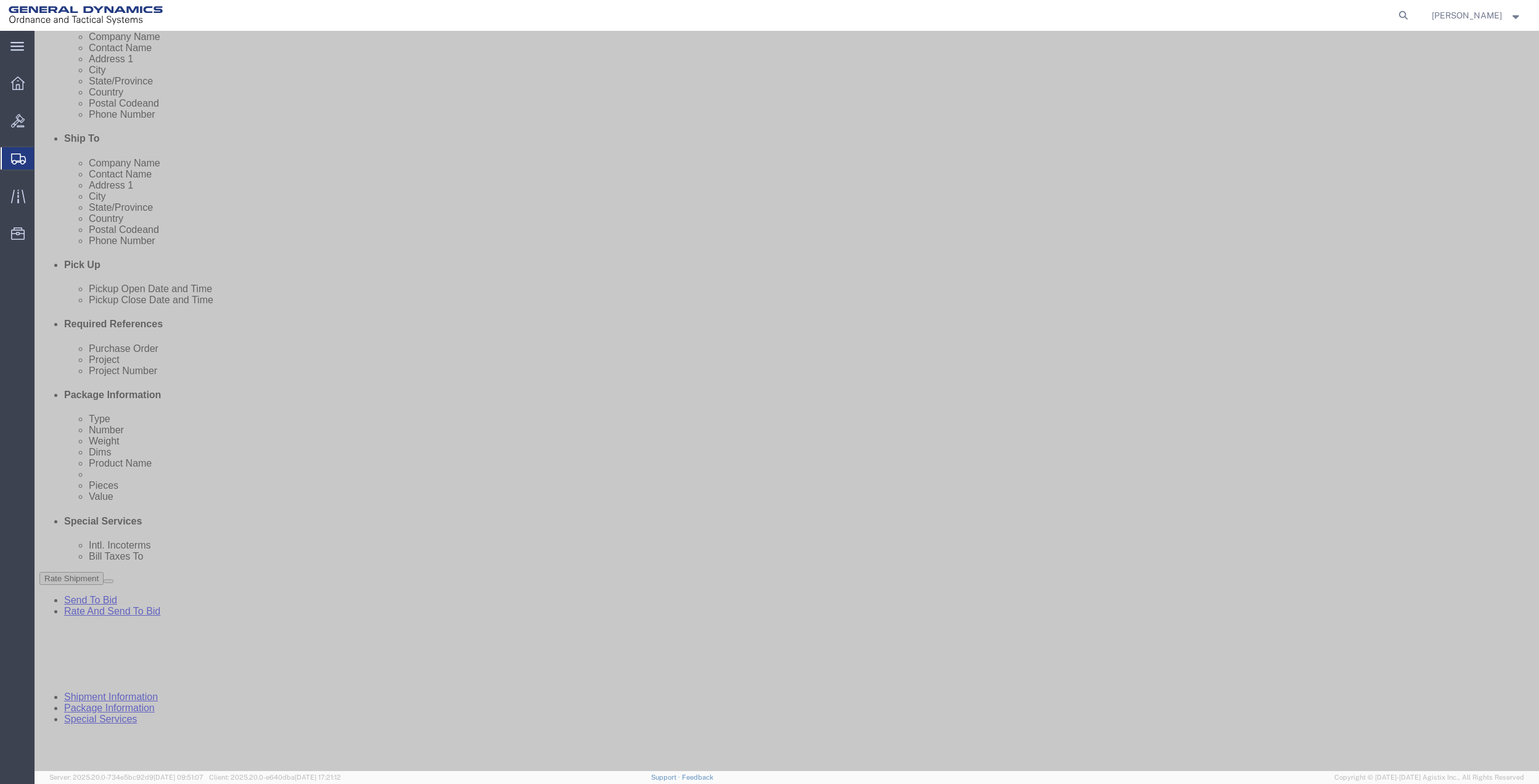
type input "9411"
drag, startPoint x: 270, startPoint y: 468, endPoint x: 214, endPoint y: 469, distance: 56.0
click input "text"
paste input "9411"
type input "9411"
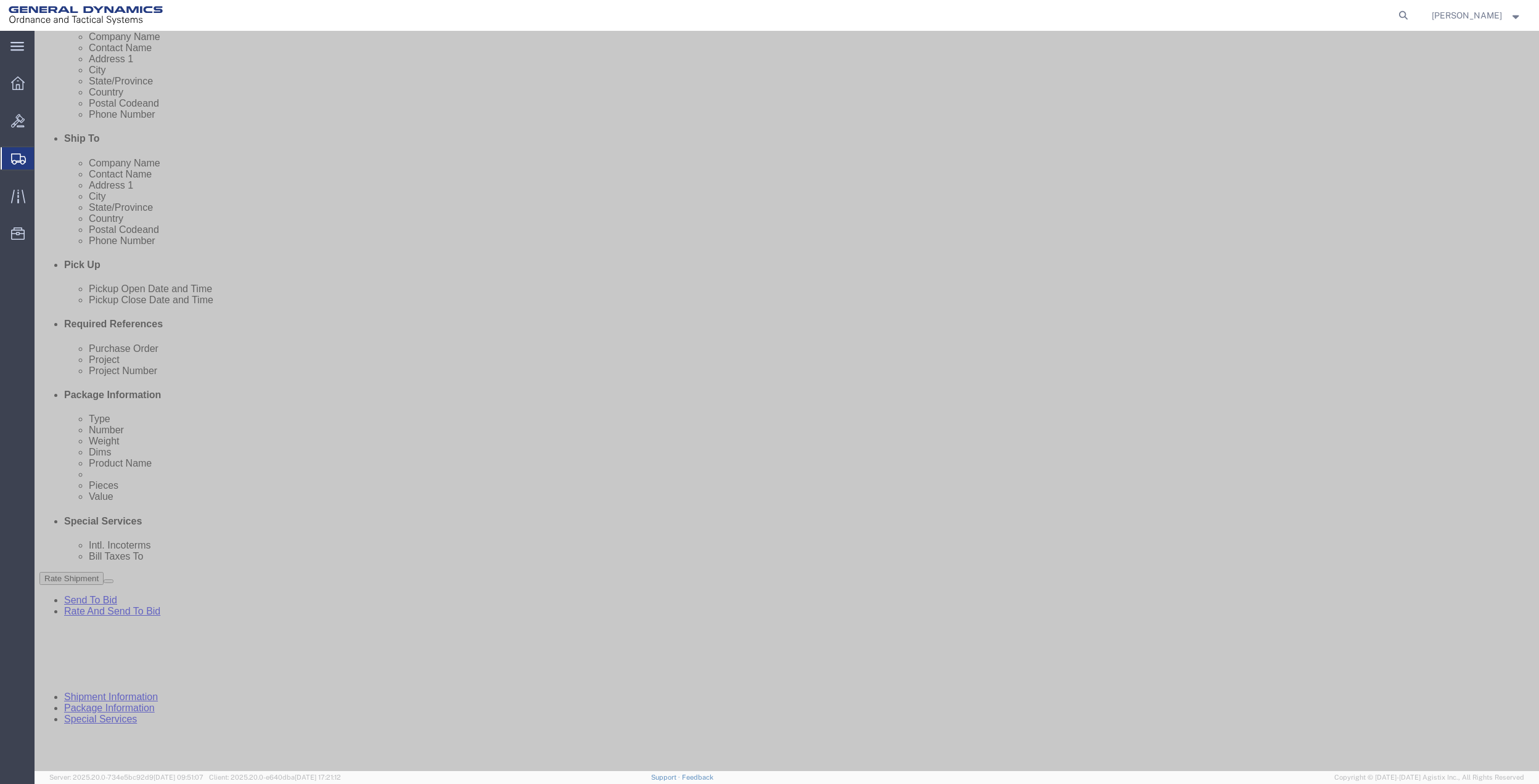
click select "Select Account Type Activity ID Airline Appointment Number ASN Batch Request # …"
select select "DEPT"
click select "Select Account Type Activity ID Airline Appointment Number ASN Batch Request # …"
click icon
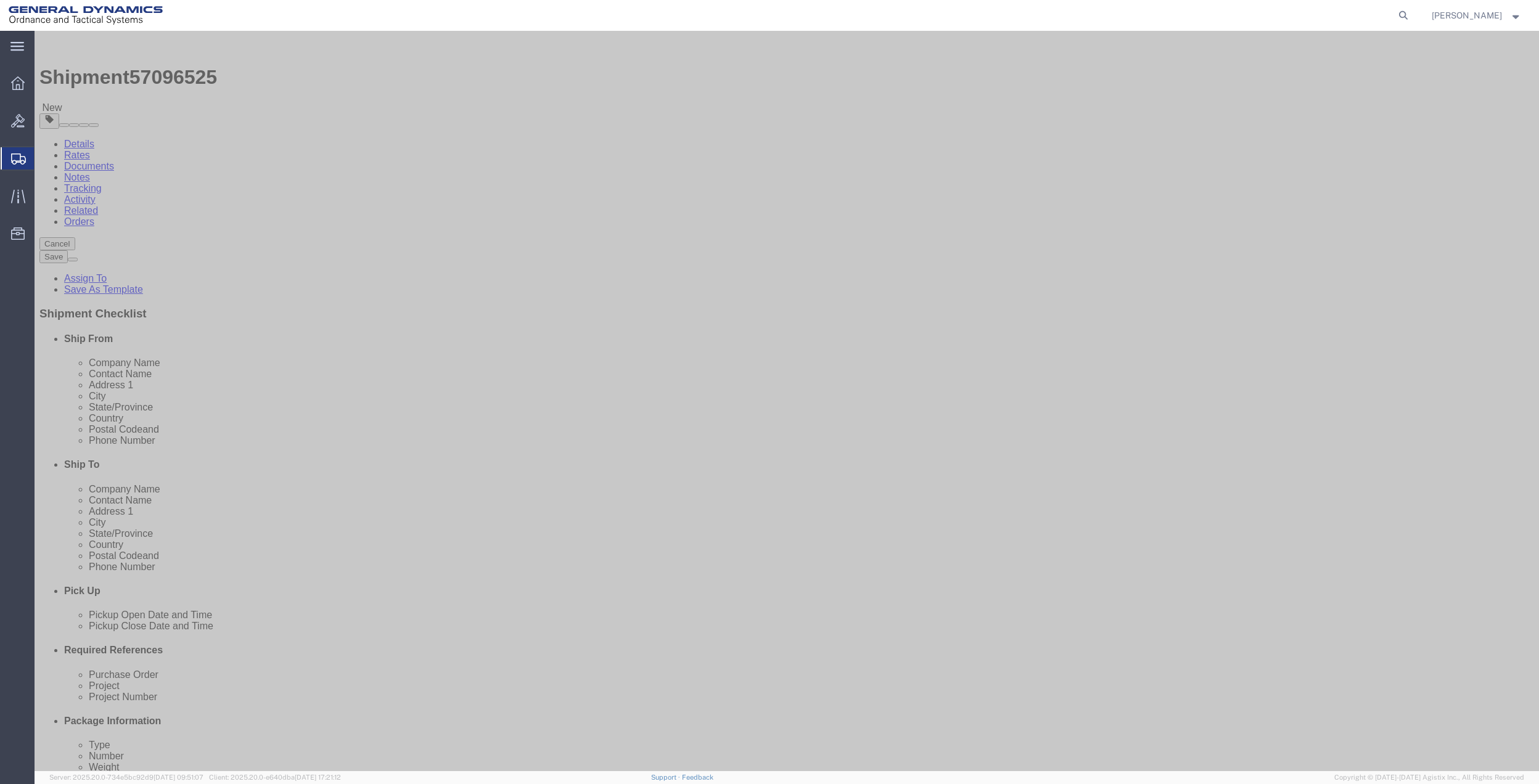
select select "CBOX"
click input "text"
type input "13"
type input "15"
type input "3"
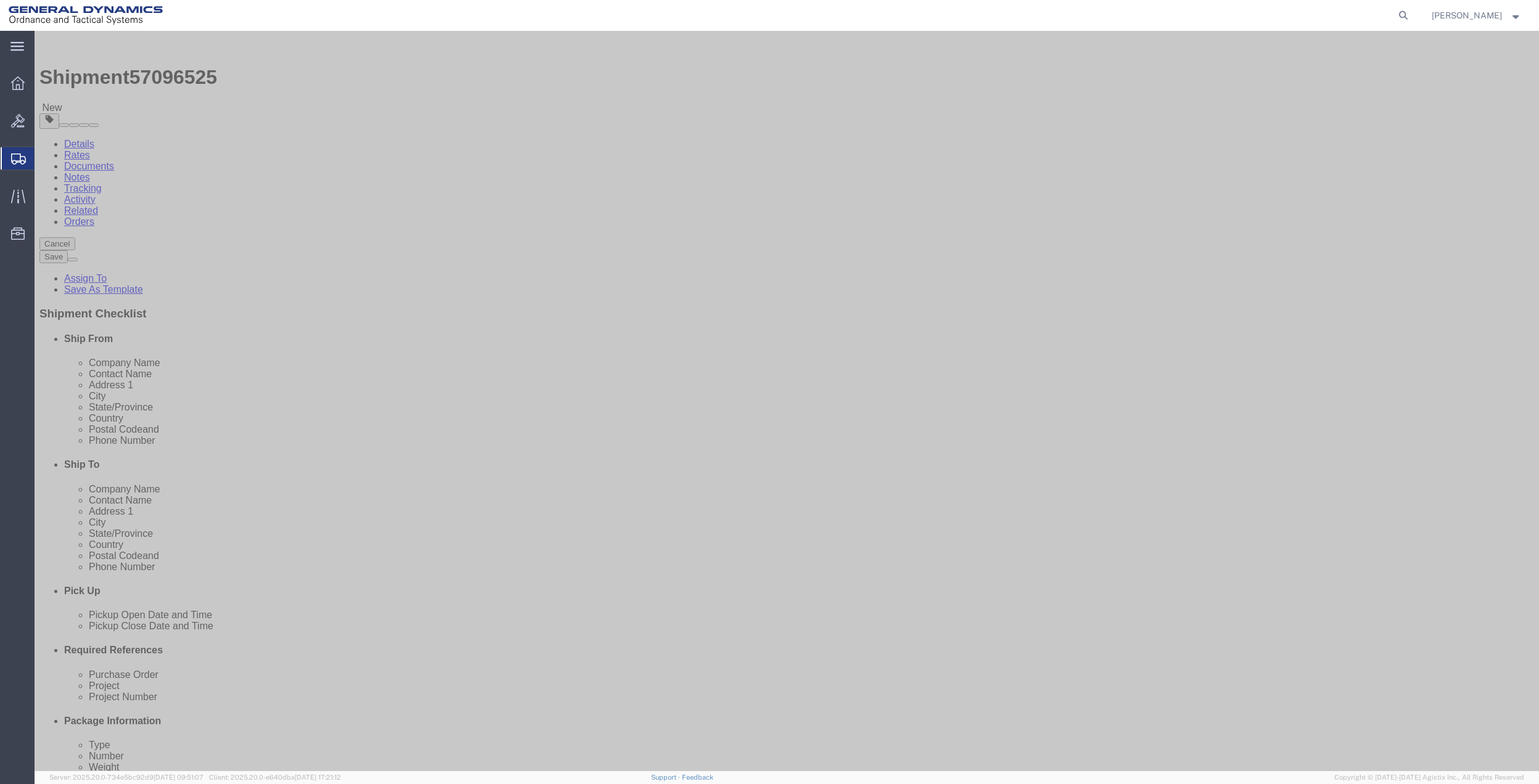
type input "5.5"
click link "Add Content"
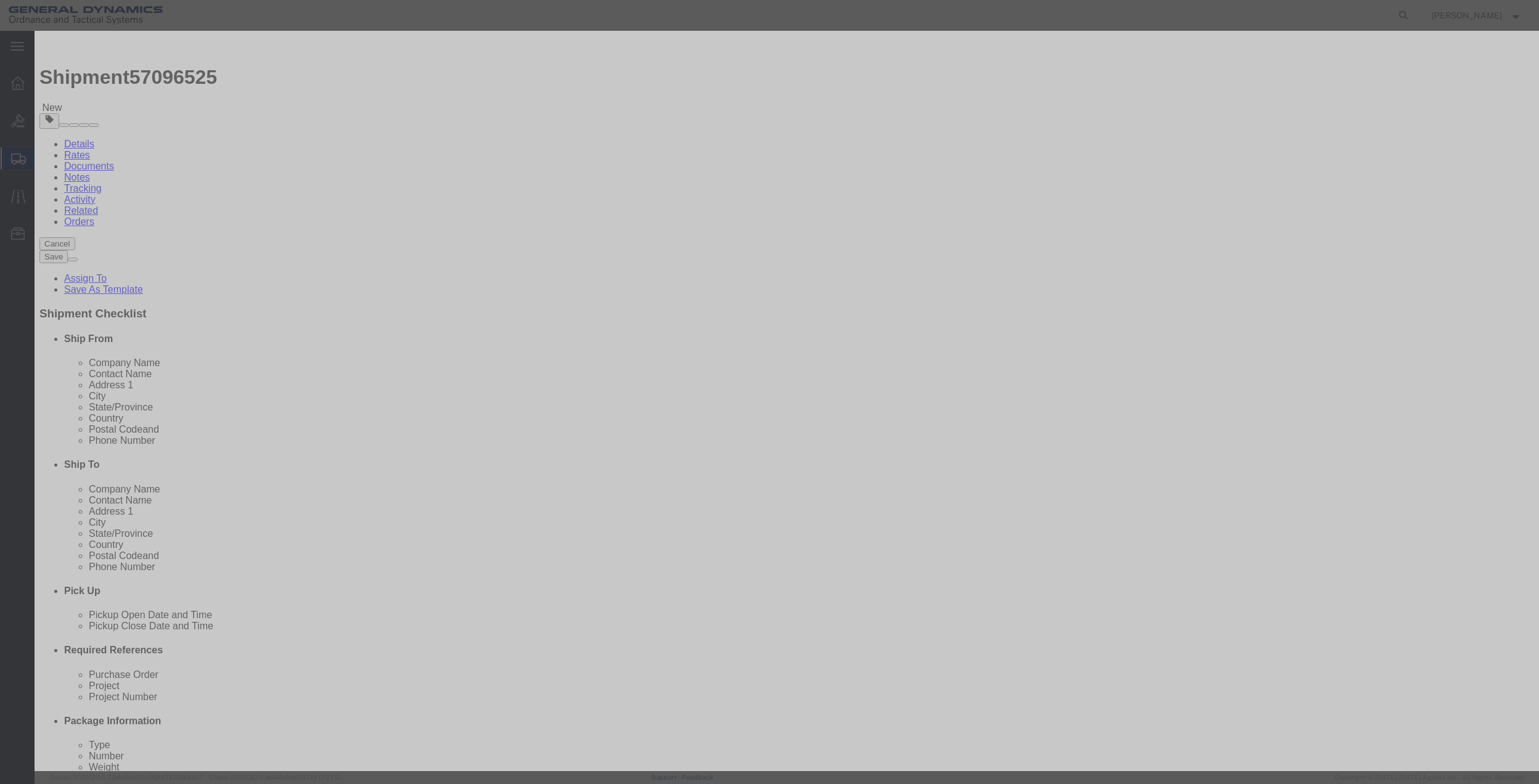
click input "text"
type input "misc"
type input "100"
click input "0"
type input "01"
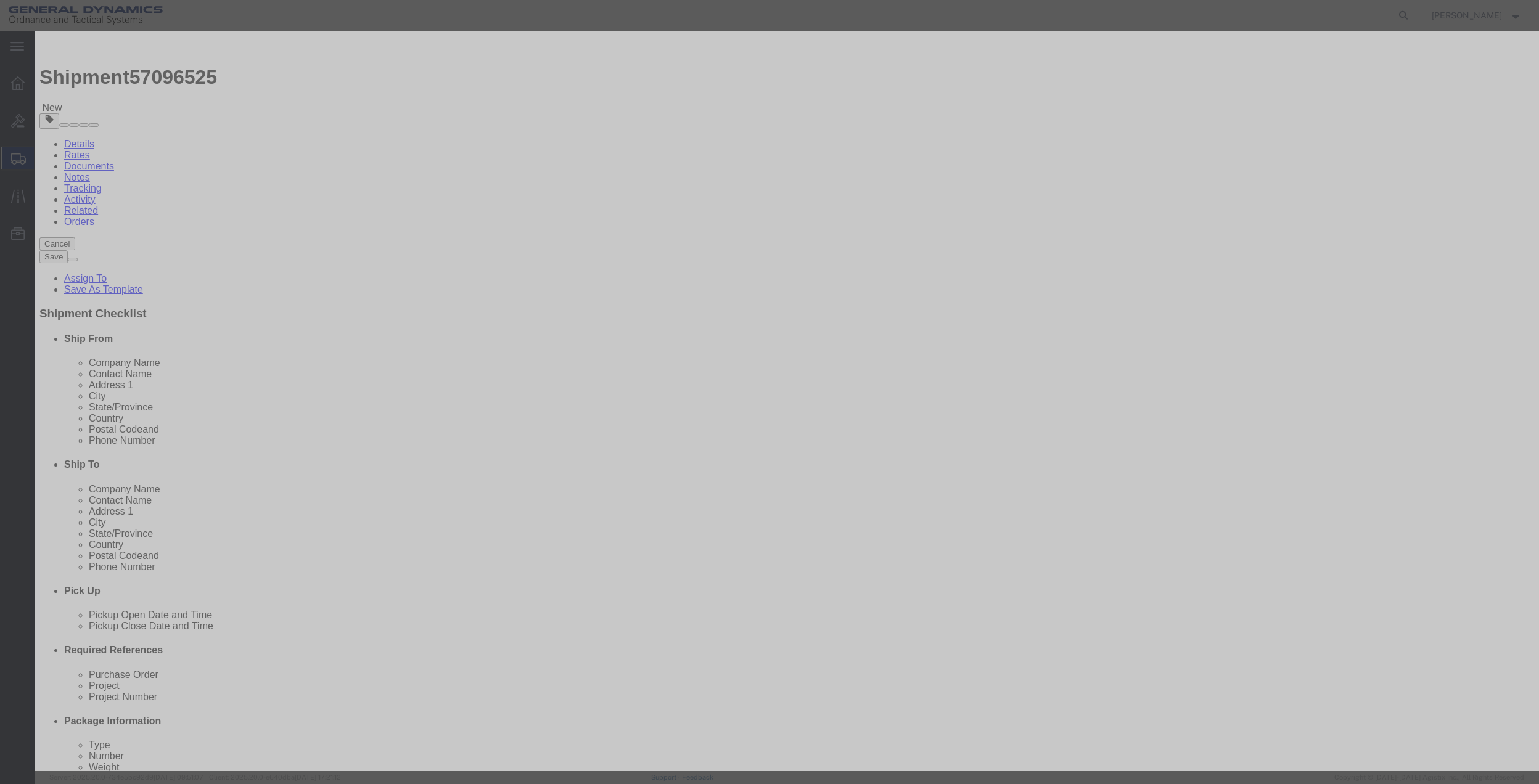
click select "Select 50 55 60 65 70 85 92.5 100 125 175 250 300 400"
select select "70"
click select "Select 50 55 60 65 70 85 92.5 100 125 175 250 300 400"
click button "Save & Close"
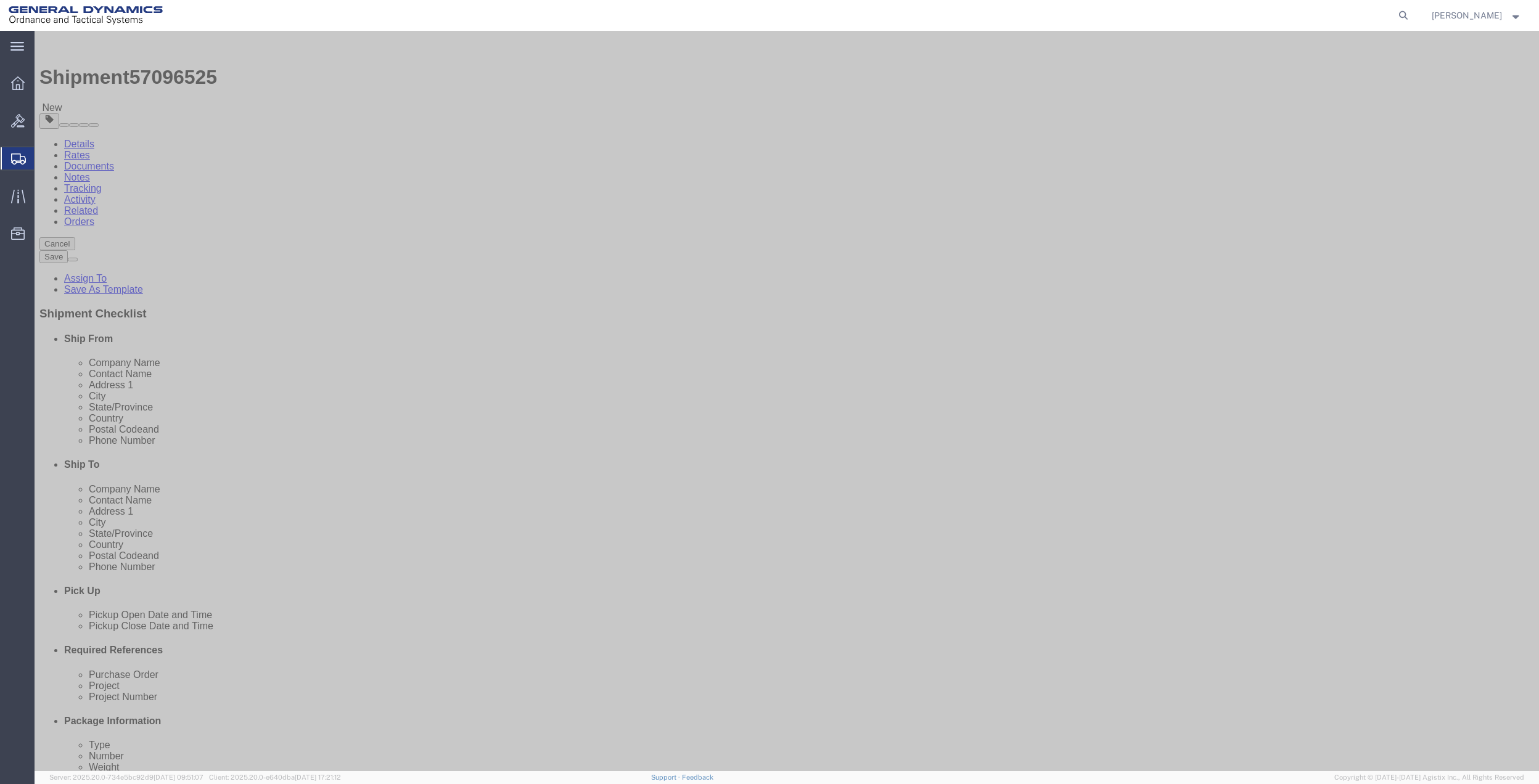
click link "Special Services"
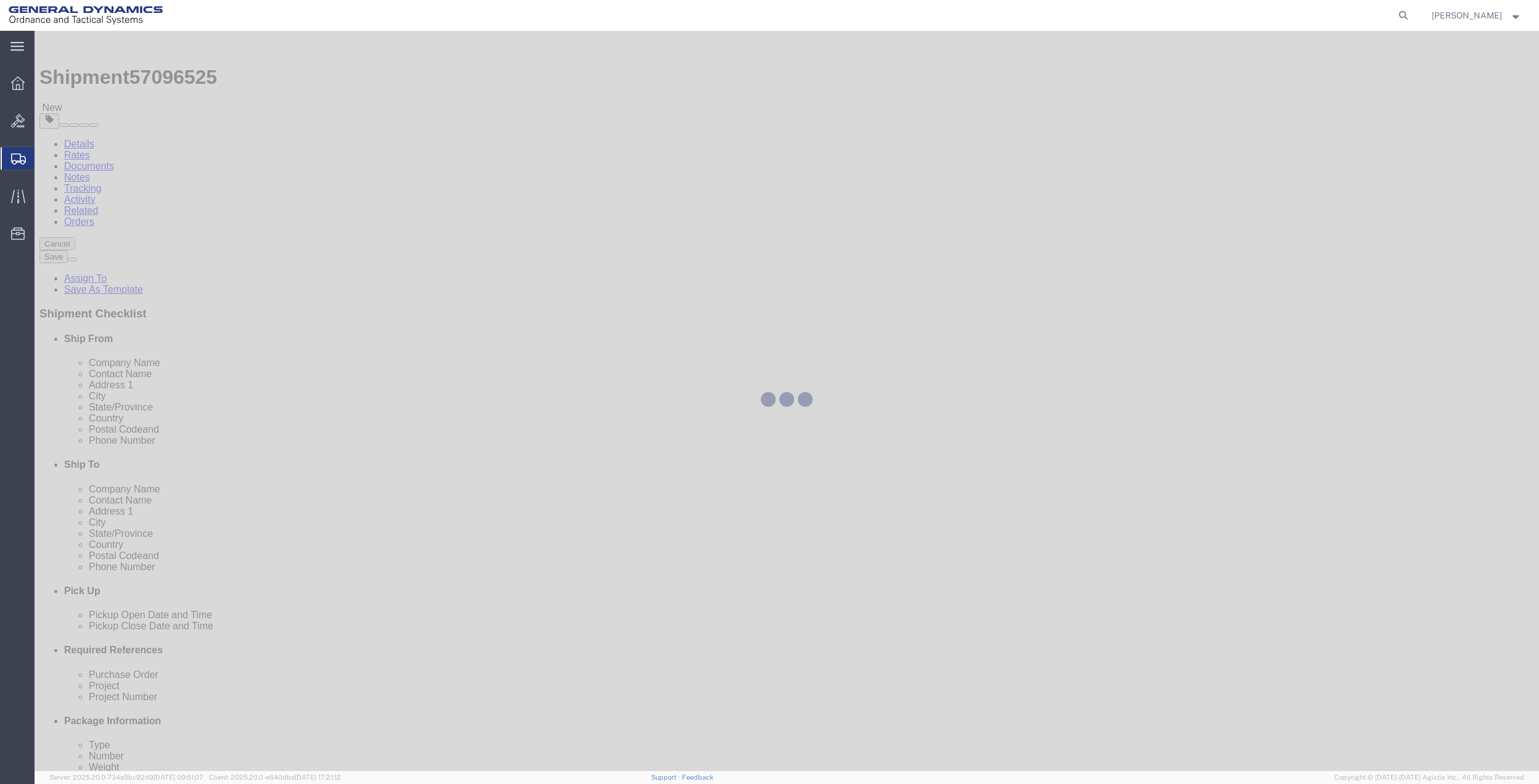
select select
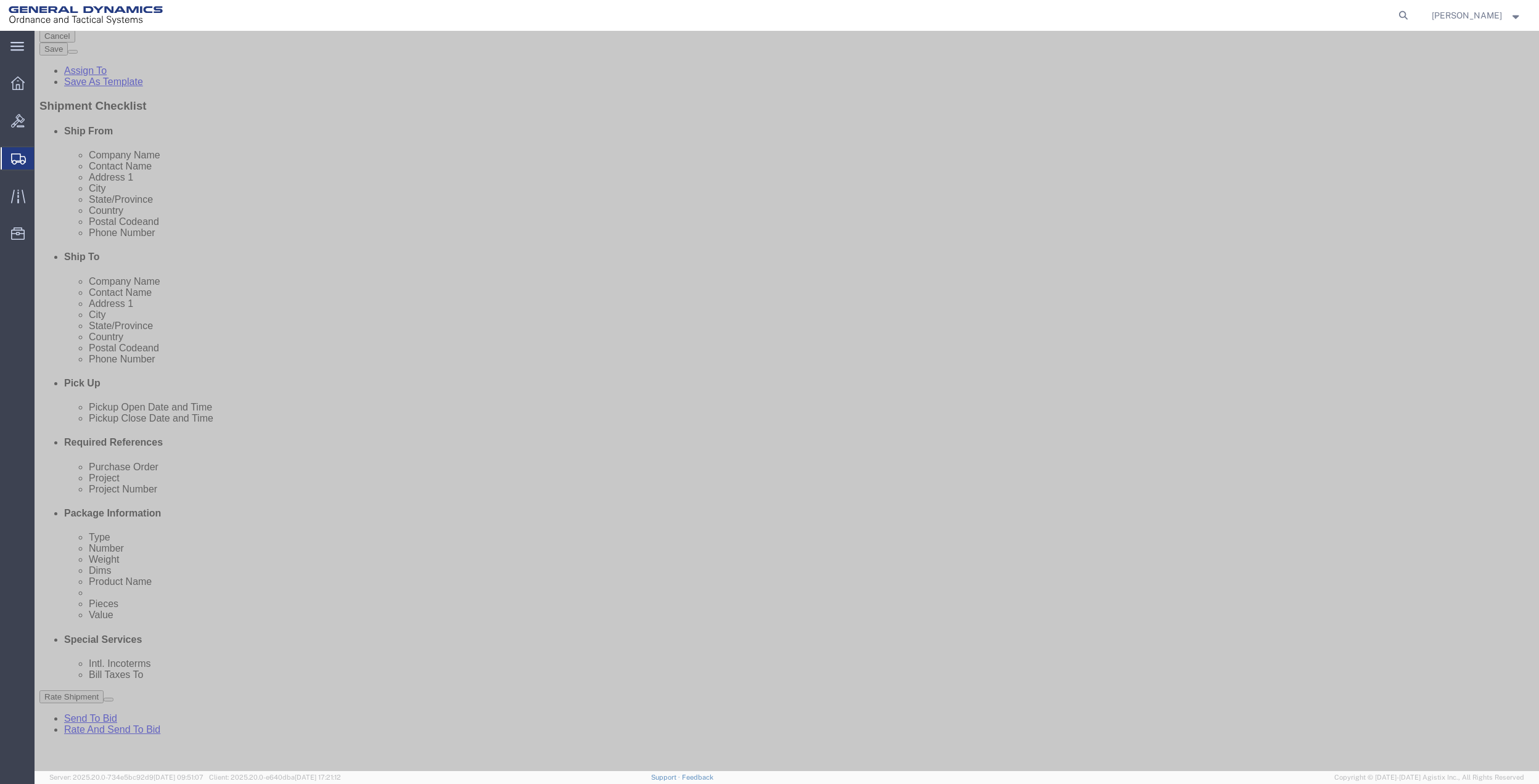
scroll to position [575, 0]
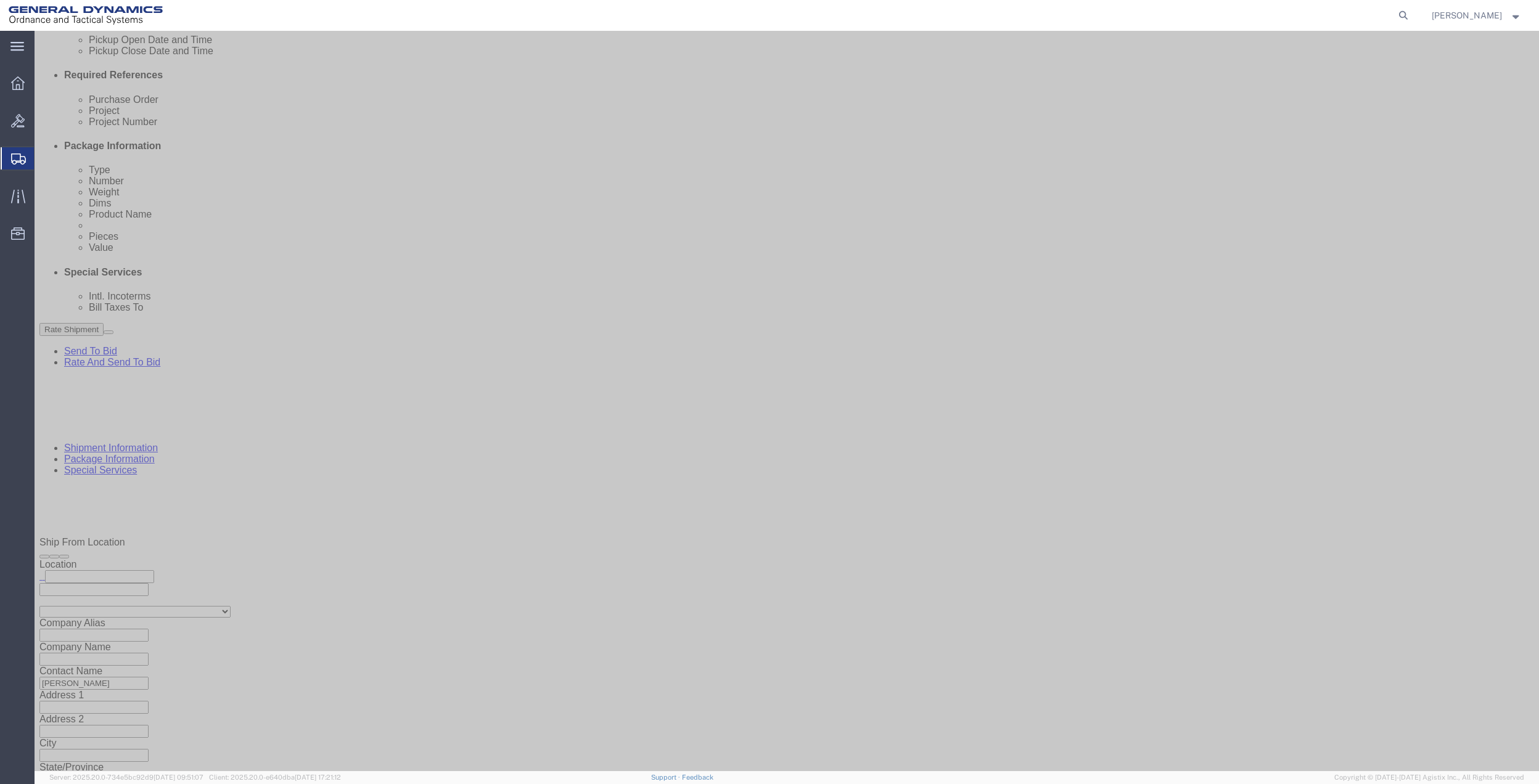
click select "Select Buyer Cost Center Department Operations Number Order Number Sales Person"
select select "DEPARTMENT"
click select "Select Buyer Cost Center Department Operations Number Order Number Sales Person"
click select "Select [GEOGRAPHIC_DATA] [GEOGRAPHIC_DATA] [GEOGRAPHIC_DATA] [GEOGRAPHIC_DATA] …"
select select "1763983"
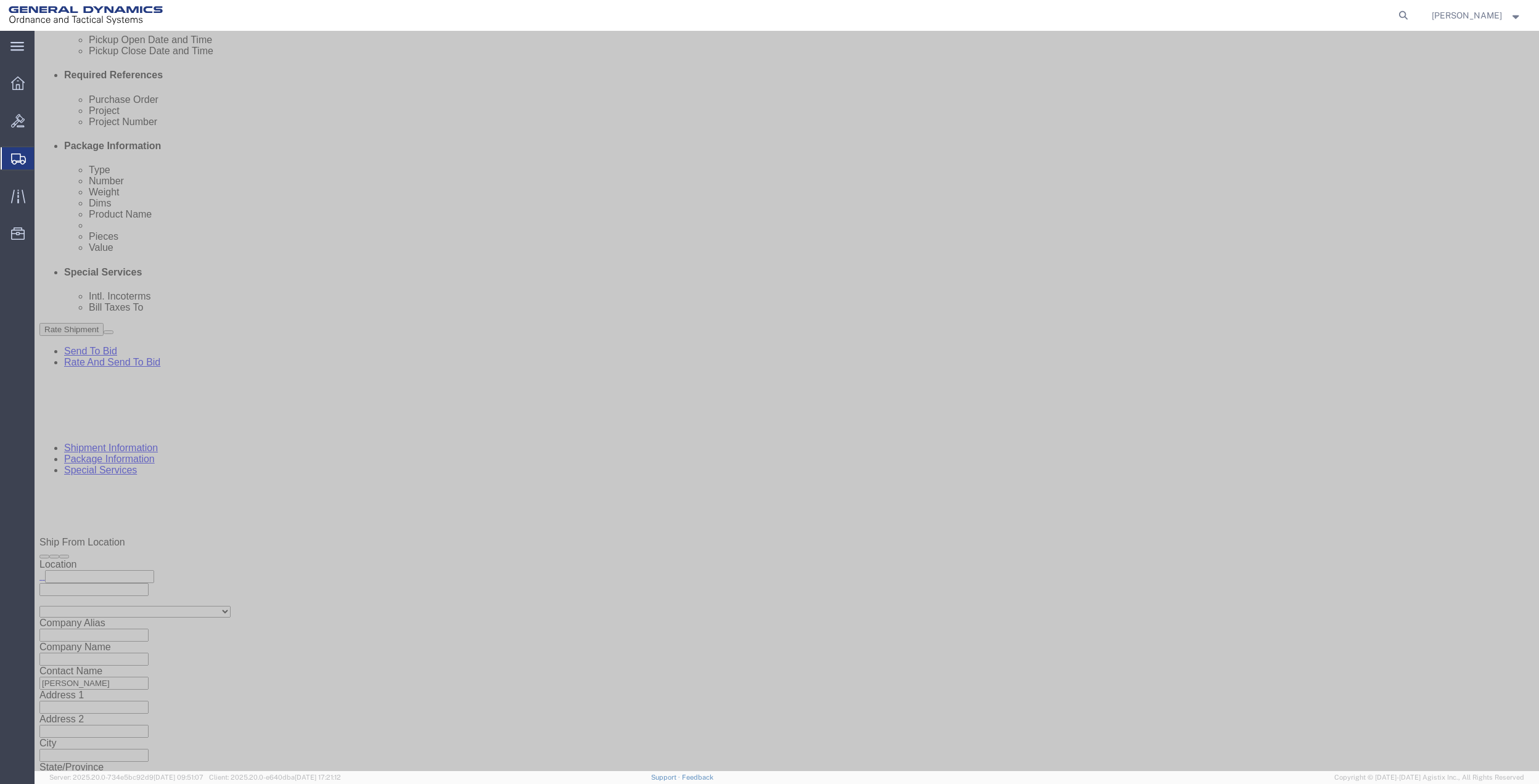
click select "Select [GEOGRAPHIC_DATA] [GEOGRAPHIC_DATA] [GEOGRAPHIC_DATA] [GEOGRAPHIC_DATA] …"
click select "Select 10AFM 10GAG 10GAH 10GFL 10GFO 10GIE 10GIS 30MABS St [PERSON_NAME] Program"
select select "214681"
click select "Select 10AFM 10GAG 10GAH 10GFL 10GFO 10GIE 10GIS 30MABS St [PERSON_NAME] Program"
click input "General Dynamics OTS % Data2Logistics"
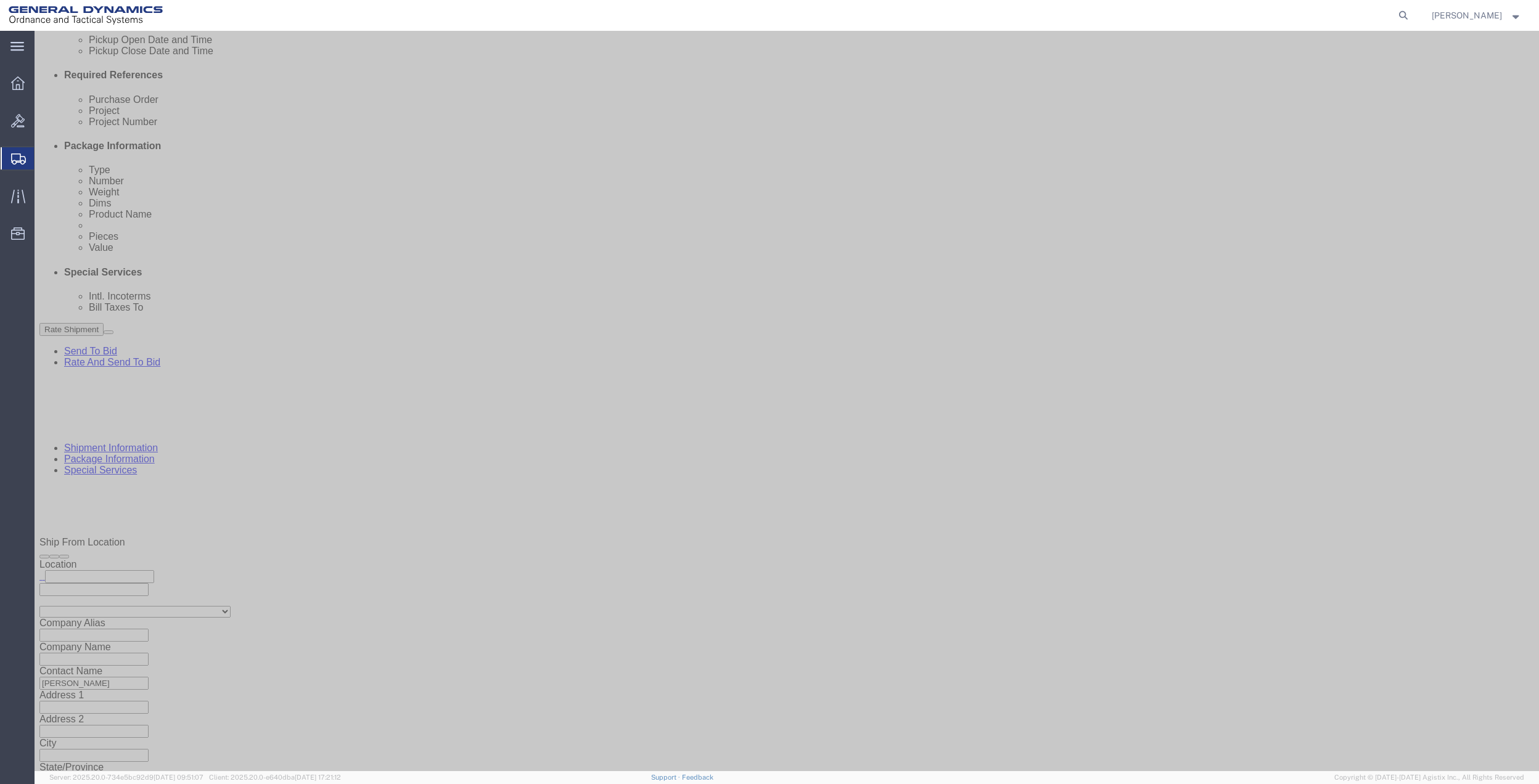
click input "General Dynamics OTS % Data2Logistics"
drag, startPoint x: 354, startPoint y: 379, endPoint x: 579, endPoint y: 381, distance: 225.0
click p "- GEDOTS %DATA 2 LOGISTICS - (GEDOTS %DATA 2 LOGISTICS) [GEOGRAPHIC_DATA][PERSO…"
type input "GEDOTS %DATA 2 LOGISTICS"
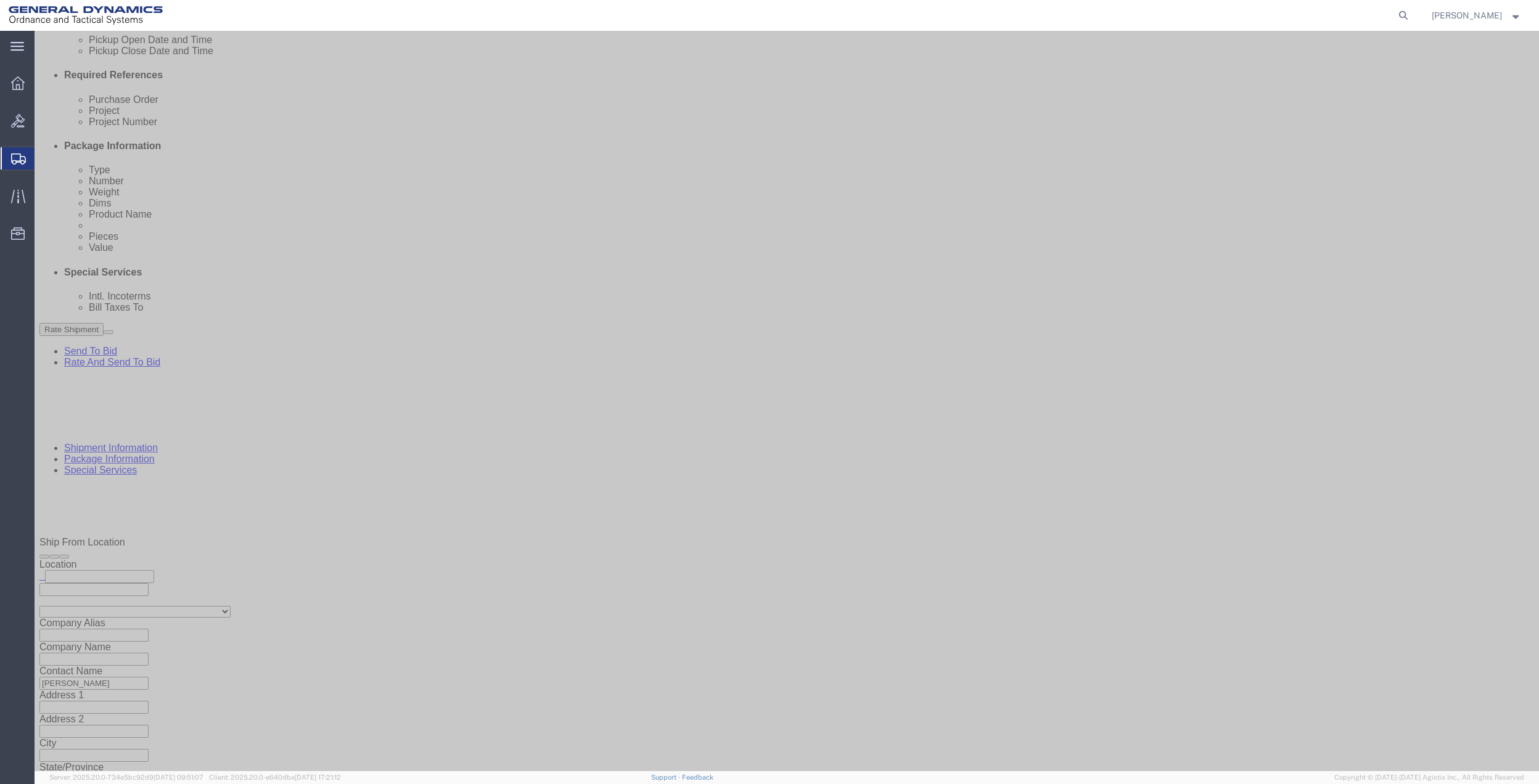
type input "PO BOX 61050"
type input "GEDOTS %DATA 2 LOGISTICS"
type input "FORT [PERSON_NAME]"
type input "33906"
select select "FL"
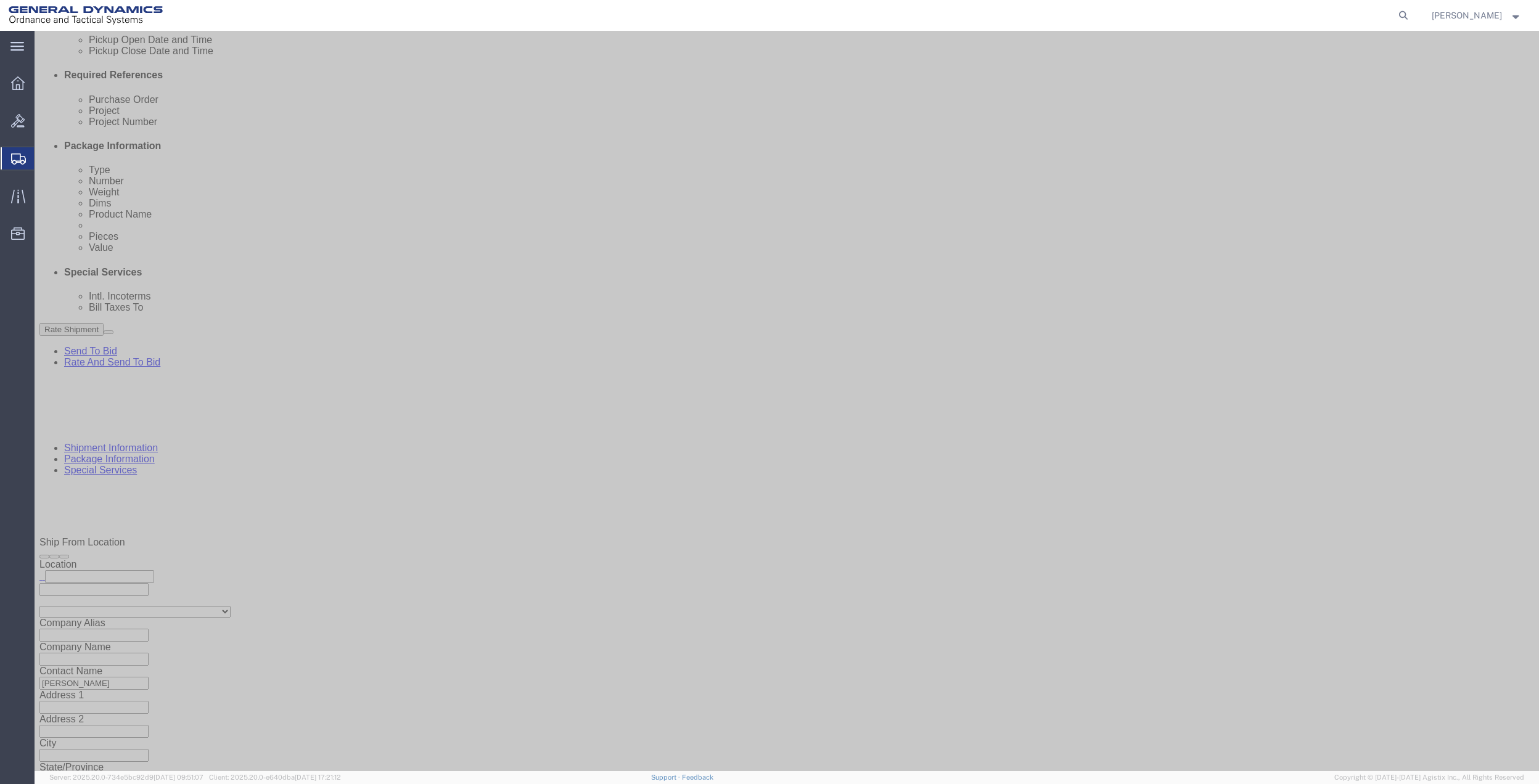
type input "GEDOTS %DATA 2 LOGISTICS"
click button "Rate Shipment"
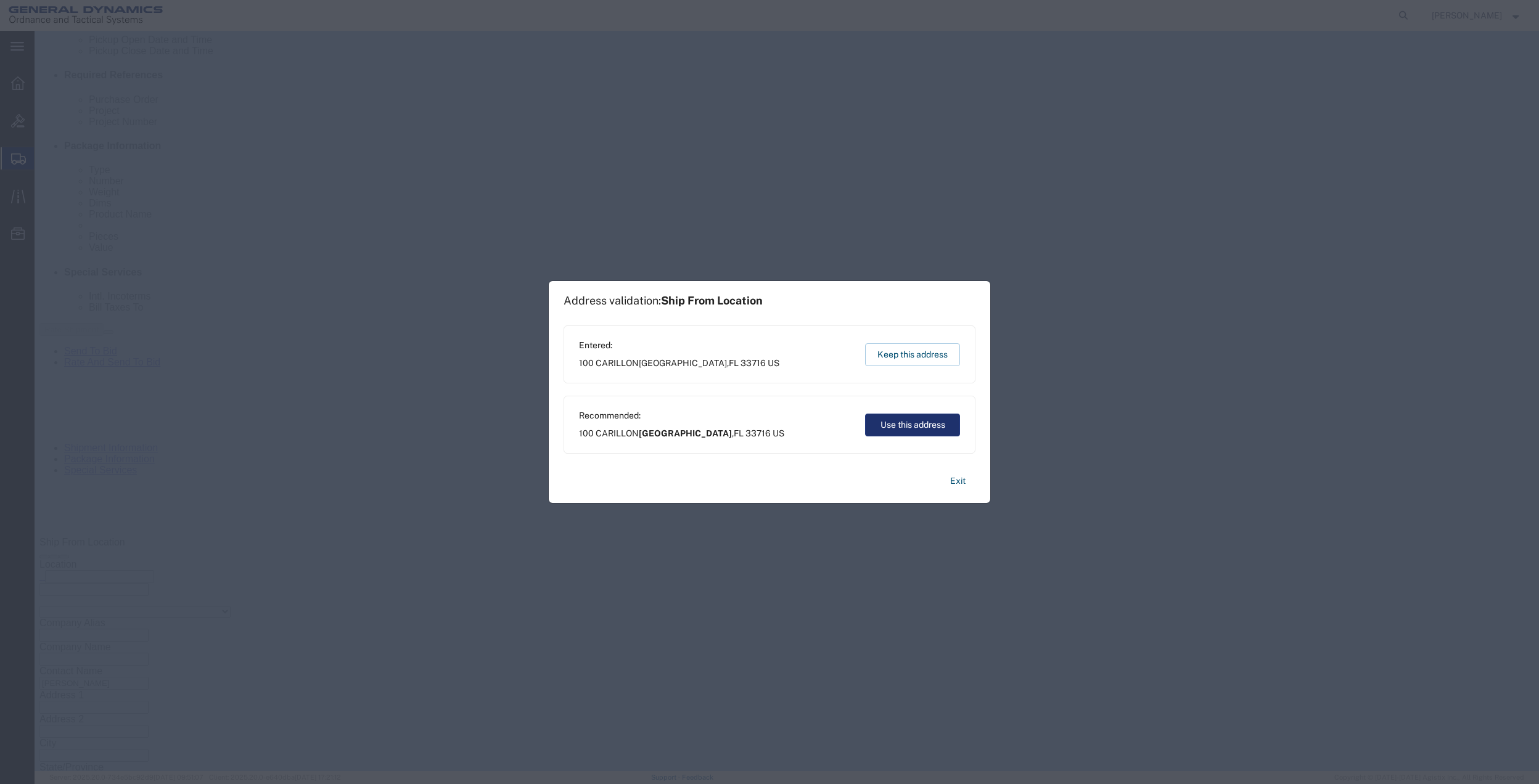
click at [895, 420] on button "Use this address" at bounding box center [912, 425] width 95 height 23
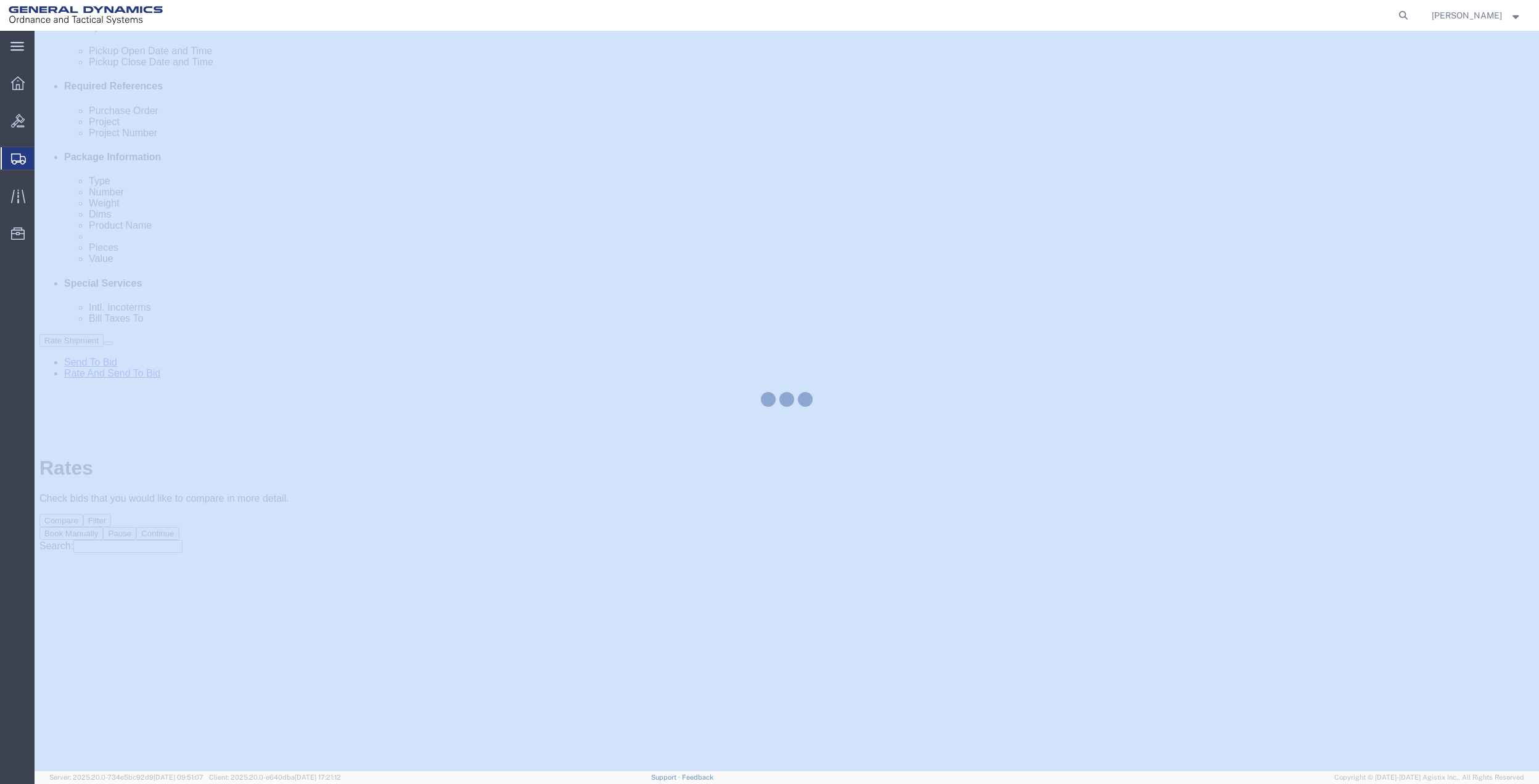
scroll to position [0, 0]
